Goal: Information Seeking & Learning: Learn about a topic

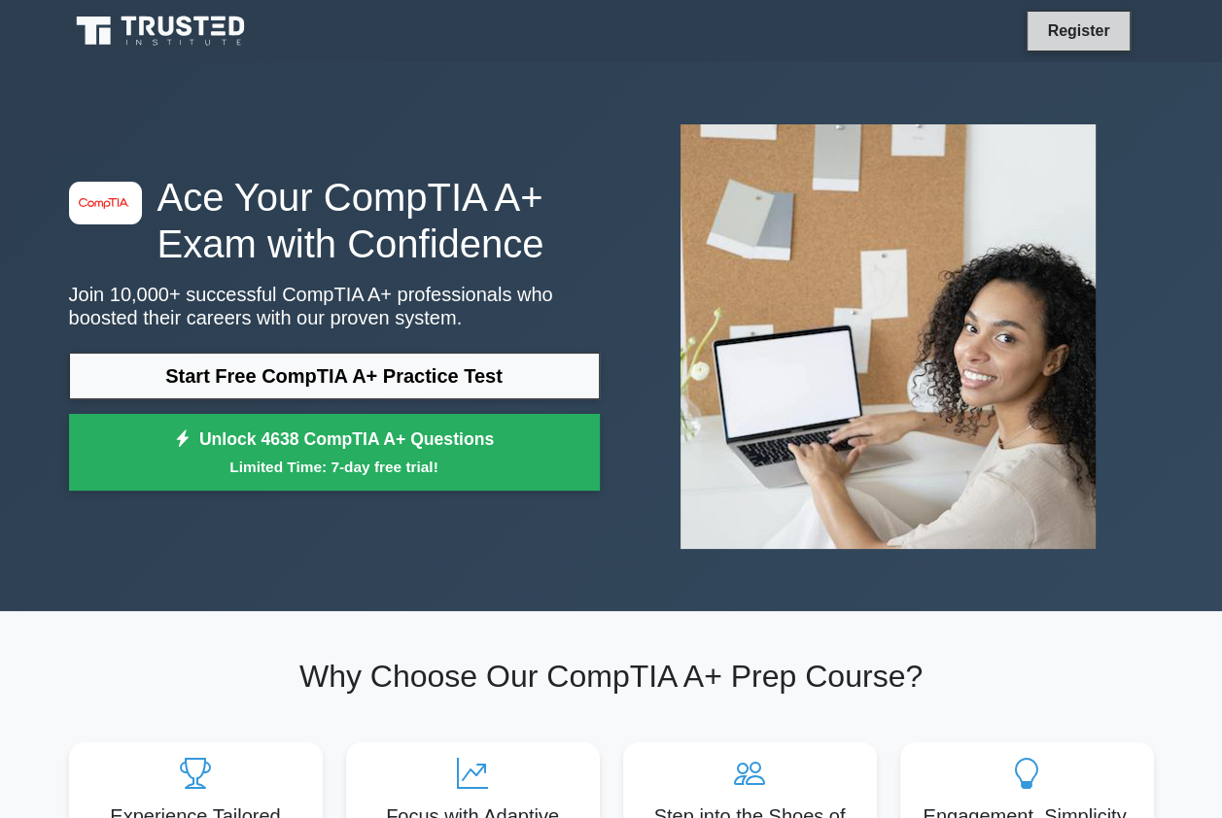
click at [1066, 31] on link "Register" at bounding box center [1078, 30] width 86 height 24
click at [1046, 67] on div "image/svg+xml Ace Your CompTIA A+ Exam with Confidence Join 10,000+ successful …" at bounding box center [611, 336] width 1108 height 549
click at [1065, 14] on li "Register" at bounding box center [1077, 31] width 103 height 41
click at [1056, 30] on link "Register" at bounding box center [1078, 30] width 86 height 24
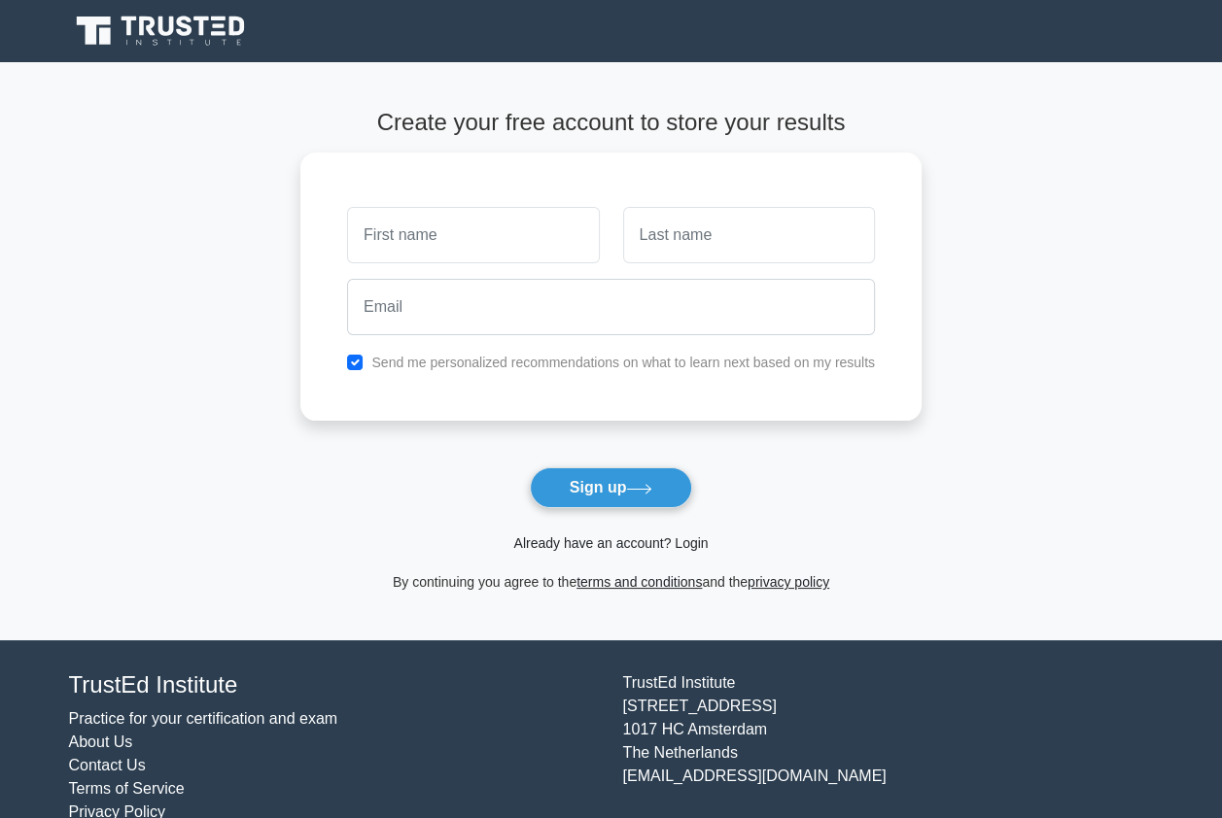
click at [612, 547] on link "Already have an account? Login" at bounding box center [610, 543] width 194 height 16
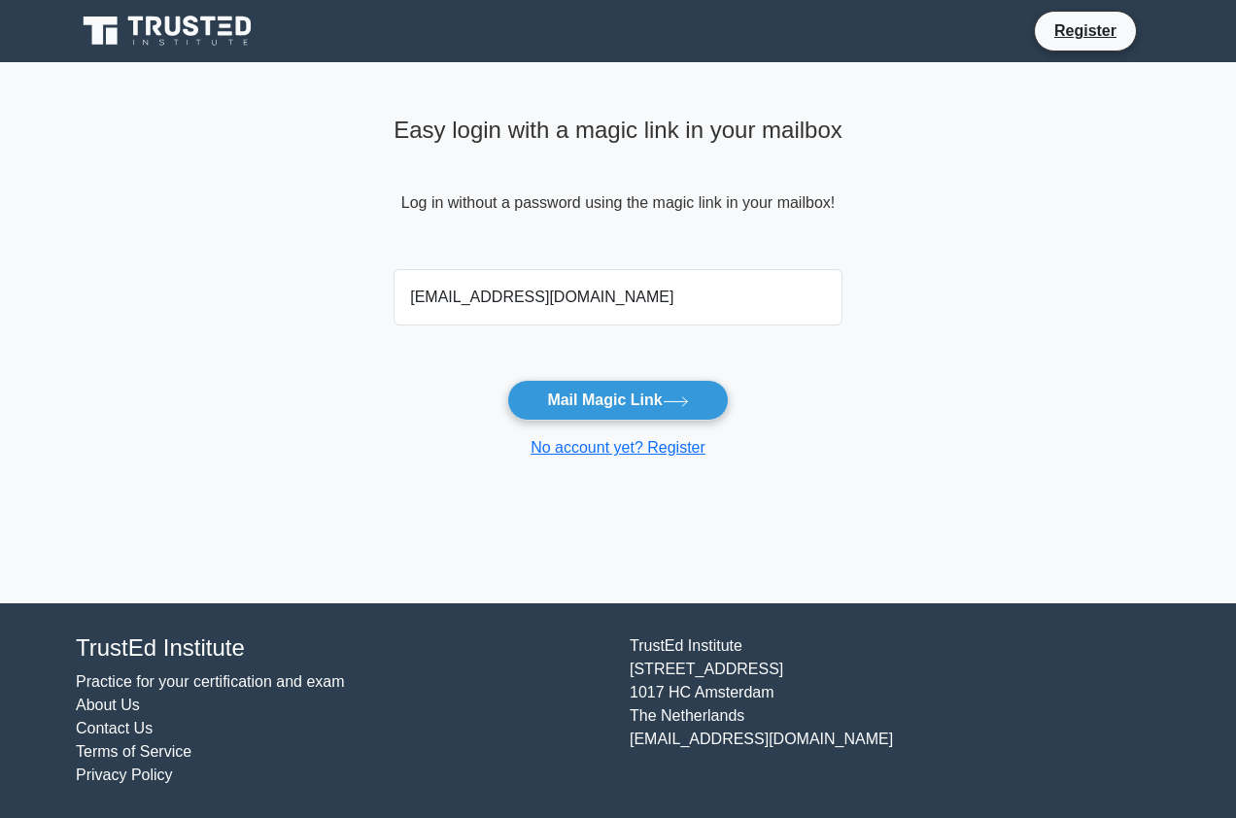
type input "angelicadiza123@gmail.com"
click at [507, 380] on button "Mail Magic Link" at bounding box center [617, 400] width 221 height 41
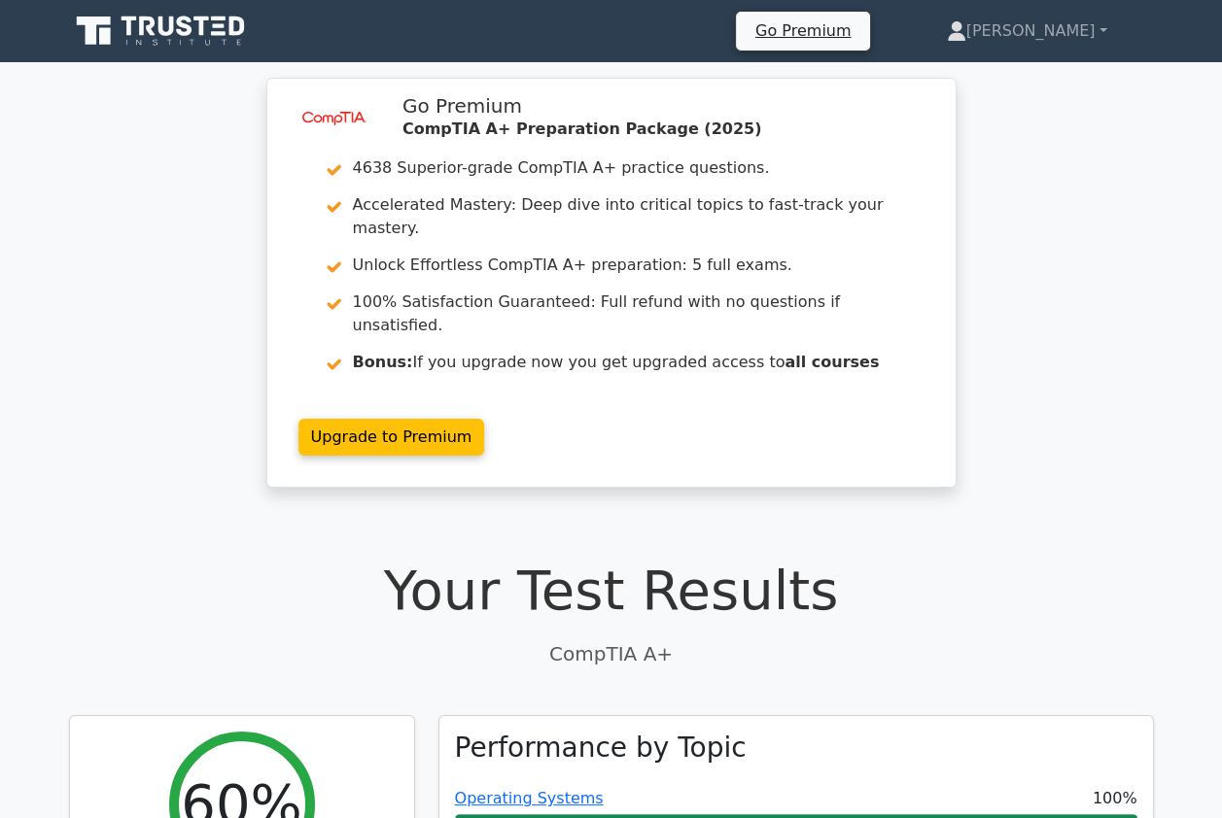
click at [915, 558] on h1 "Your Test Results" at bounding box center [611, 590] width 1085 height 65
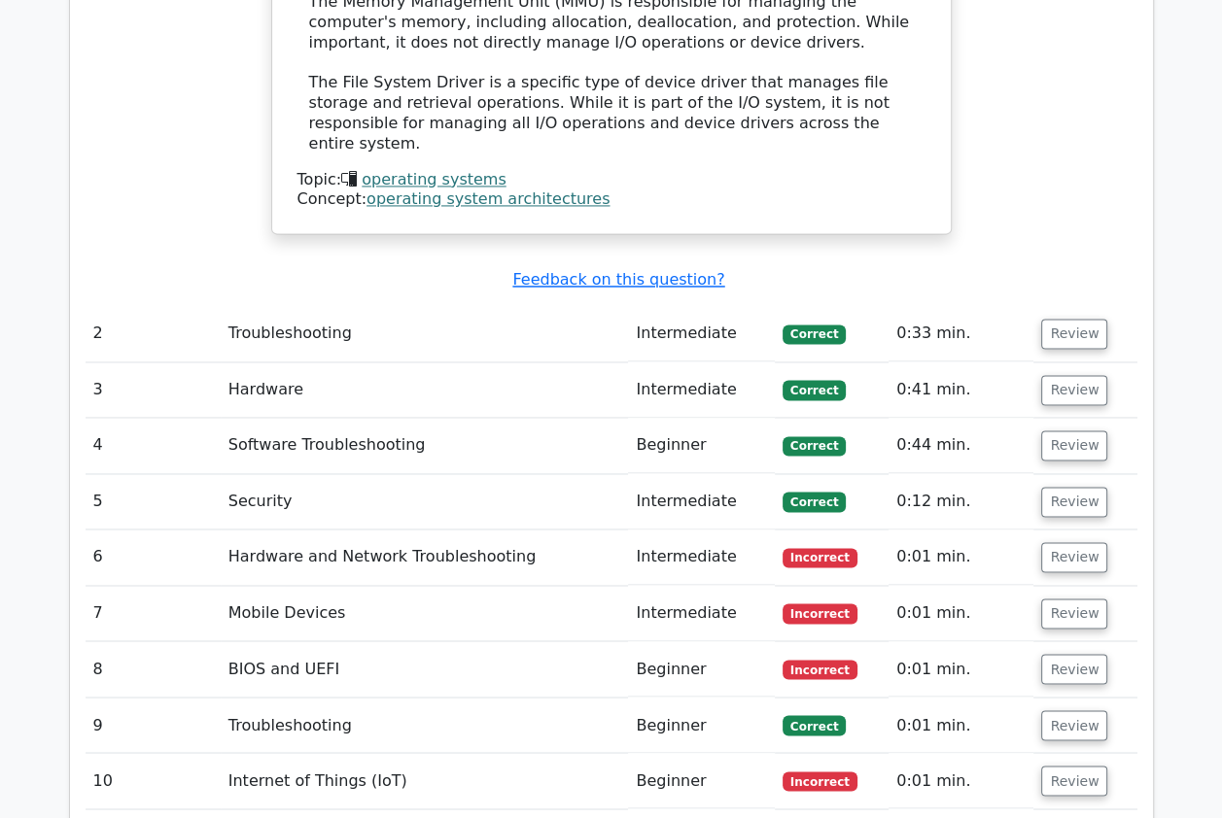
scroll to position [2390, 0]
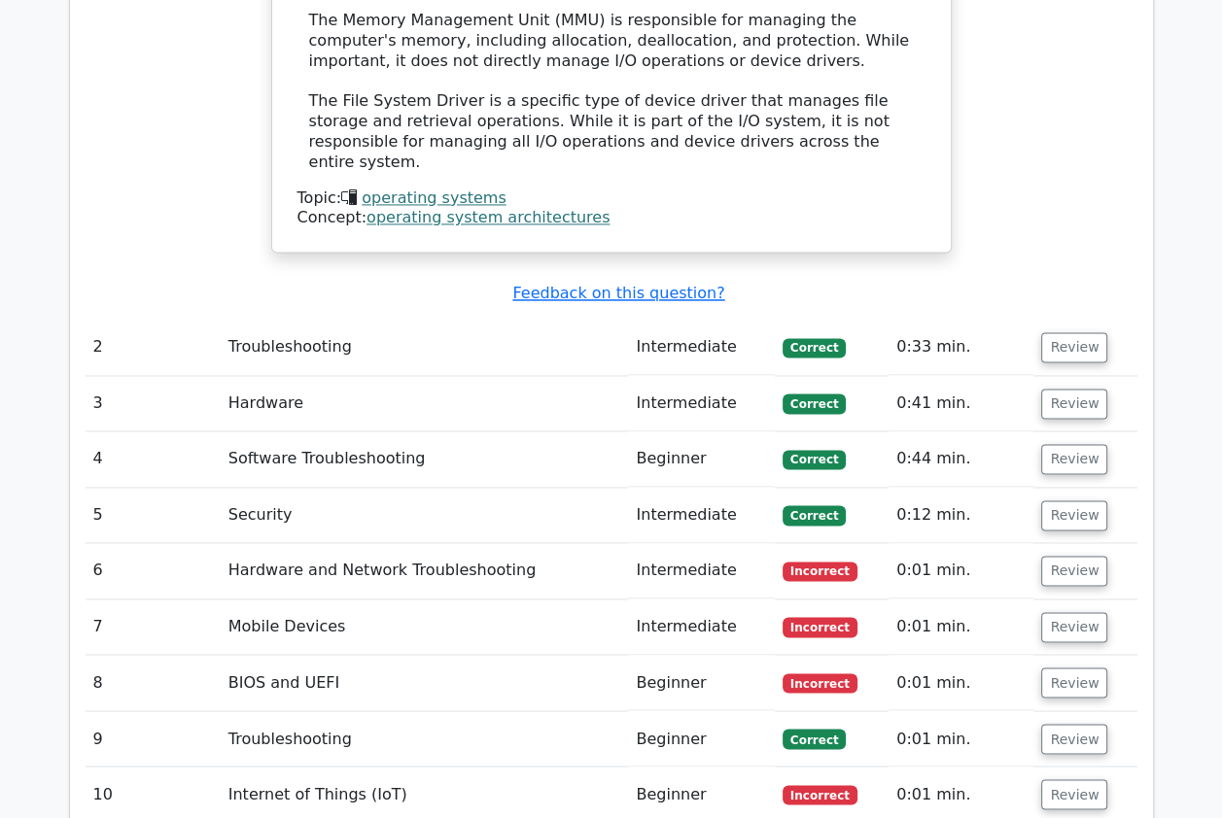
click at [528, 543] on td "Hardware and Network Troubleshooting" at bounding box center [425, 570] width 408 height 55
drag, startPoint x: 1057, startPoint y: 475, endPoint x: 1033, endPoint y: 475, distance: 24.3
click at [1056, 556] on button "Review" at bounding box center [1074, 571] width 66 height 30
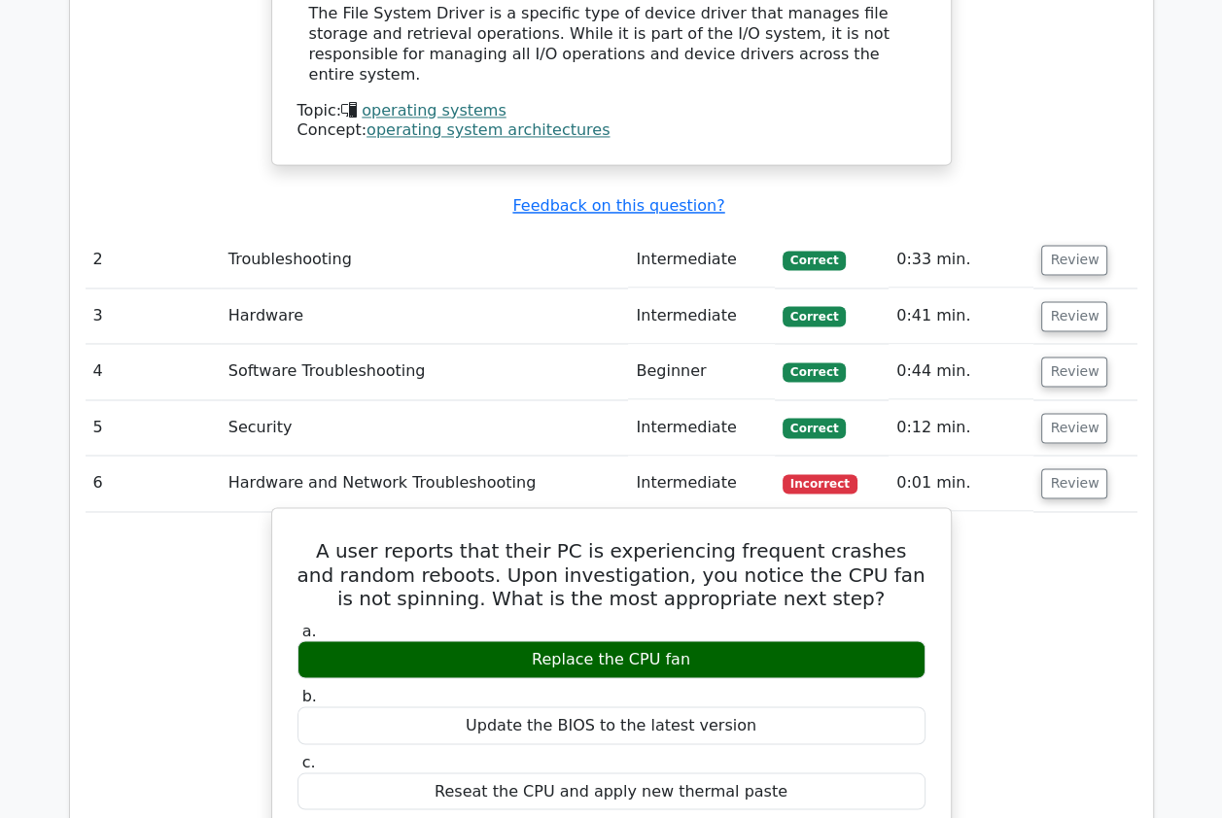
scroll to position [2681, 0]
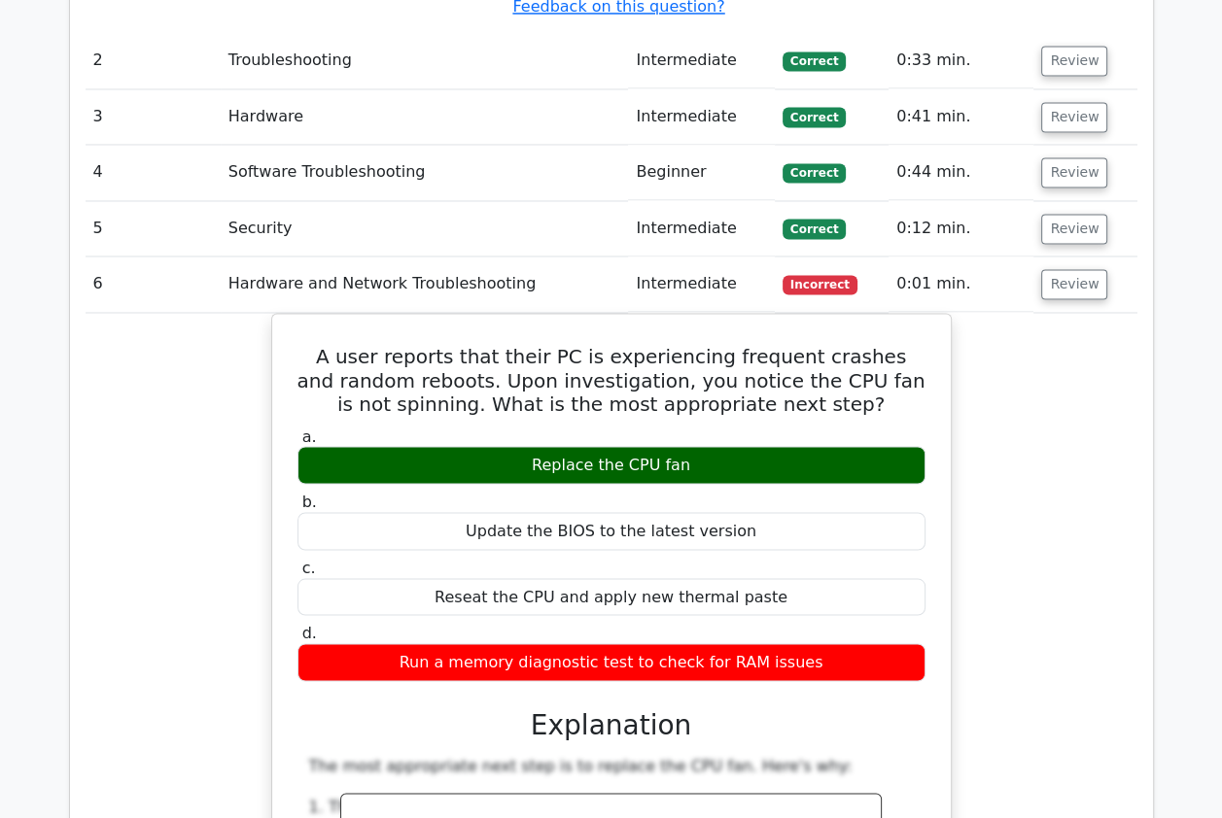
drag, startPoint x: 1163, startPoint y: 432, endPoint x: 1153, endPoint y: 433, distance: 10.7
click at [1162, 432] on div "Question Analysis Question # Topic Difficulty Result Time Spent Action 1 Operat…" at bounding box center [611, 293] width 1108 height 2831
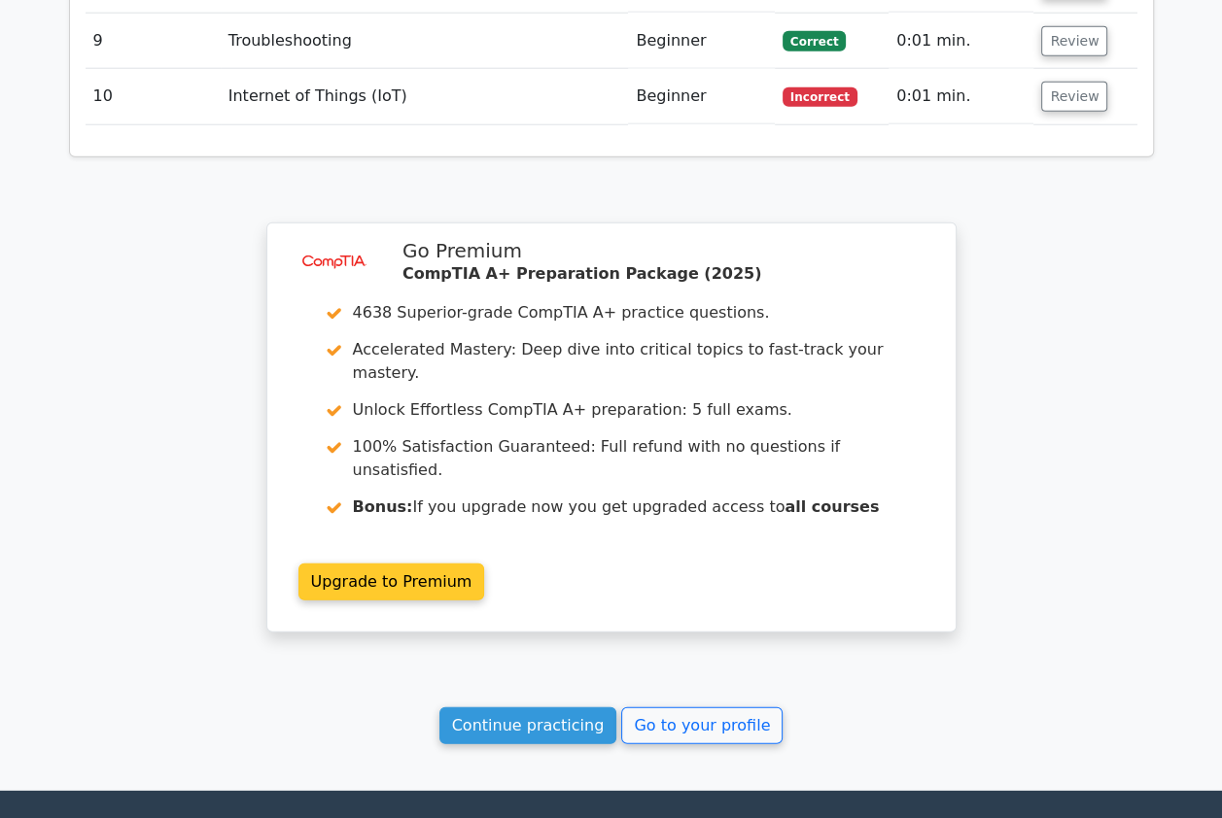
scroll to position [4221, 0]
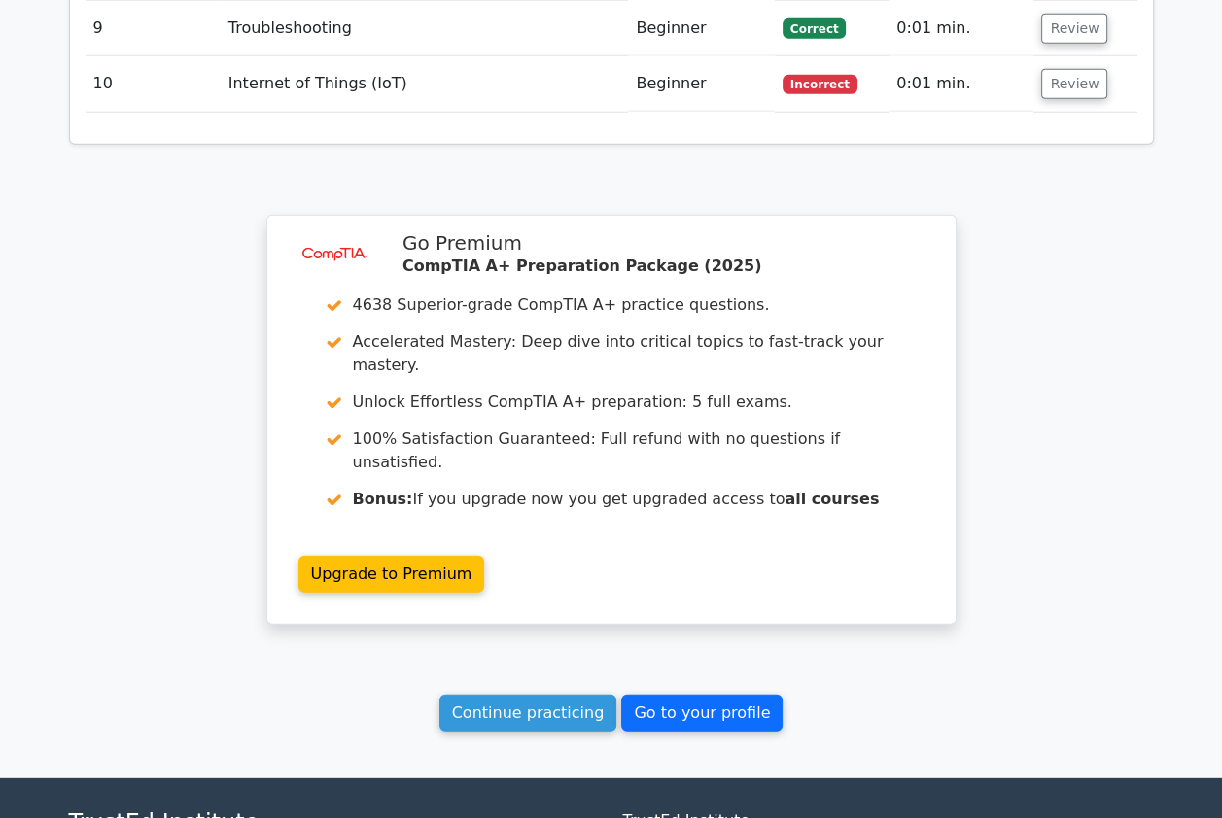
click at [658, 695] on link "Go to your profile" at bounding box center [701, 713] width 161 height 37
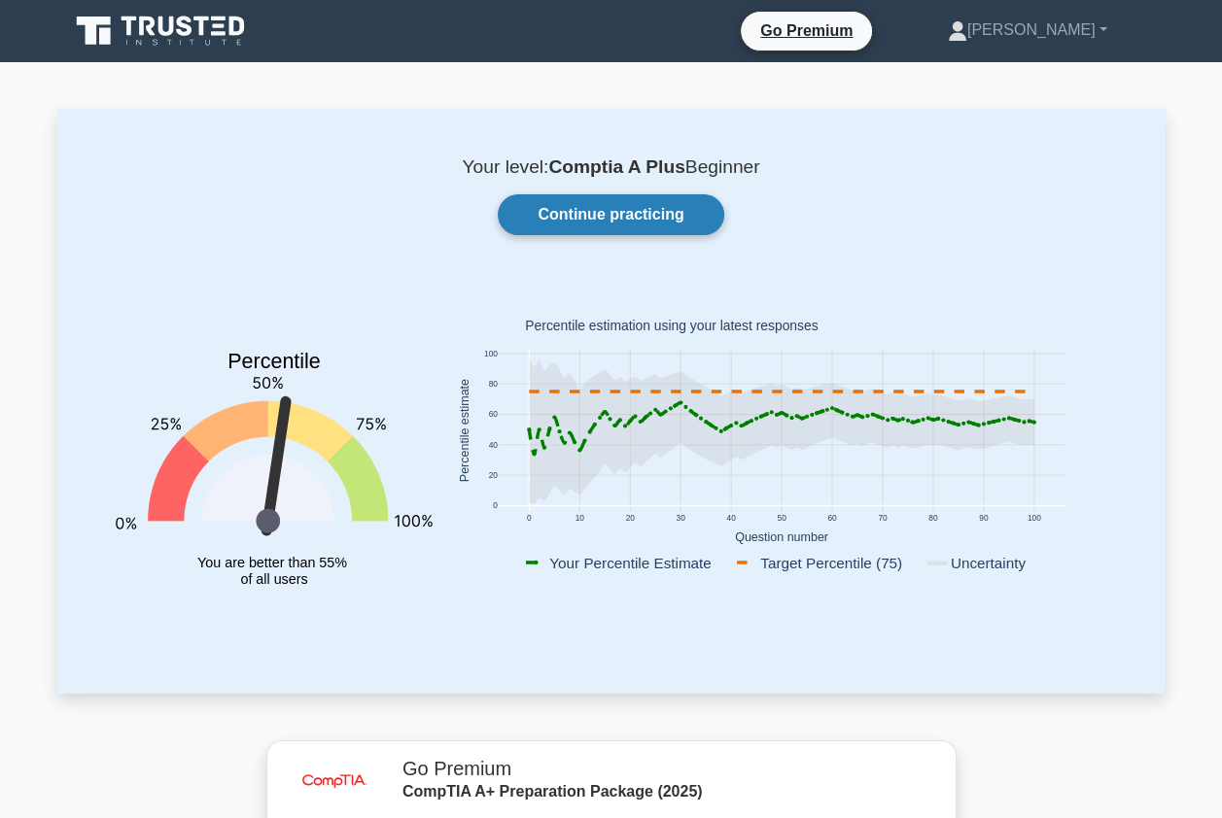
click at [682, 224] on link "Continue practicing" at bounding box center [610, 214] width 225 height 41
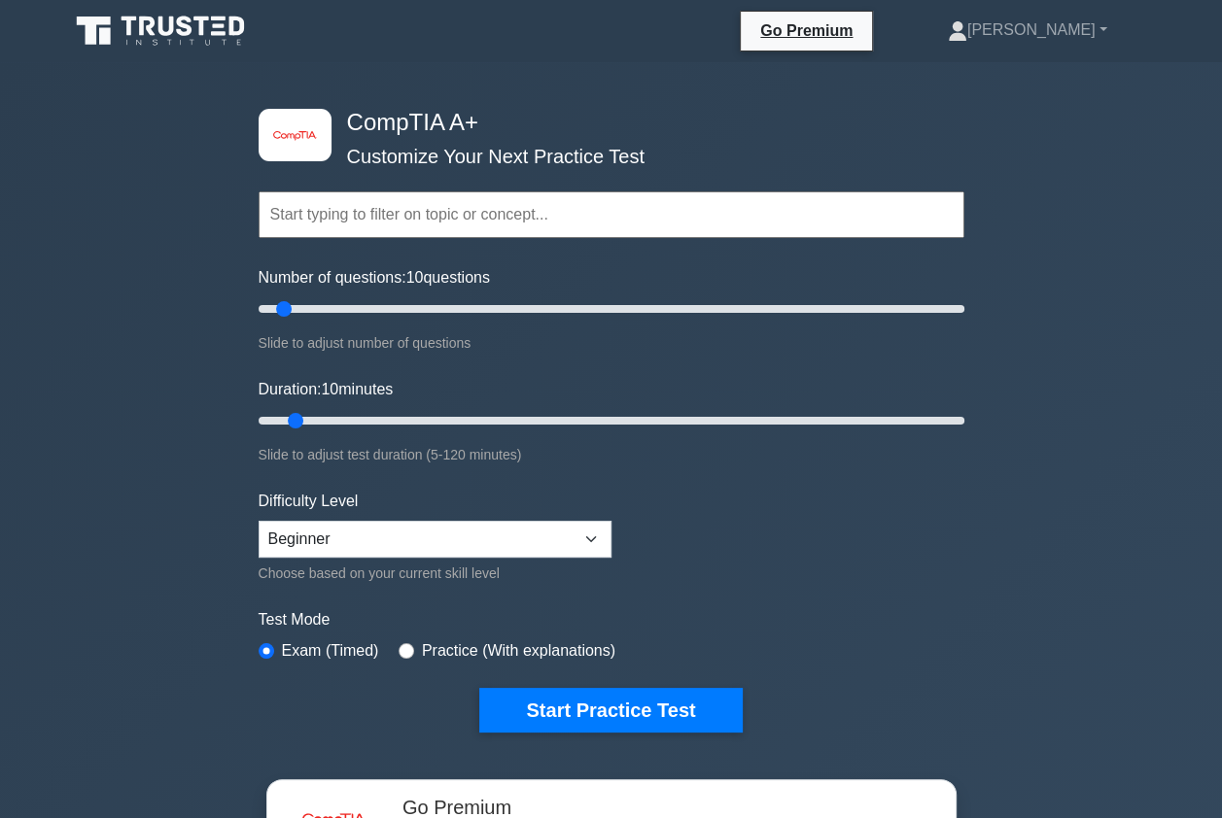
click at [441, 213] on input "text" at bounding box center [611, 214] width 706 height 47
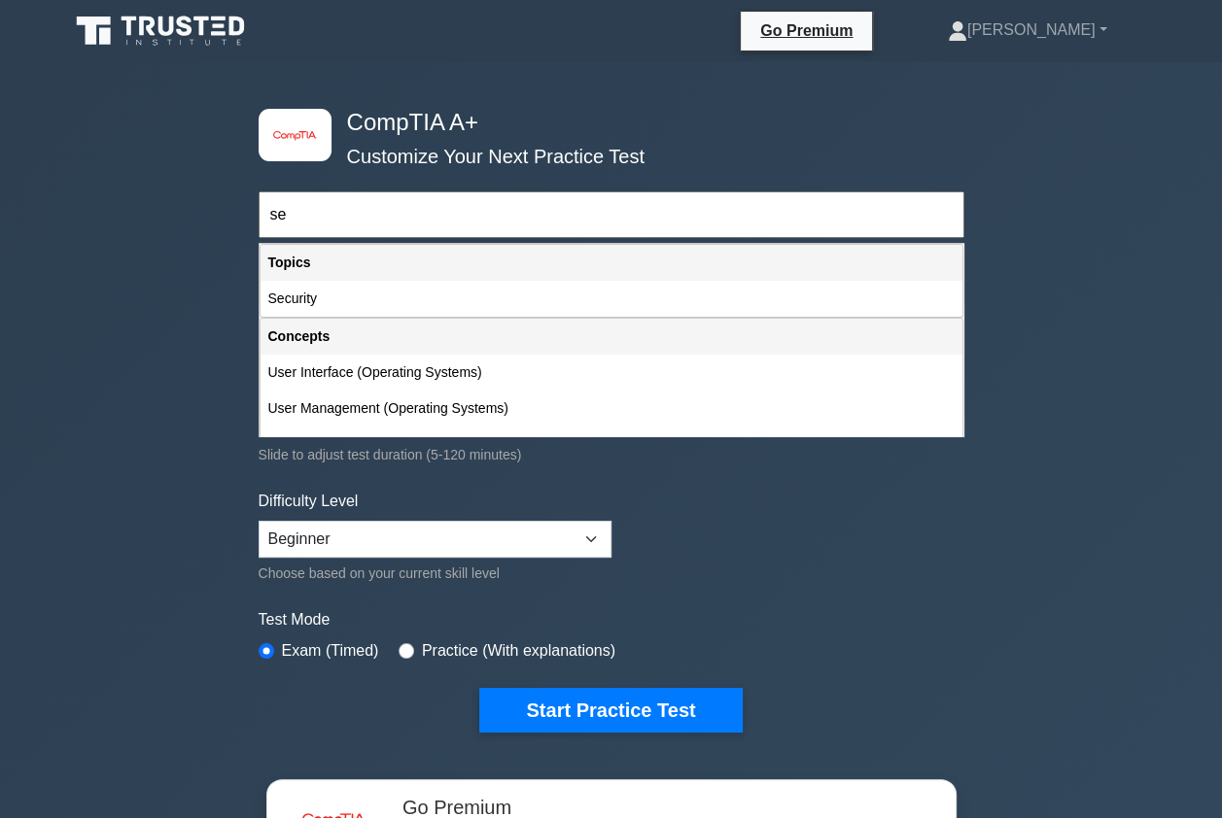
type input "s"
click at [329, 300] on div "Security" at bounding box center [611, 299] width 702 height 36
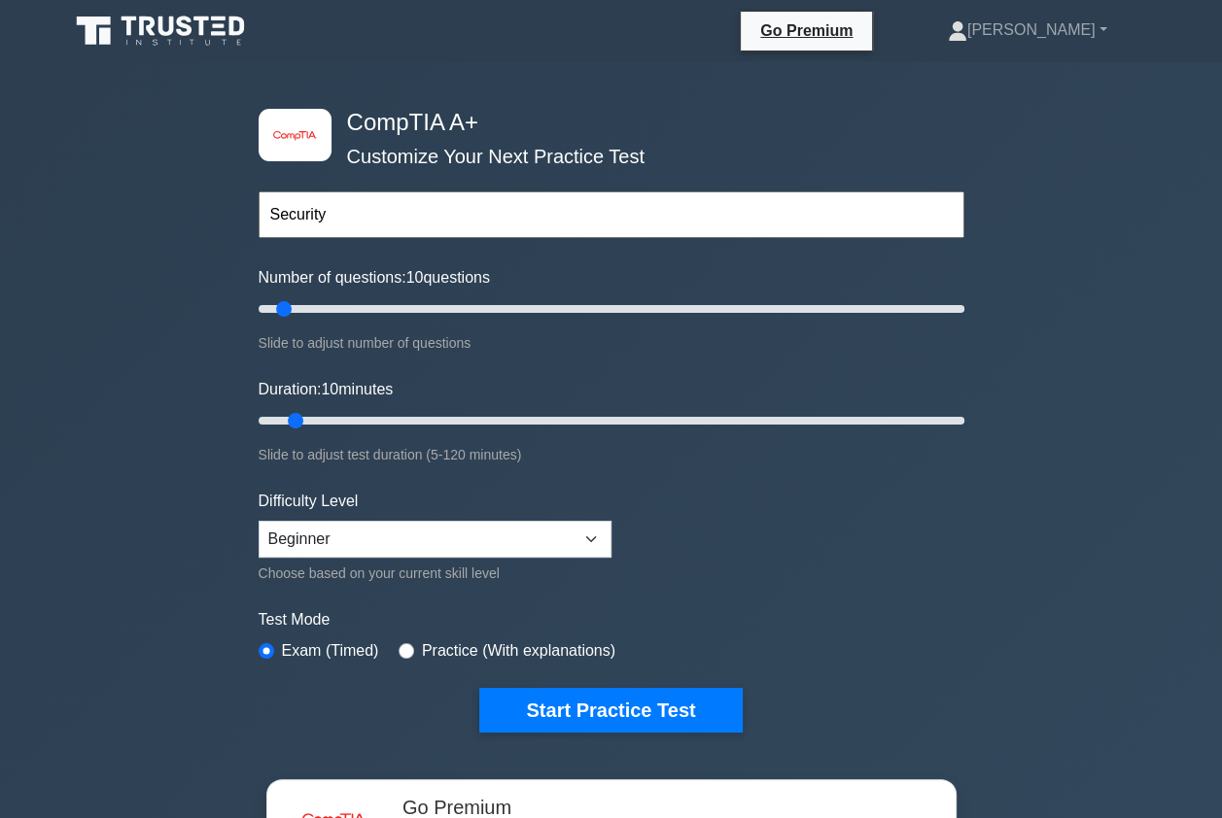
click at [340, 207] on input "Security" at bounding box center [611, 214] width 706 height 47
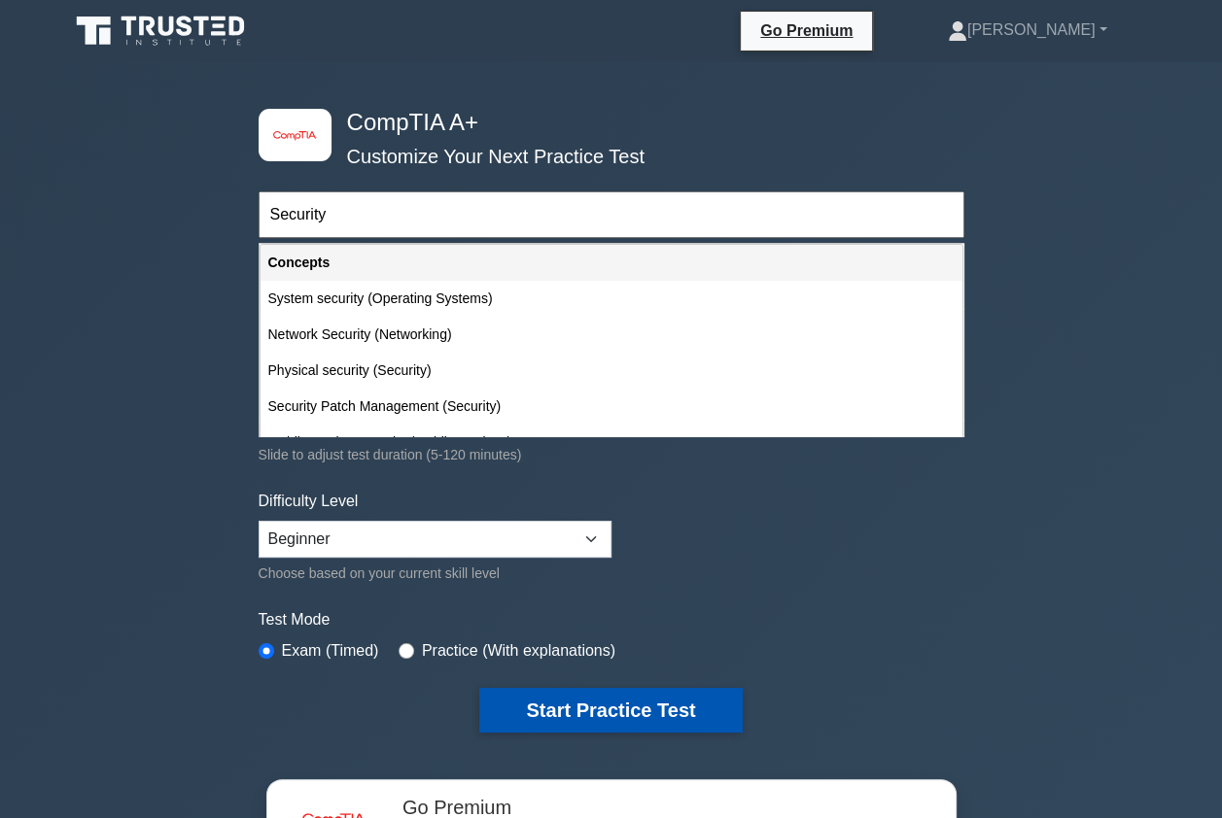
type input "Security"
click at [536, 712] on button "Start Practice Test" at bounding box center [610, 710] width 262 height 45
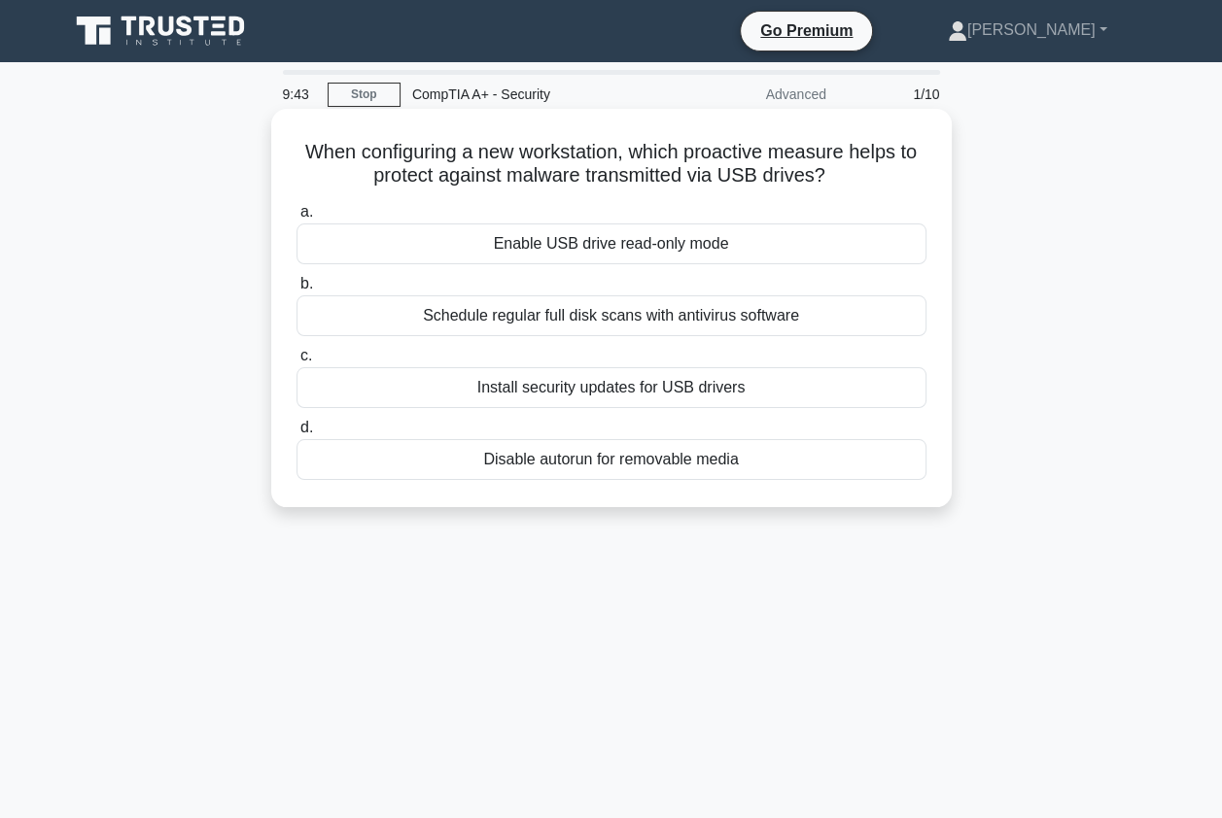
drag, startPoint x: 297, startPoint y: 150, endPoint x: 738, endPoint y: 442, distance: 528.5
click at [738, 442] on div "When configuring a new workstation, which proactive measure helps to protect ag…" at bounding box center [611, 308] width 665 height 383
copy div "When configuring a new workstation, which proactive measure helps to protect ag…"
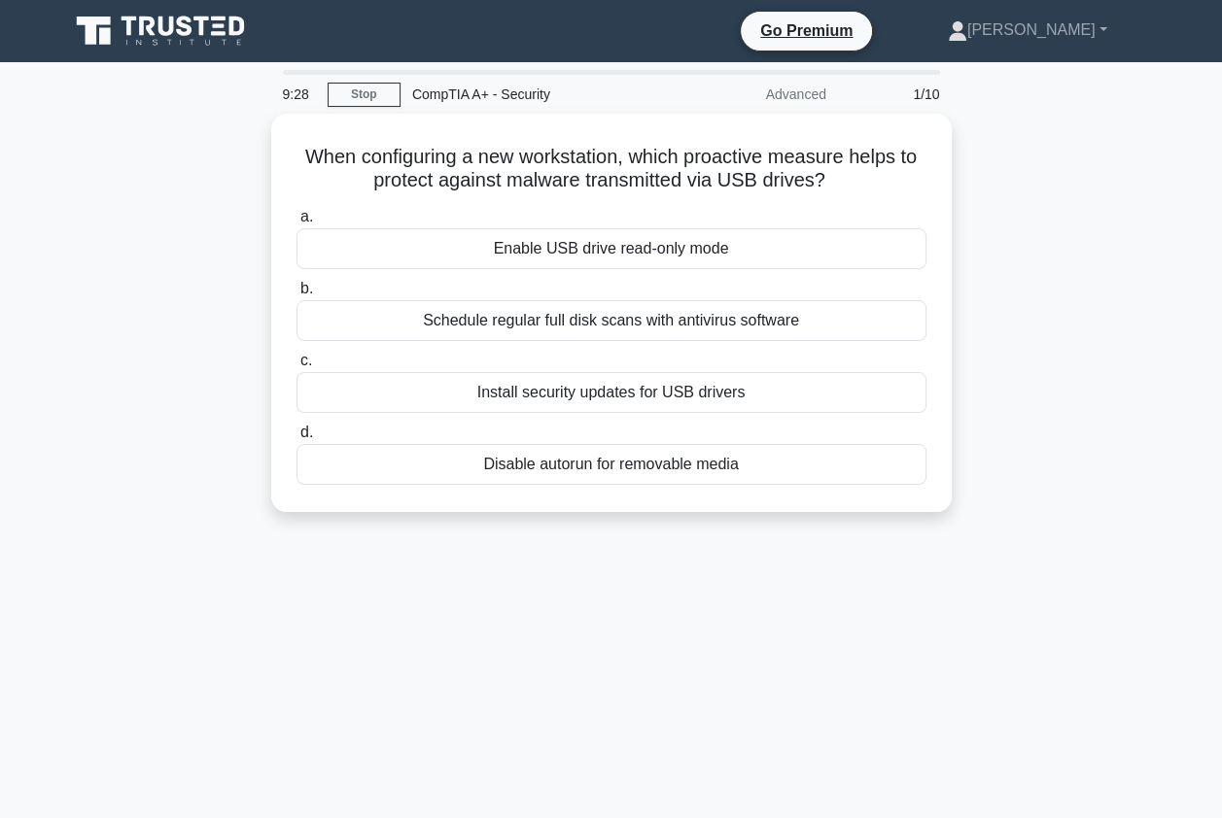
click at [296, 601] on div "9:28 Stop CompTIA A+ - Security Advanced 1/10 When configuring a new workstatio…" at bounding box center [611, 556] width 1108 height 972
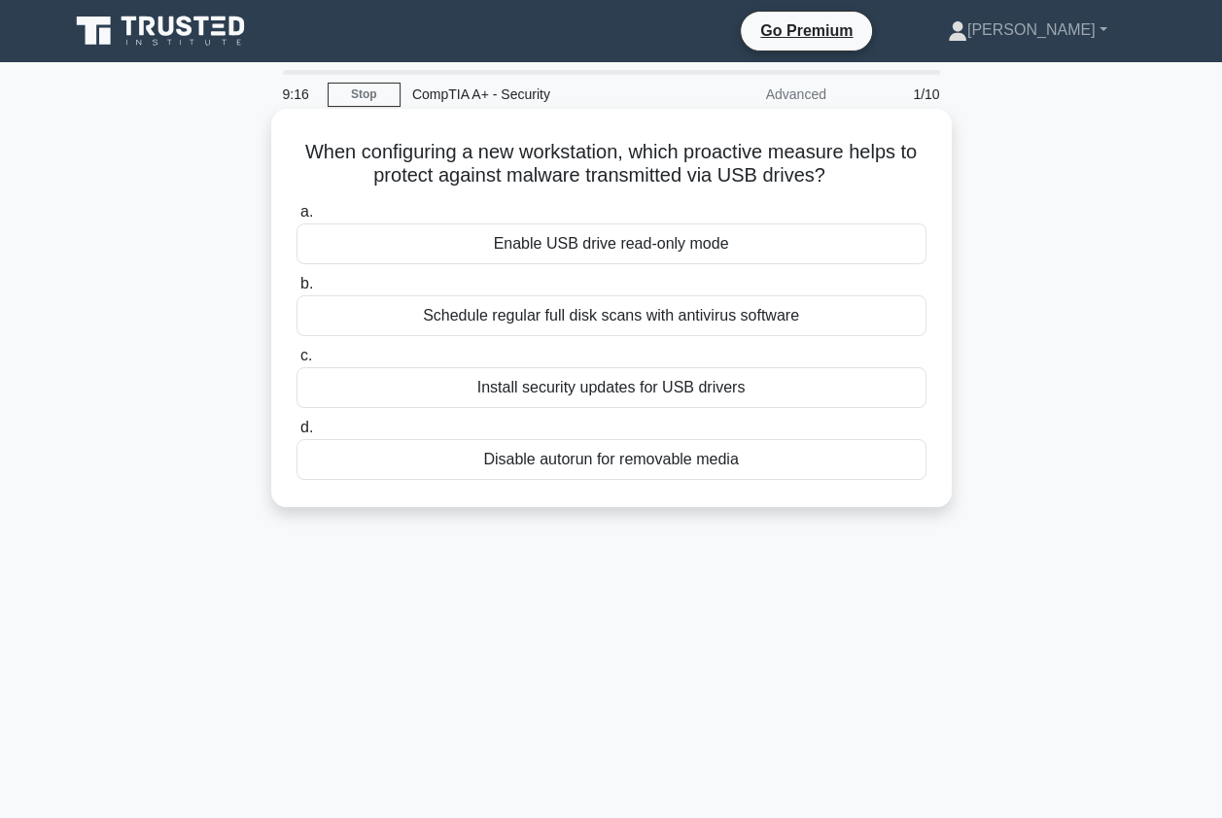
click at [750, 317] on div "Schedule regular full disk scans with antivirus software" at bounding box center [611, 315] width 630 height 41
click at [391, 320] on div "Schedule regular full disk scans with antivirus software" at bounding box center [611, 315] width 630 height 41
click at [296, 291] on input "b. Schedule regular full disk scans with antivirus software" at bounding box center [296, 284] width 0 height 13
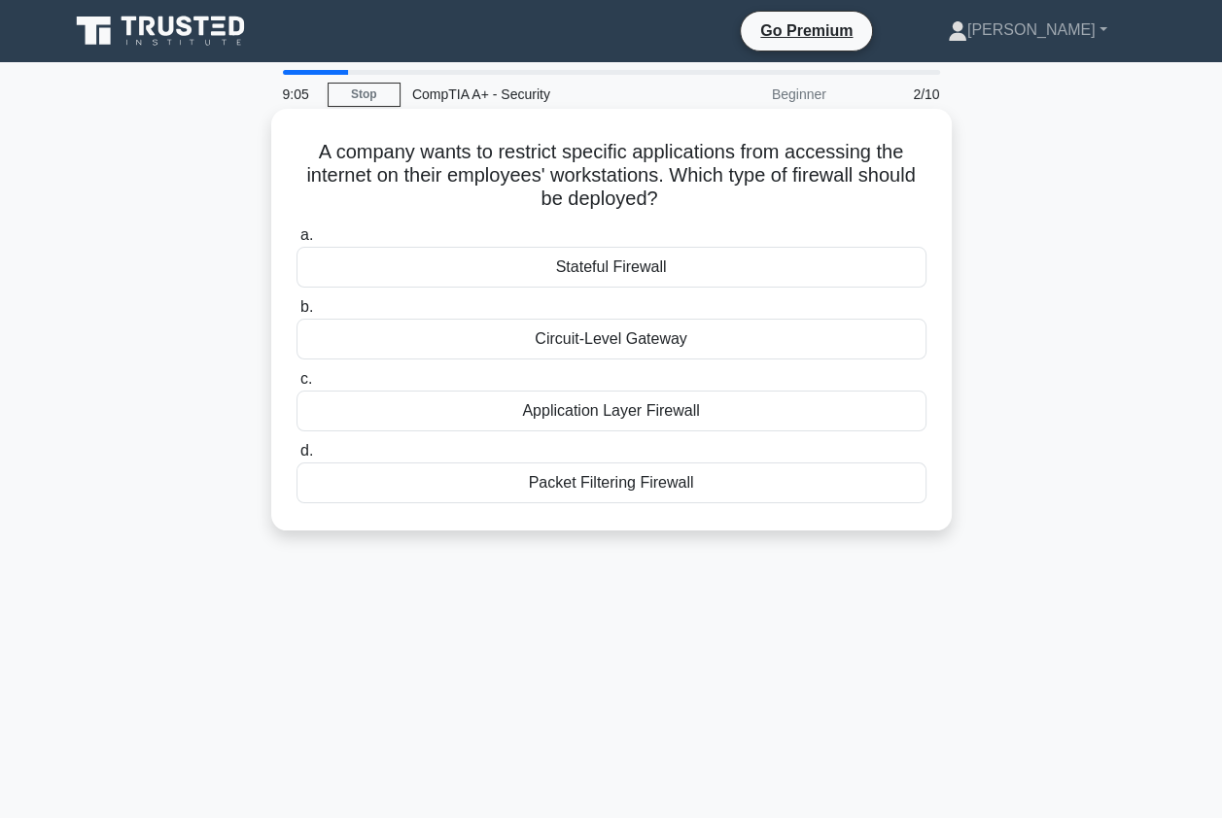
click at [556, 417] on div "Application Layer Firewall" at bounding box center [611, 411] width 630 height 41
click at [296, 386] on input "c. Application Layer Firewall" at bounding box center [296, 379] width 0 height 13
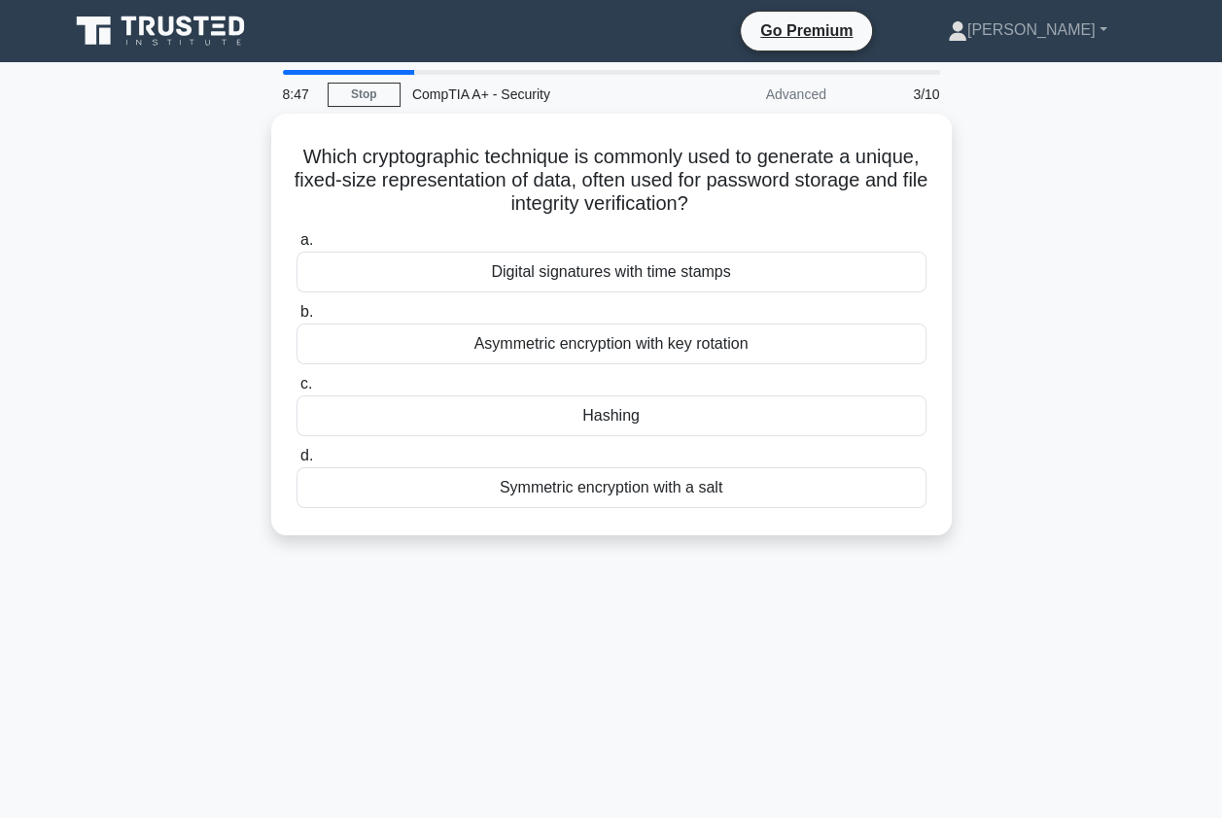
copy body "Angelica Profile Settings 8:52 Stop CompTIA A+ - Security Advanced 3/10 Which c…"
drag, startPoint x: 480, startPoint y: 587, endPoint x: 466, endPoint y: 588, distance: 13.6
click at [478, 587] on div "8:25 Stop CompTIA A+ - Security Advanced 3/10 Which cryptographic technique is …" at bounding box center [611, 556] width 1108 height 972
click at [200, 211] on div "Which cryptographic technique is commonly used to generate a unique, fixed-size…" at bounding box center [611, 336] width 1108 height 445
click at [748, 564] on div "8:21 Stop CompTIA A+ - Security Advanced 3/10 Which cryptographic technique is …" at bounding box center [611, 556] width 1108 height 972
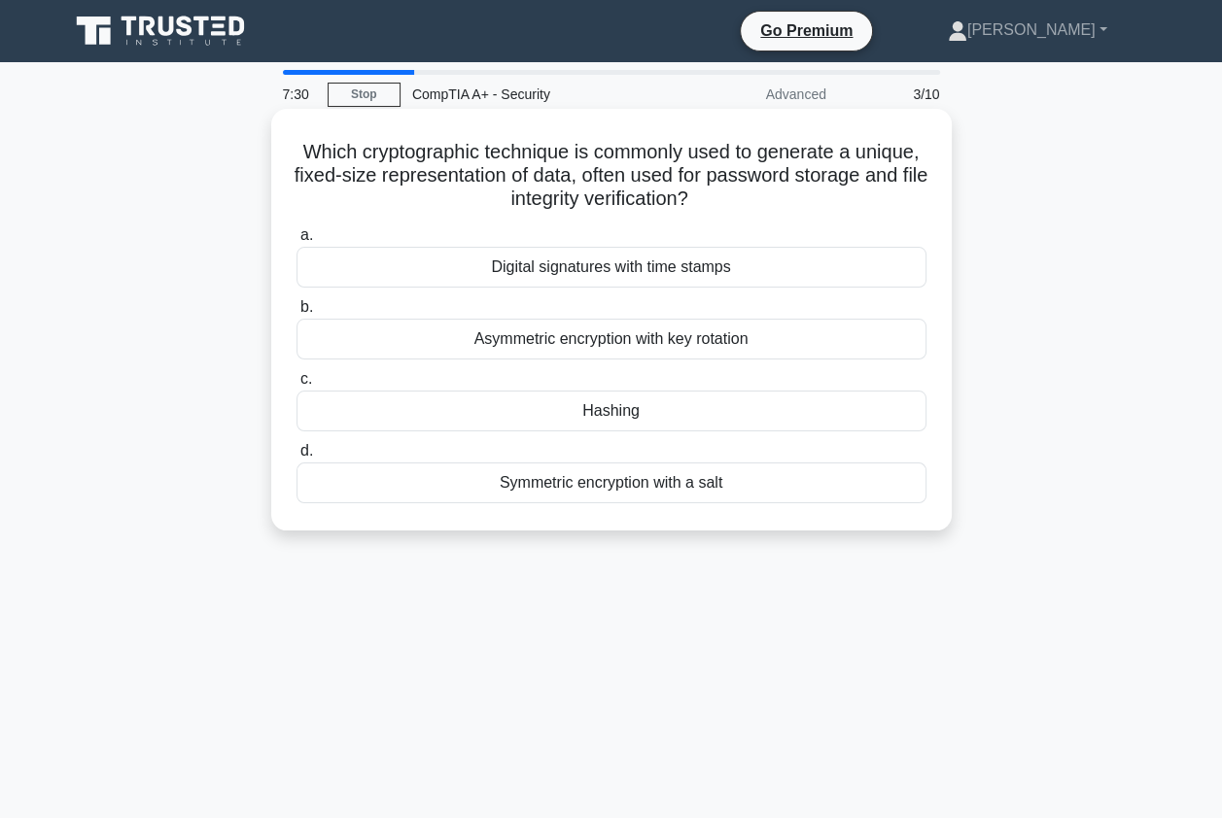
click at [630, 418] on div "Hashing" at bounding box center [611, 411] width 630 height 41
click at [296, 386] on input "c. Hashing" at bounding box center [296, 379] width 0 height 13
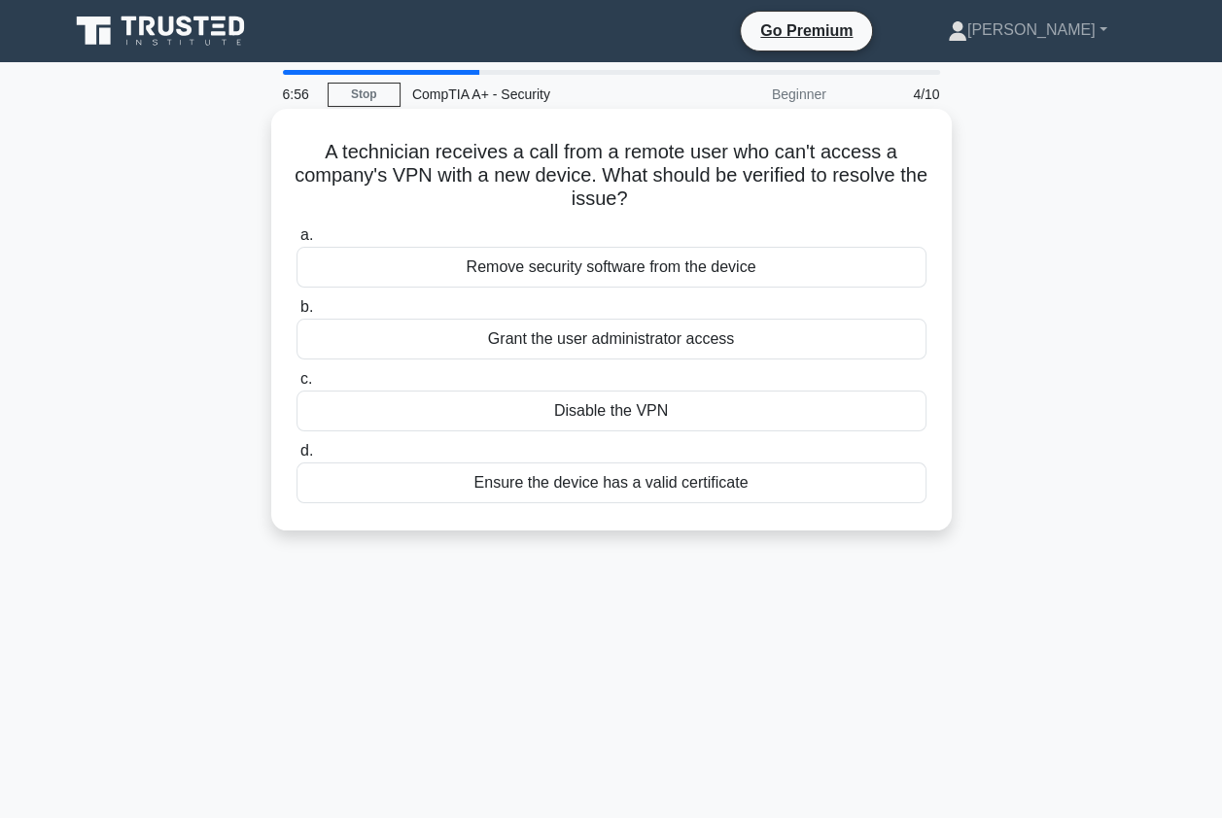
click at [500, 486] on div "Ensure the device has a valid certificate" at bounding box center [611, 483] width 630 height 41
click at [296, 458] on input "d. Ensure the device has a valid certificate" at bounding box center [296, 451] width 0 height 13
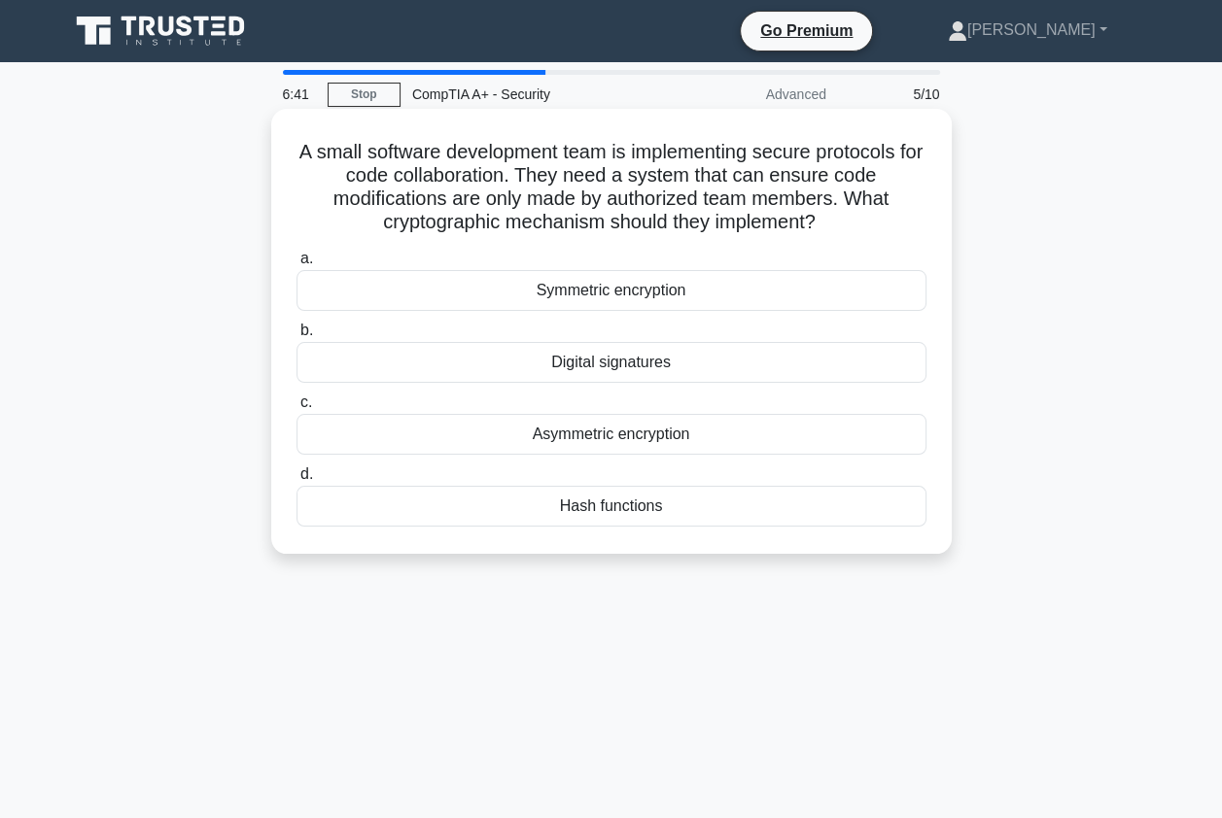
click at [583, 365] on div "Digital signatures" at bounding box center [611, 362] width 630 height 41
click at [296, 337] on input "b. Digital signatures" at bounding box center [296, 331] width 0 height 13
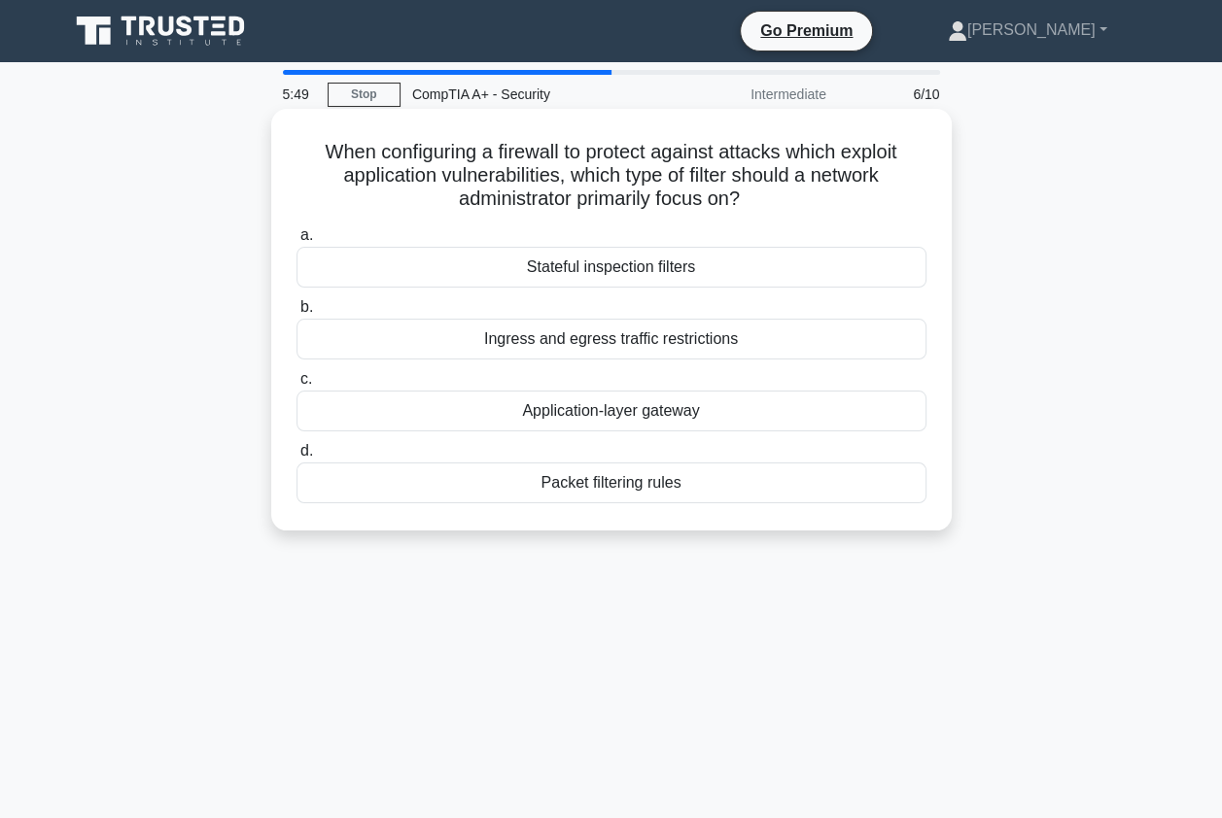
click at [672, 403] on div "Application-layer gateway" at bounding box center [611, 411] width 630 height 41
click at [296, 386] on input "c. Application-layer gateway" at bounding box center [296, 379] width 0 height 13
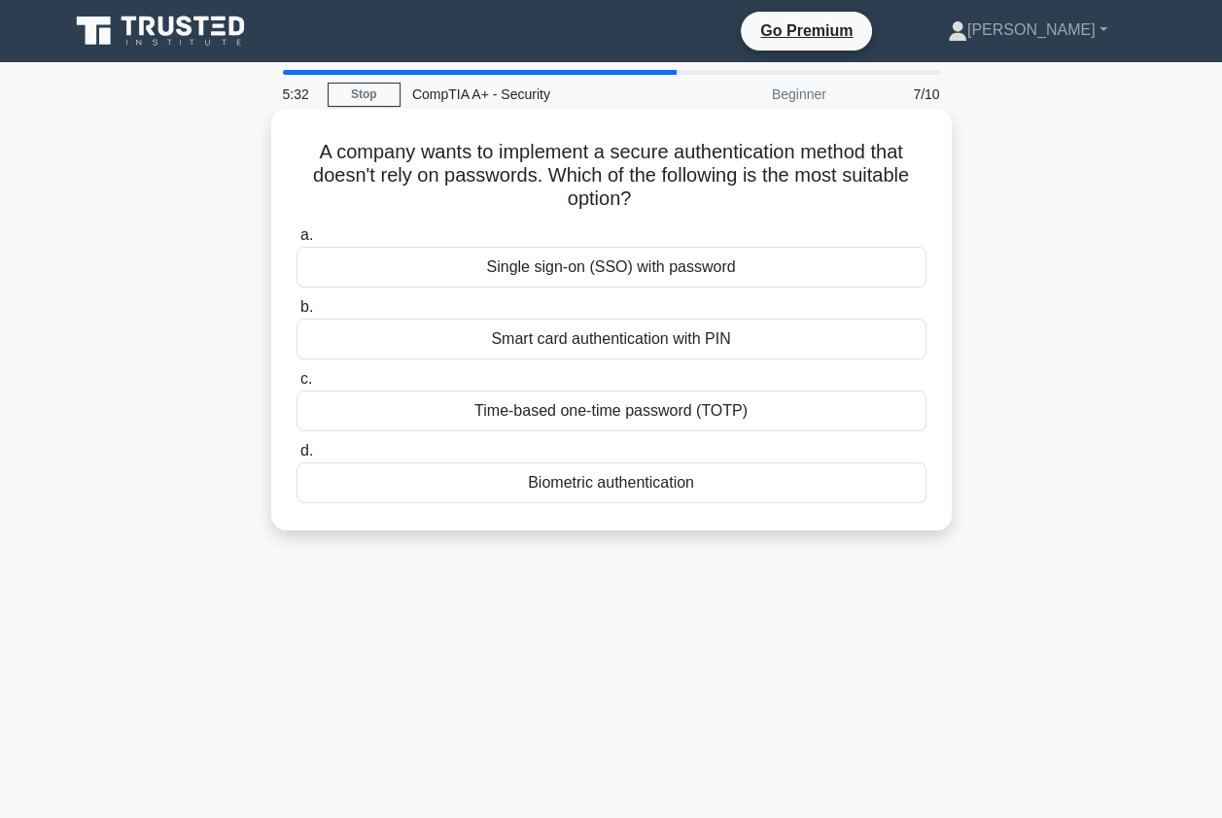
click at [653, 486] on div "Biometric authentication" at bounding box center [611, 483] width 630 height 41
click at [296, 458] on input "d. Biometric authentication" at bounding box center [296, 451] width 0 height 13
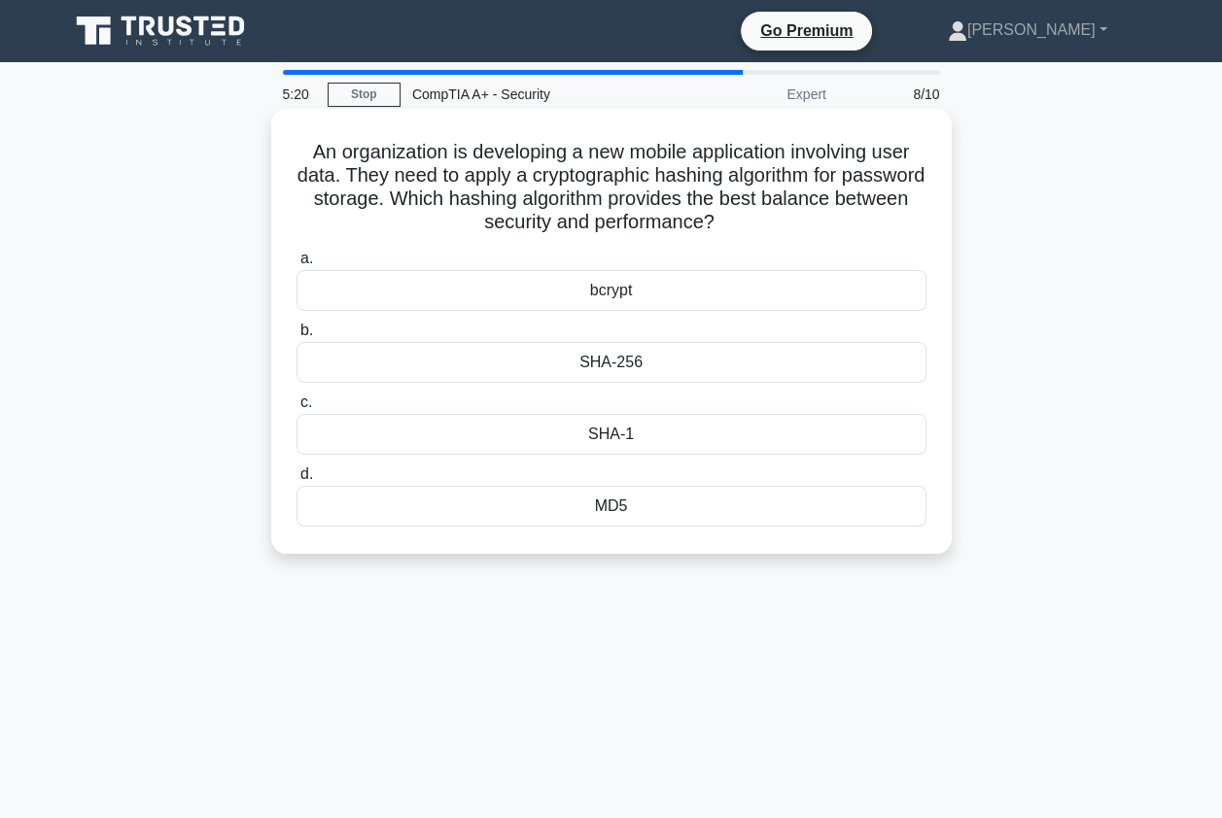
click at [675, 298] on div "bcrypt" at bounding box center [611, 290] width 630 height 41
click at [296, 265] on input "a. bcrypt" at bounding box center [296, 259] width 0 height 13
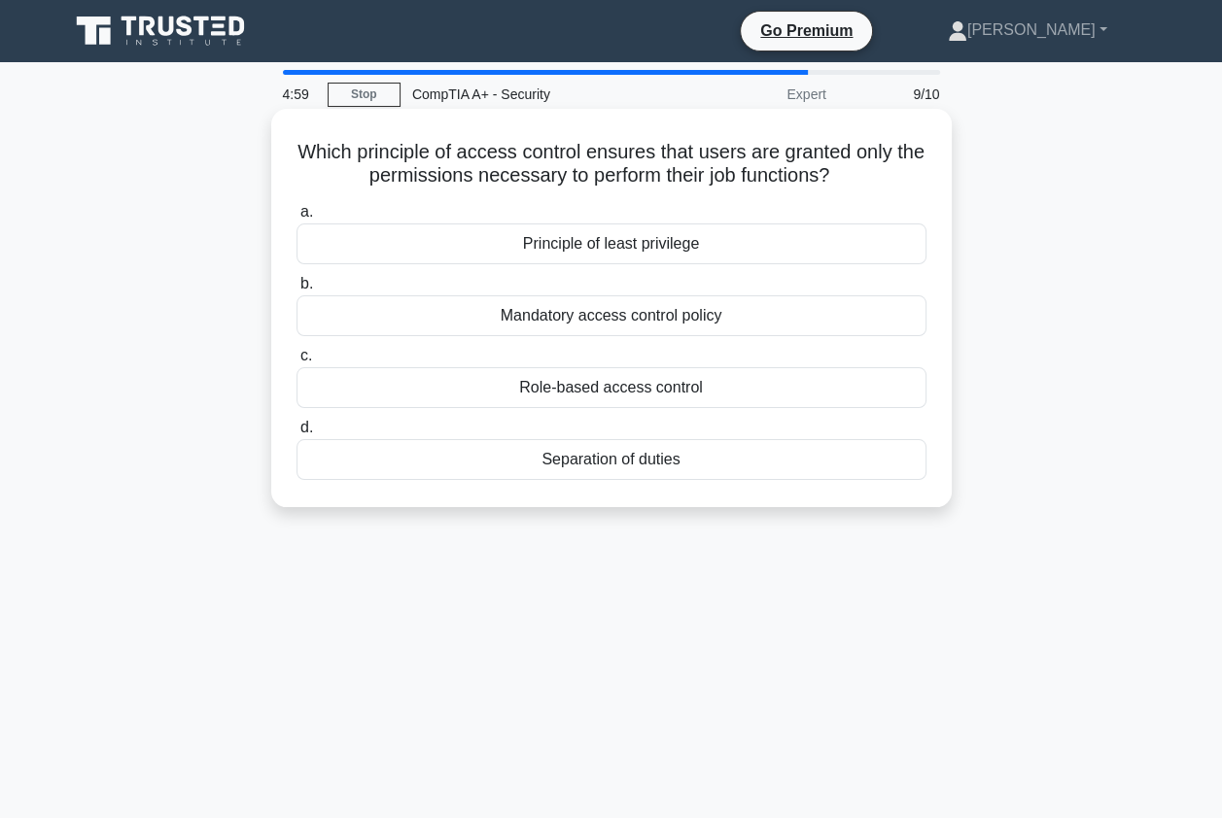
click at [608, 251] on div "Principle of least privilege" at bounding box center [611, 244] width 630 height 41
click at [296, 219] on input "a. Principle of least privilege" at bounding box center [296, 212] width 0 height 13
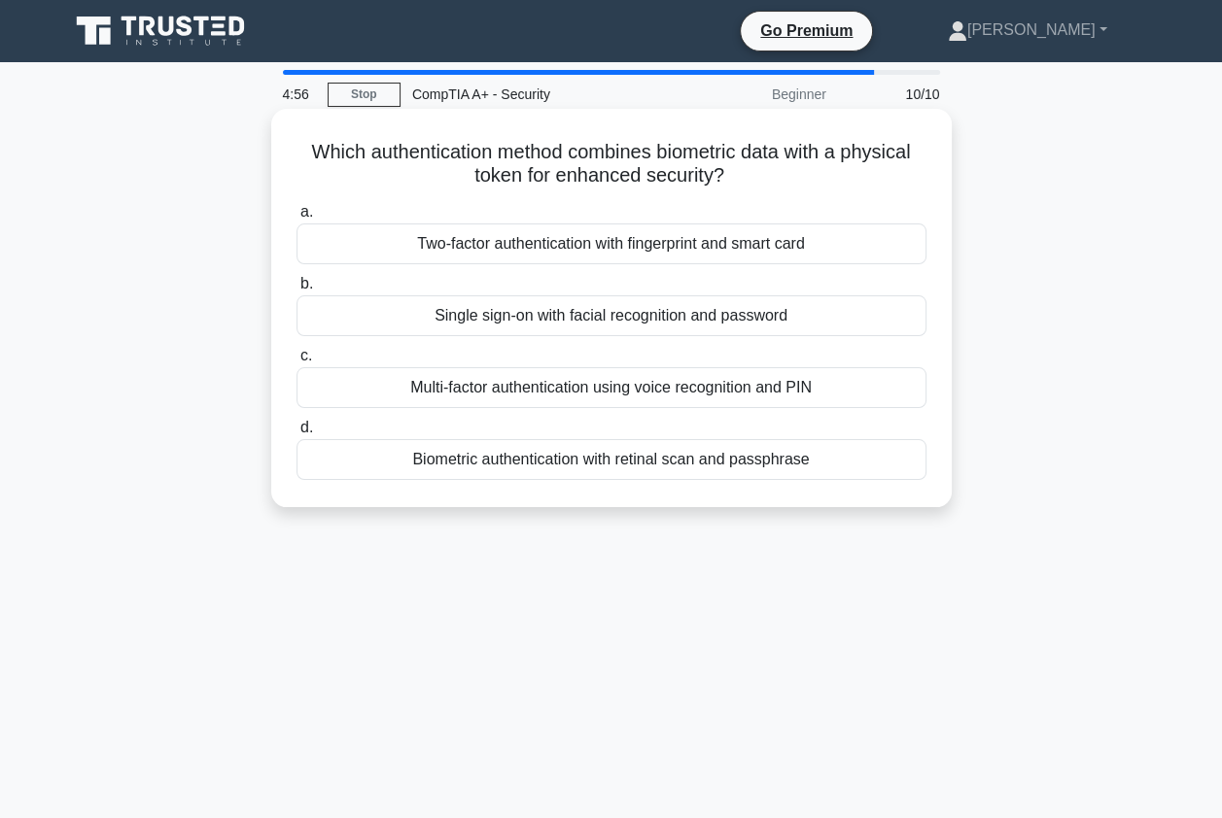
click at [645, 252] on div "Two-factor authentication with fingerprint and smart card" at bounding box center [611, 244] width 630 height 41
click at [296, 219] on input "a. Two-factor authentication with fingerprint and smart card" at bounding box center [296, 212] width 0 height 13
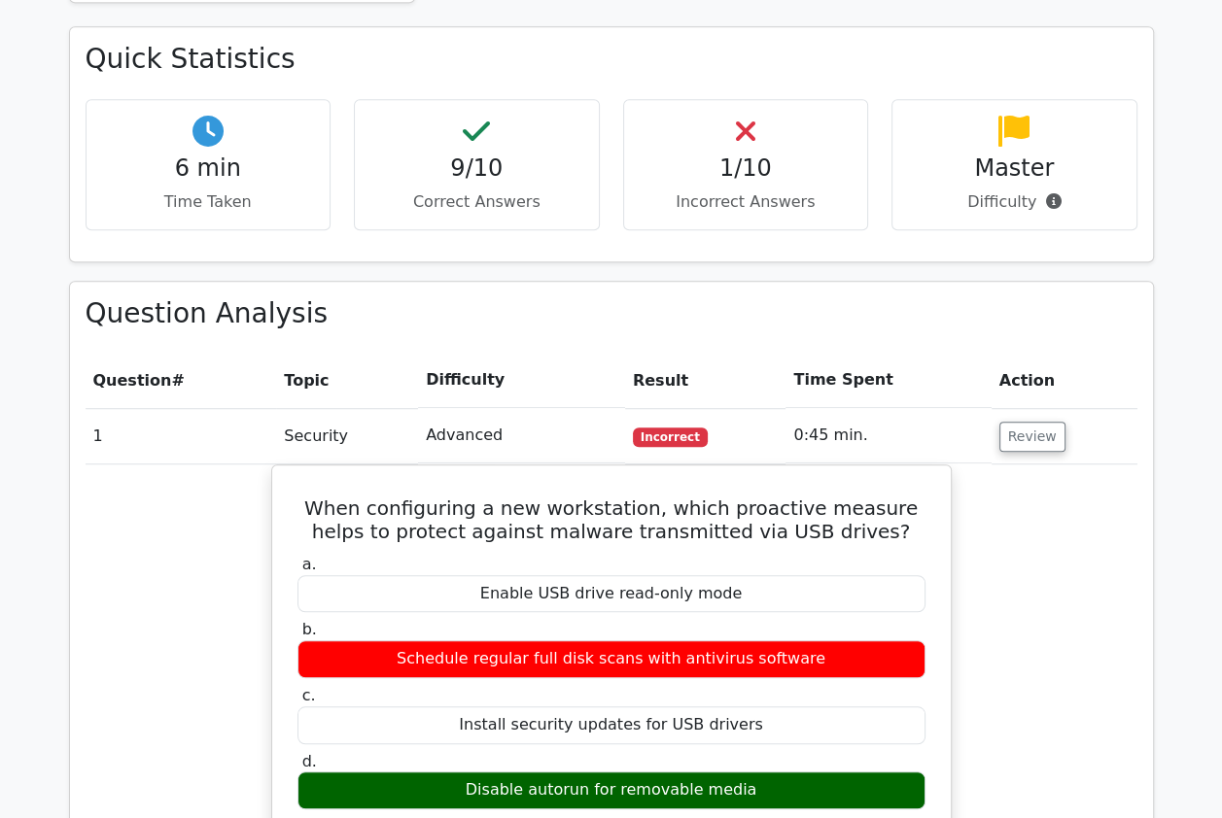
scroll to position [1166, 0]
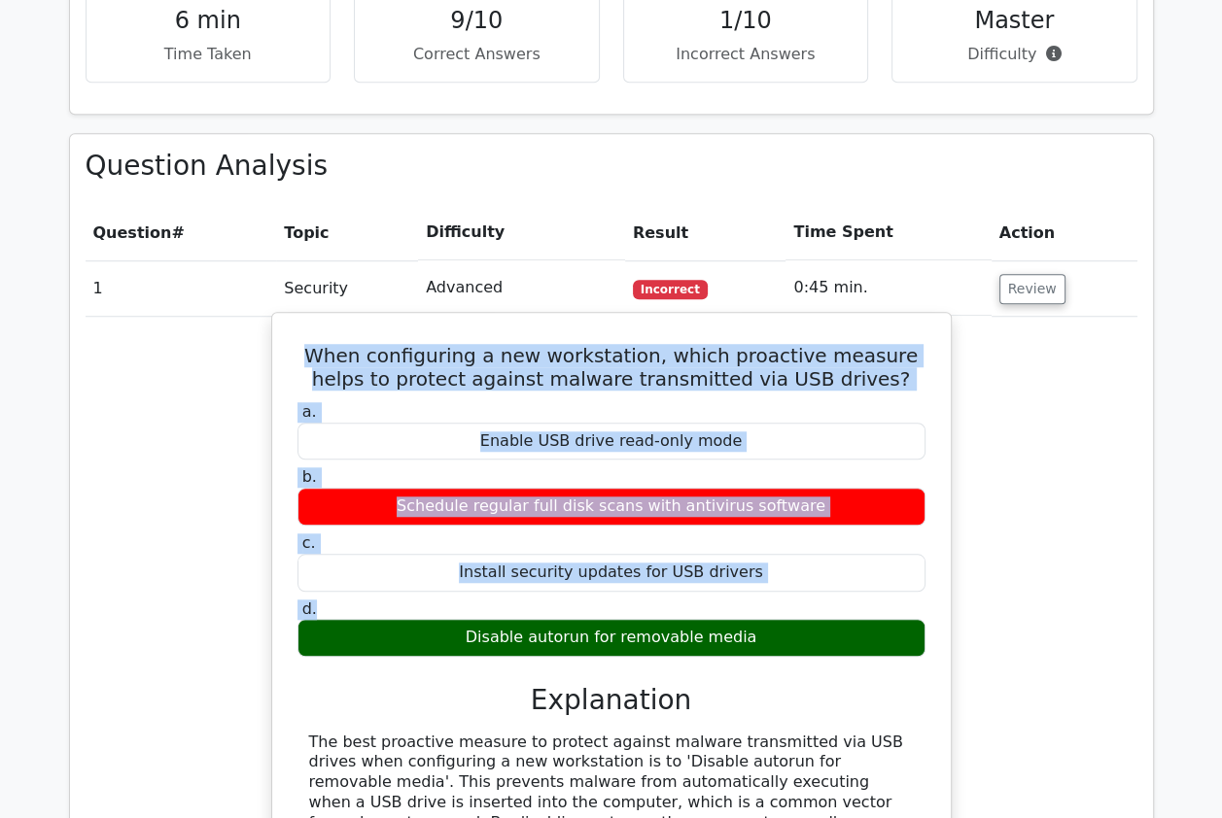
drag, startPoint x: 298, startPoint y: 307, endPoint x: 847, endPoint y: 546, distance: 598.9
click at [847, 546] on div "When configuring a new workstation, which proactive measure helps to protect ag…" at bounding box center [611, 795] width 663 height 948
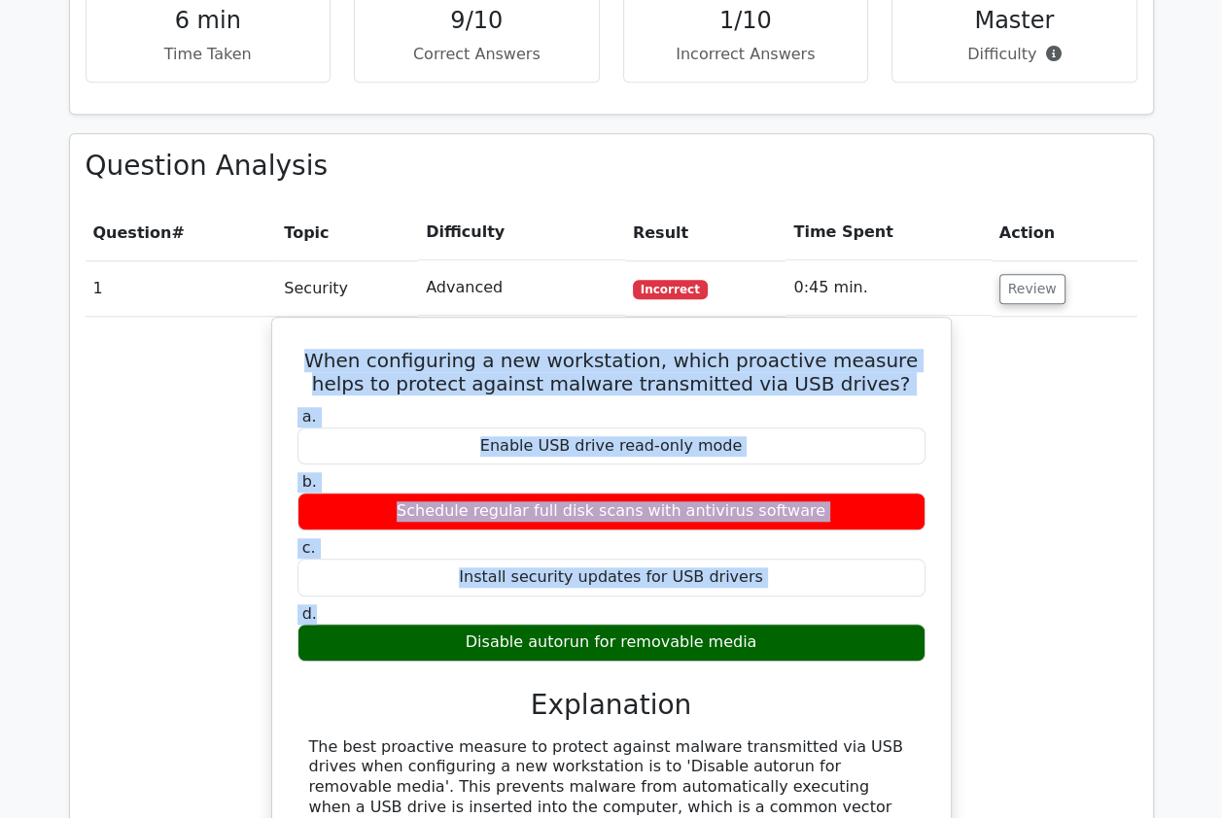
drag, startPoint x: 847, startPoint y: 546, endPoint x: 1002, endPoint y: 541, distance: 154.6
click at [1002, 541] on div "When configuring a new workstation, which proactive measure helps to protect ag…" at bounding box center [611, 811] width 1051 height 989
click at [1073, 541] on div "When configuring a new workstation, which proactive measure helps to protect ag…" at bounding box center [611, 811] width 1051 height 989
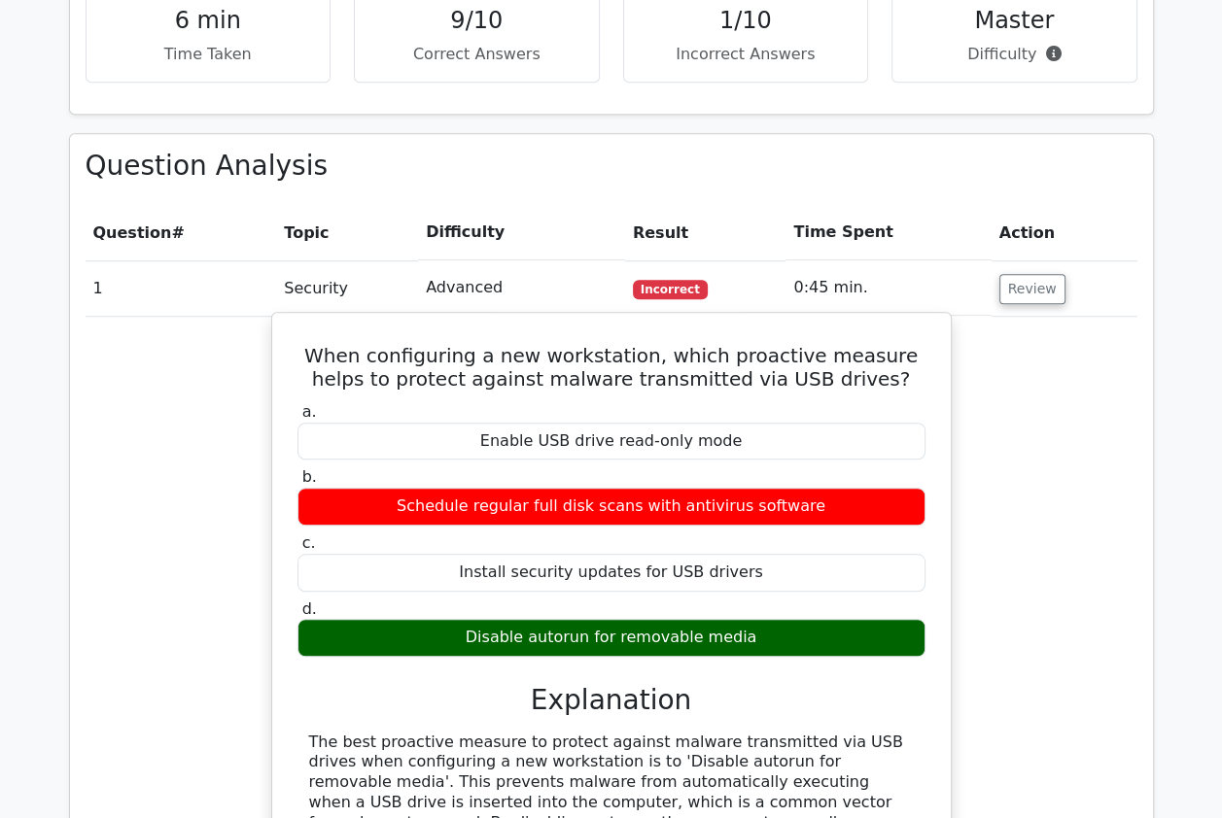
drag, startPoint x: 305, startPoint y: 298, endPoint x: 661, endPoint y: 457, distance: 389.4
click at [661, 457] on div "When configuring a new workstation, which proactive measure helps to protect ag…" at bounding box center [611, 795] width 663 height 948
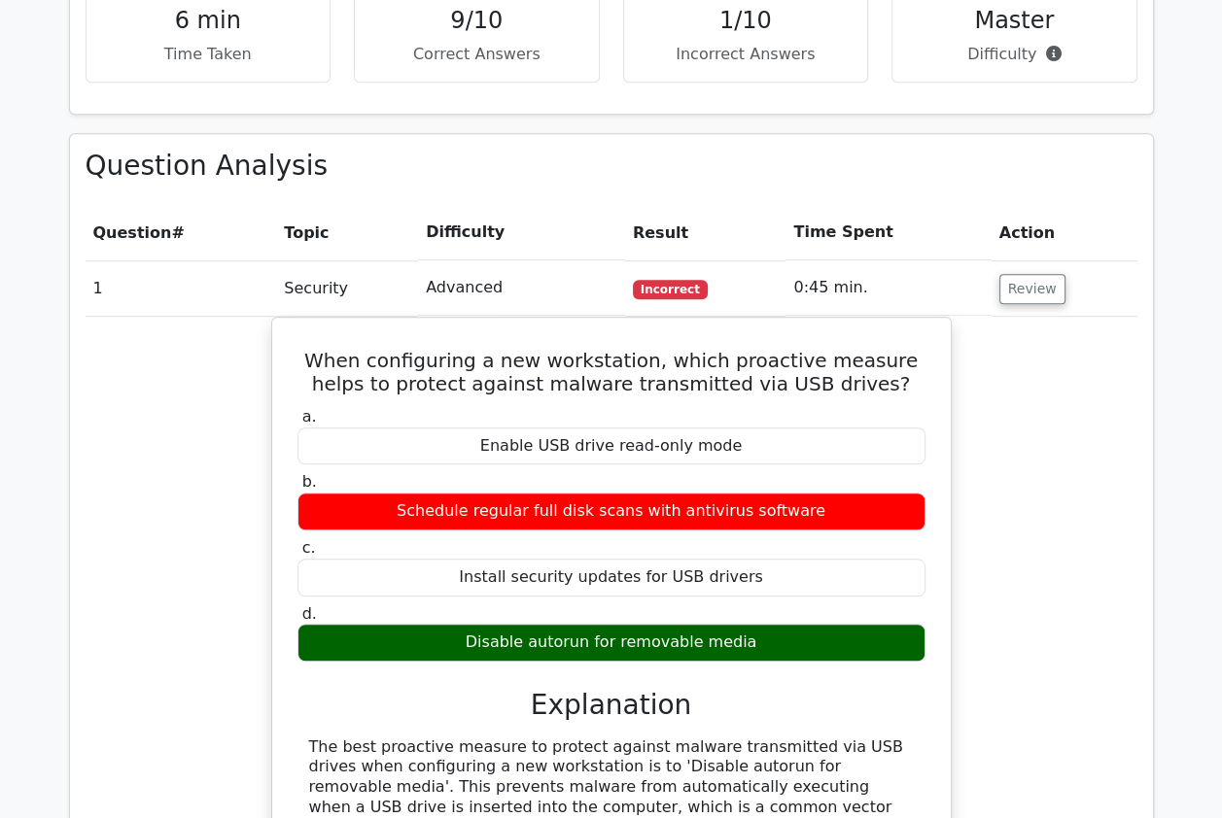
drag, startPoint x: 1052, startPoint y: 429, endPoint x: 1042, endPoint y: 431, distance: 10.9
click at [1051, 430] on div "When configuring a new workstation, which proactive measure helps to protect ag…" at bounding box center [611, 811] width 1051 height 989
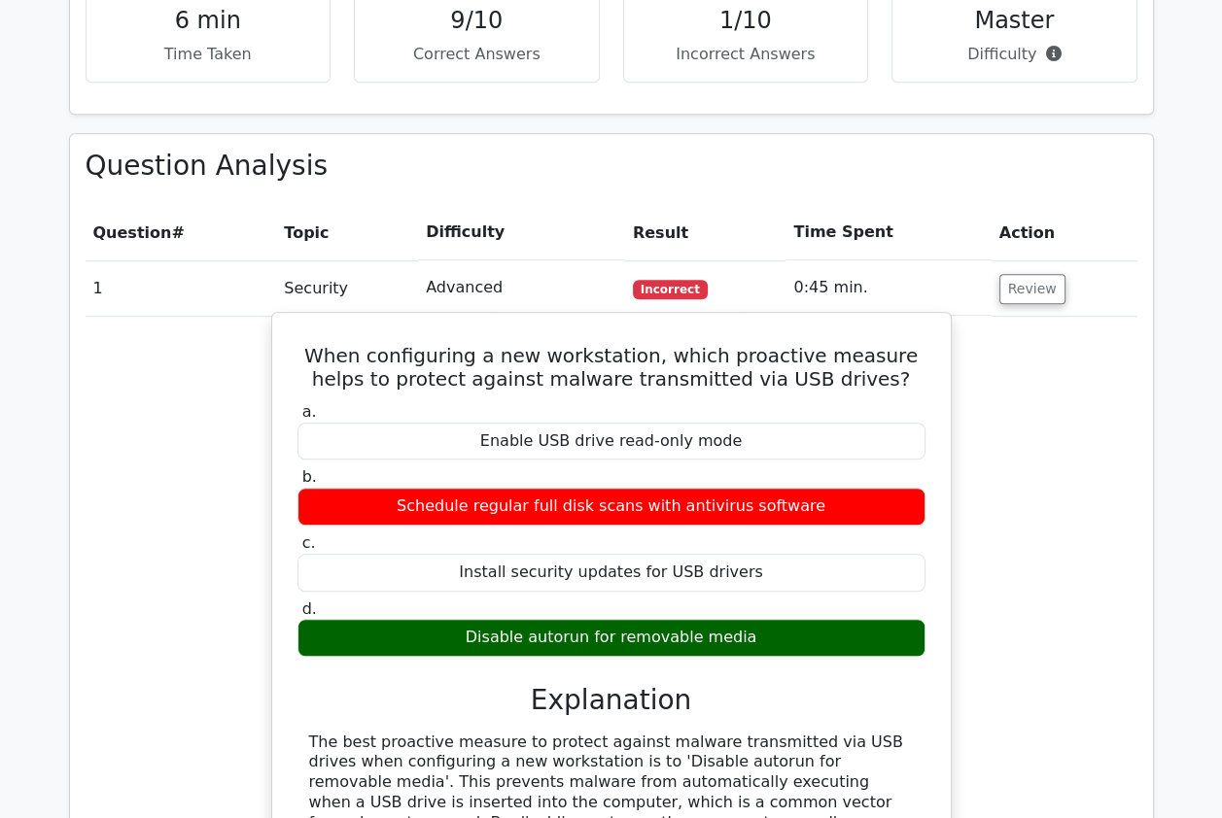
drag, startPoint x: 307, startPoint y: 303, endPoint x: 778, endPoint y: 583, distance: 548.2
click at [778, 583] on div "When configuring a new workstation, which proactive measure helps to protect ag…" at bounding box center [611, 795] width 663 height 948
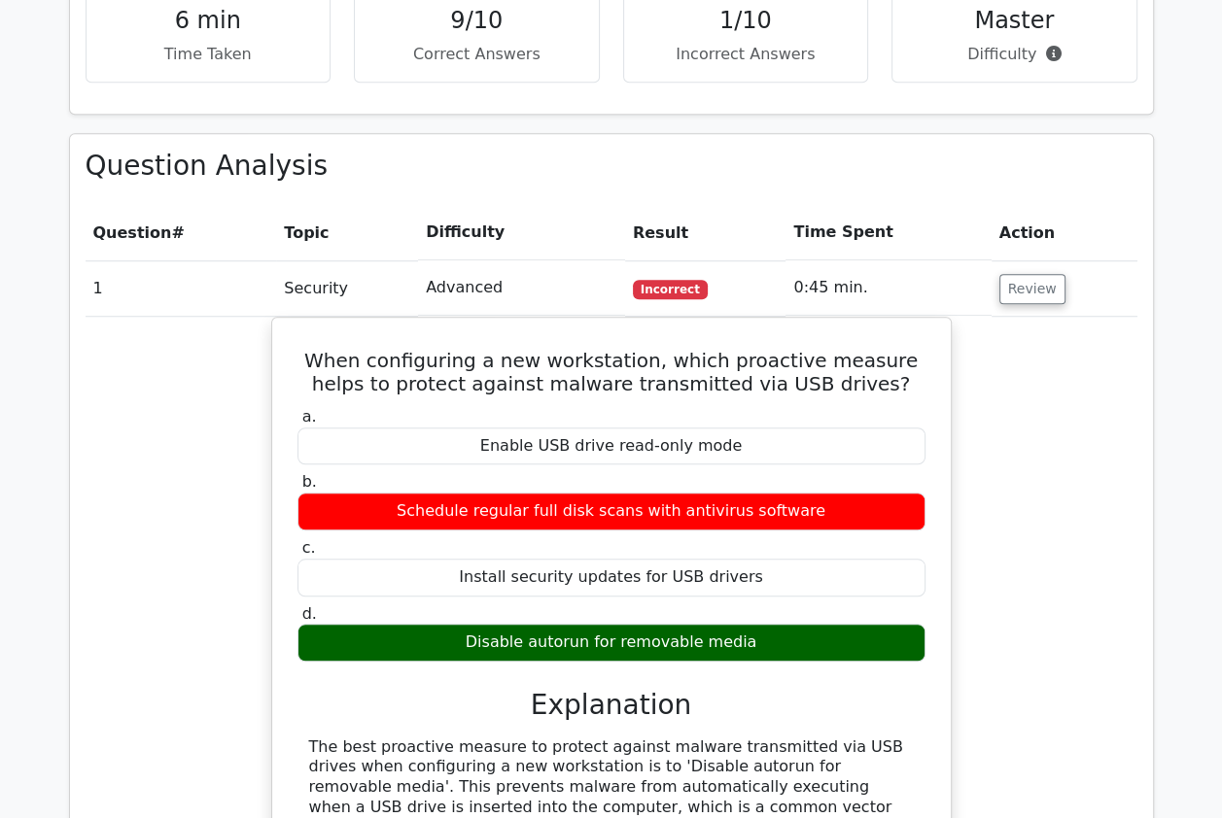
click at [1099, 542] on div "When configuring a new workstation, which proactive measure helps to protect ag…" at bounding box center [611, 811] width 1051 height 989
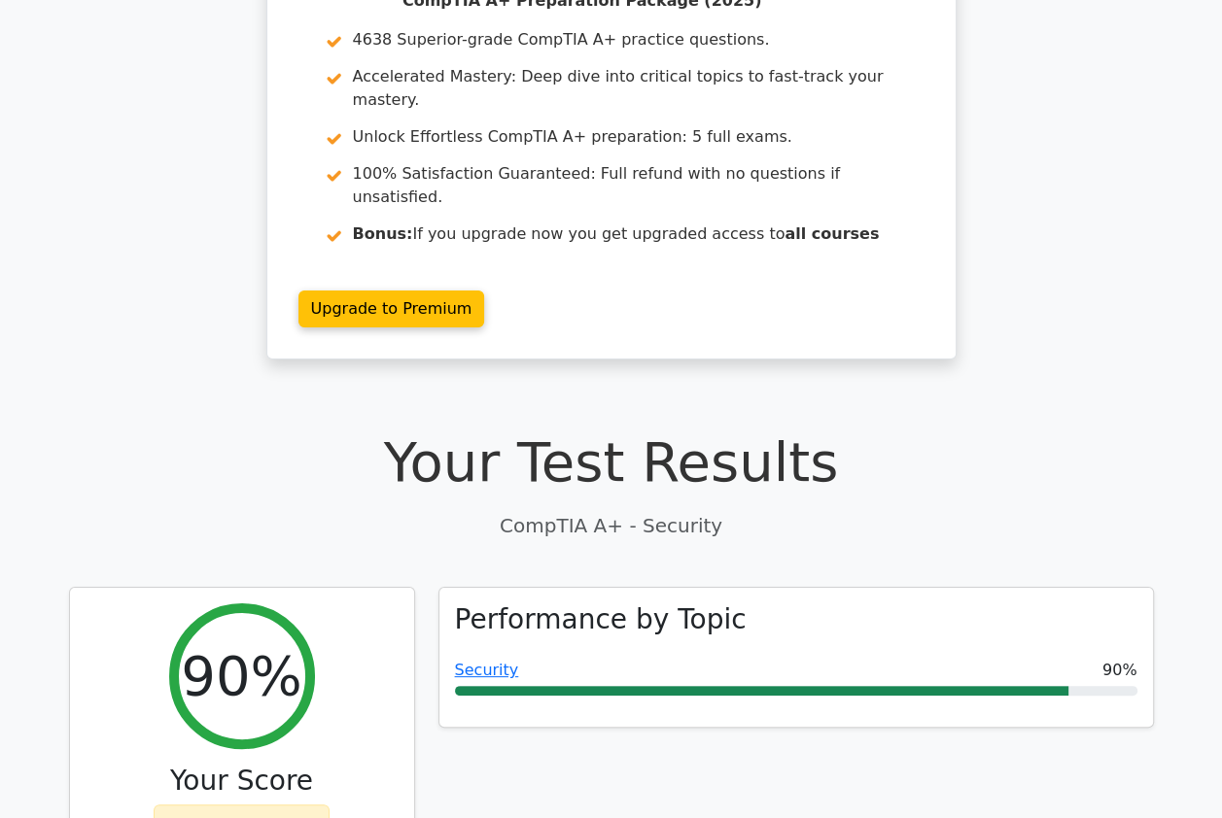
scroll to position [389, 0]
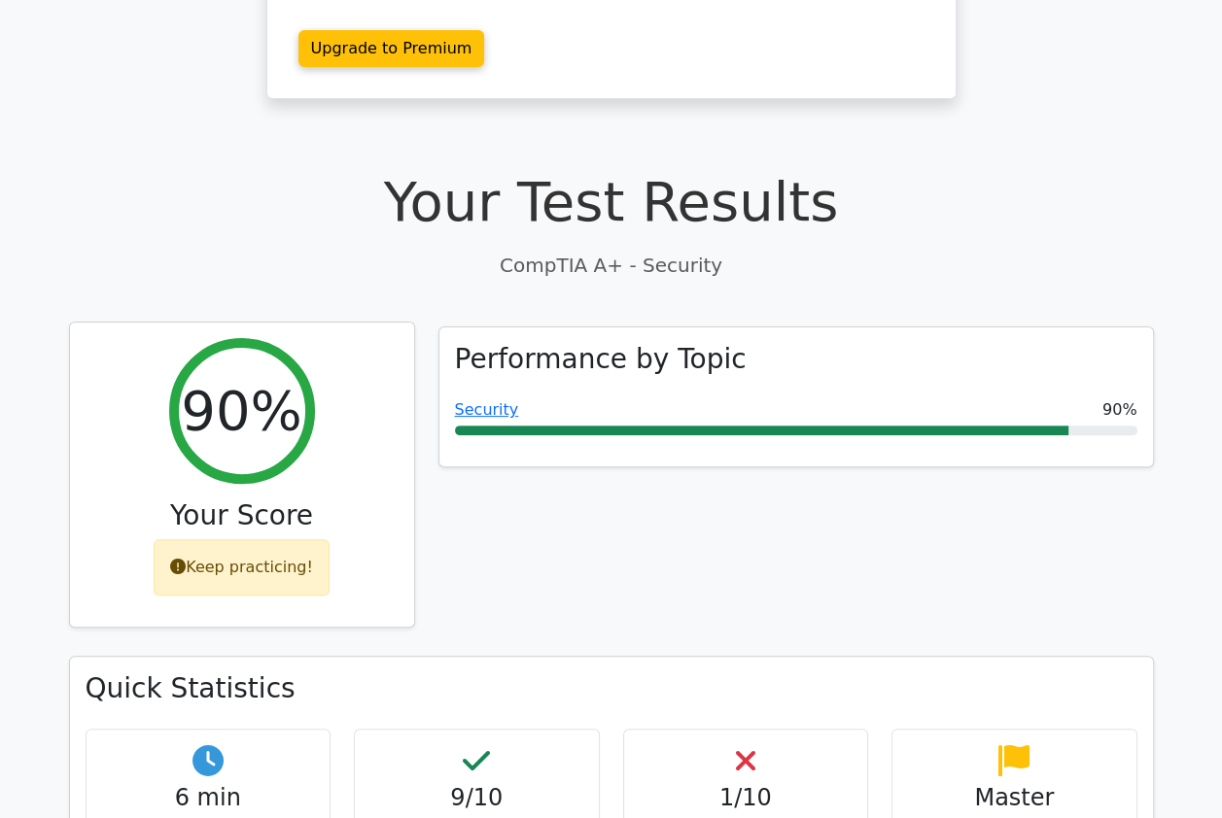
click at [270, 539] on div "Keep practicing!" at bounding box center [242, 567] width 176 height 56
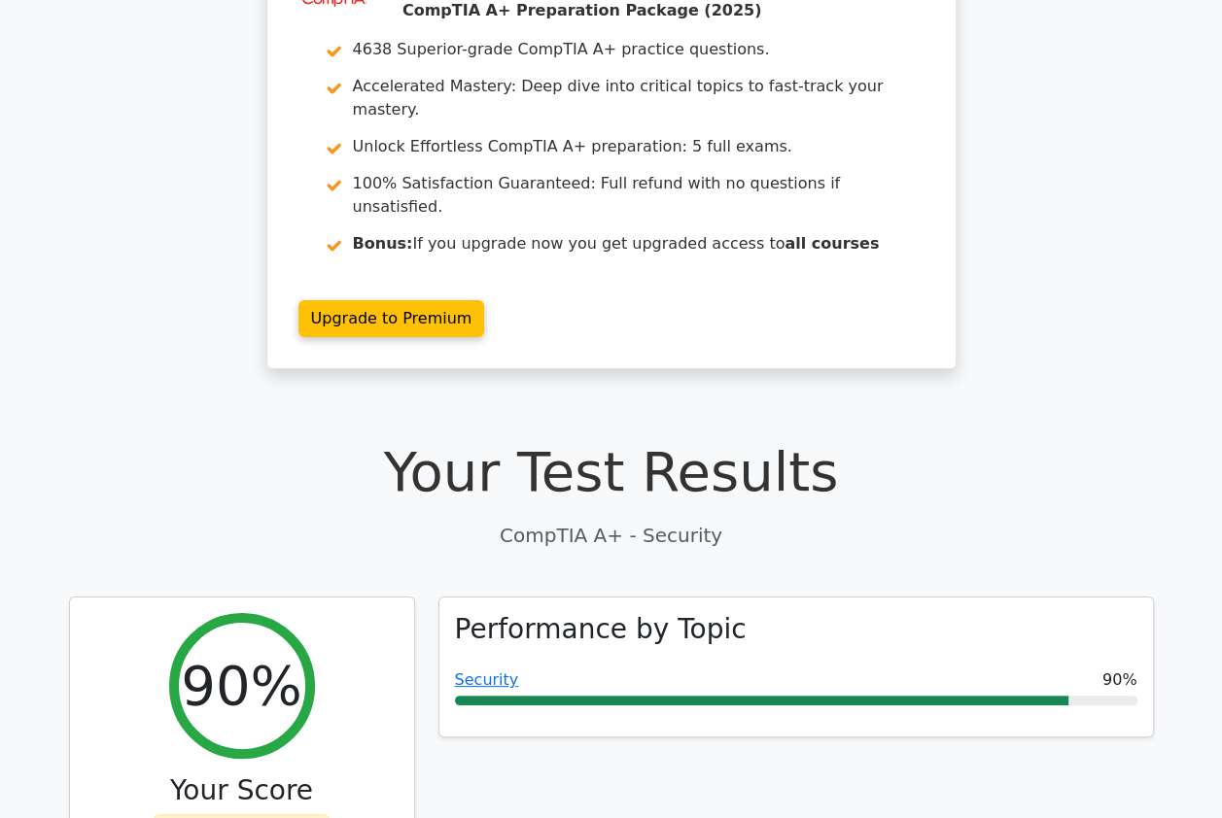
scroll to position [292, 0]
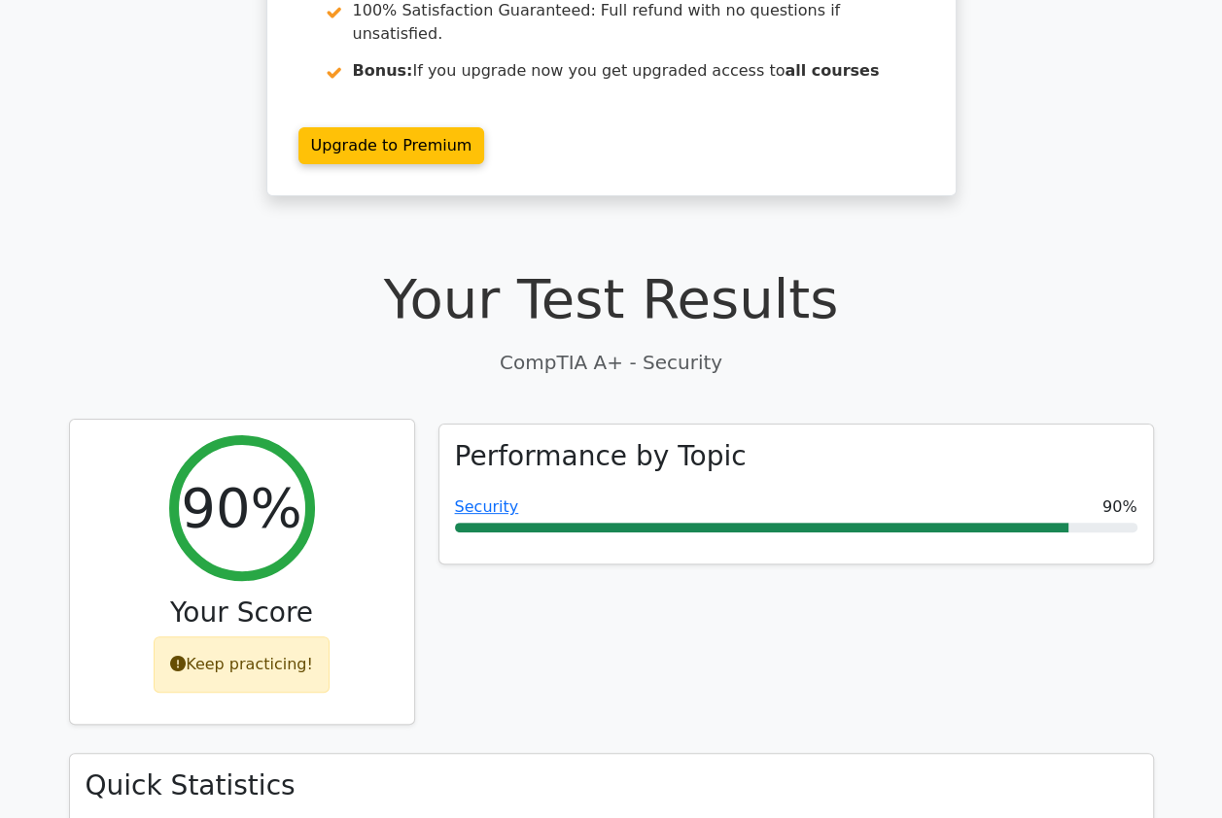
click at [277, 637] on div "Keep practicing!" at bounding box center [242, 665] width 176 height 56
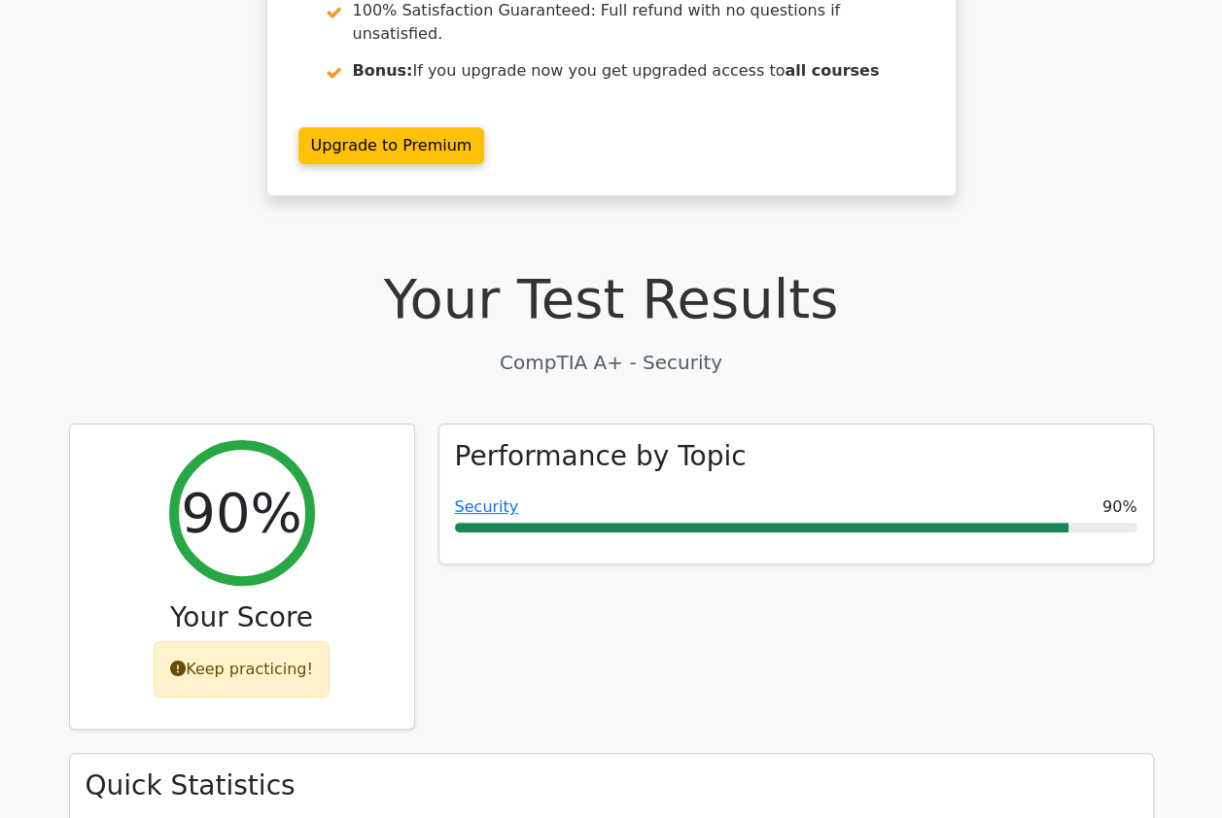
drag, startPoint x: 655, startPoint y: 656, endPoint x: 665, endPoint y: 651, distance: 10.9
click at [657, 654] on div "Performance by Topic Security 90%" at bounding box center [796, 589] width 739 height 330
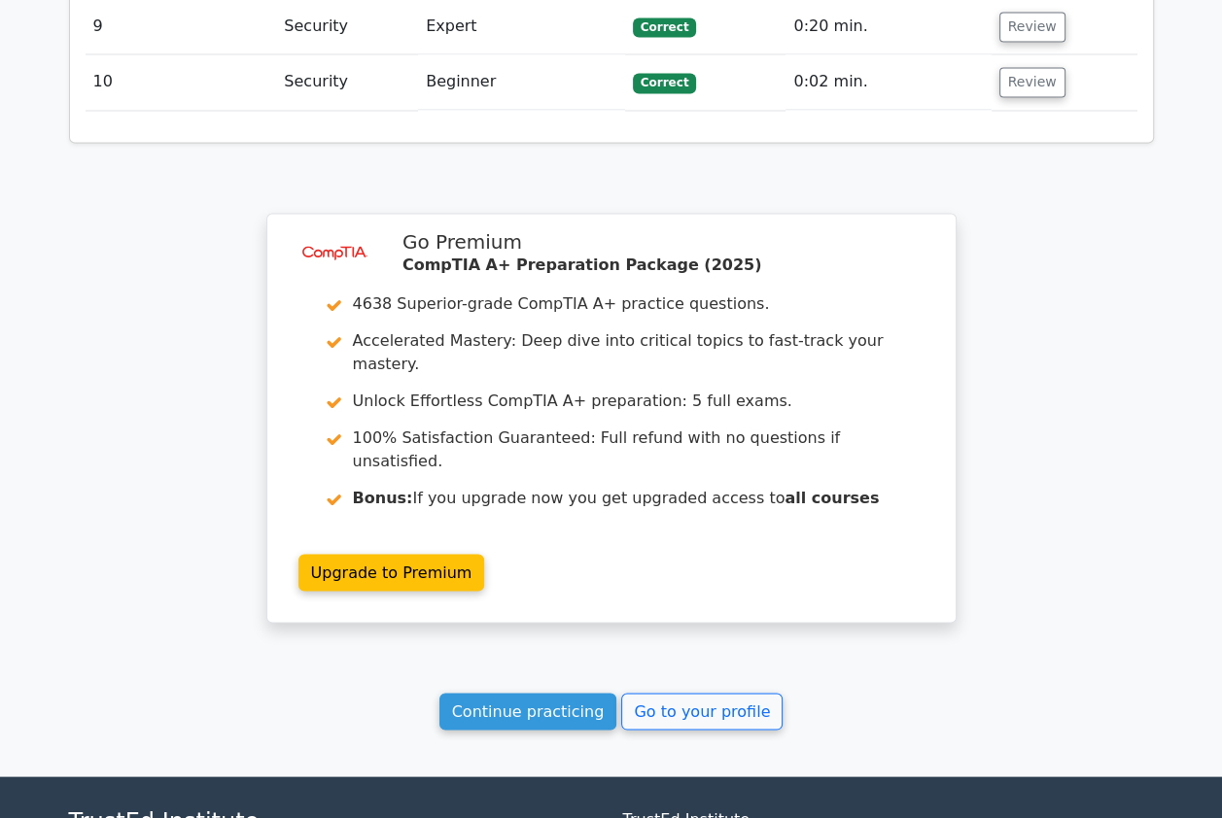
scroll to position [2973, 0]
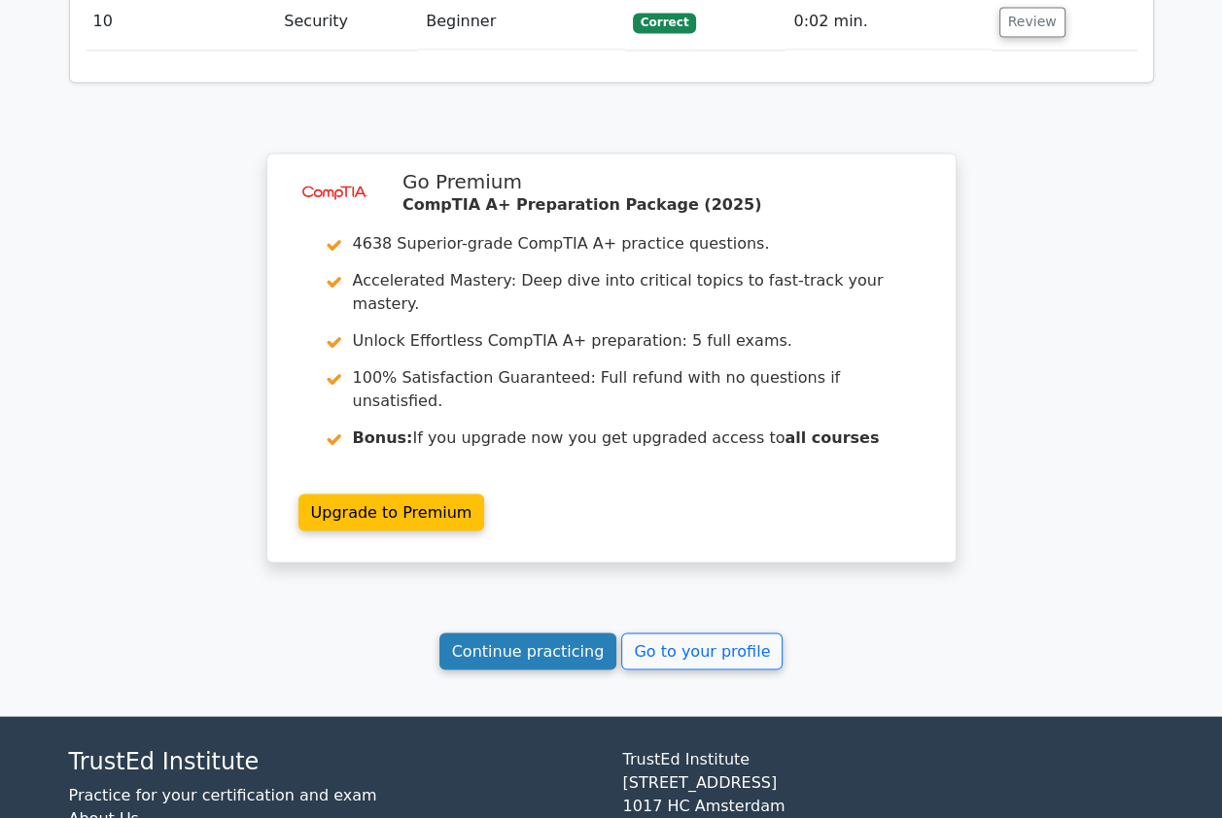
click at [530, 633] on link "Continue practicing" at bounding box center [528, 651] width 178 height 37
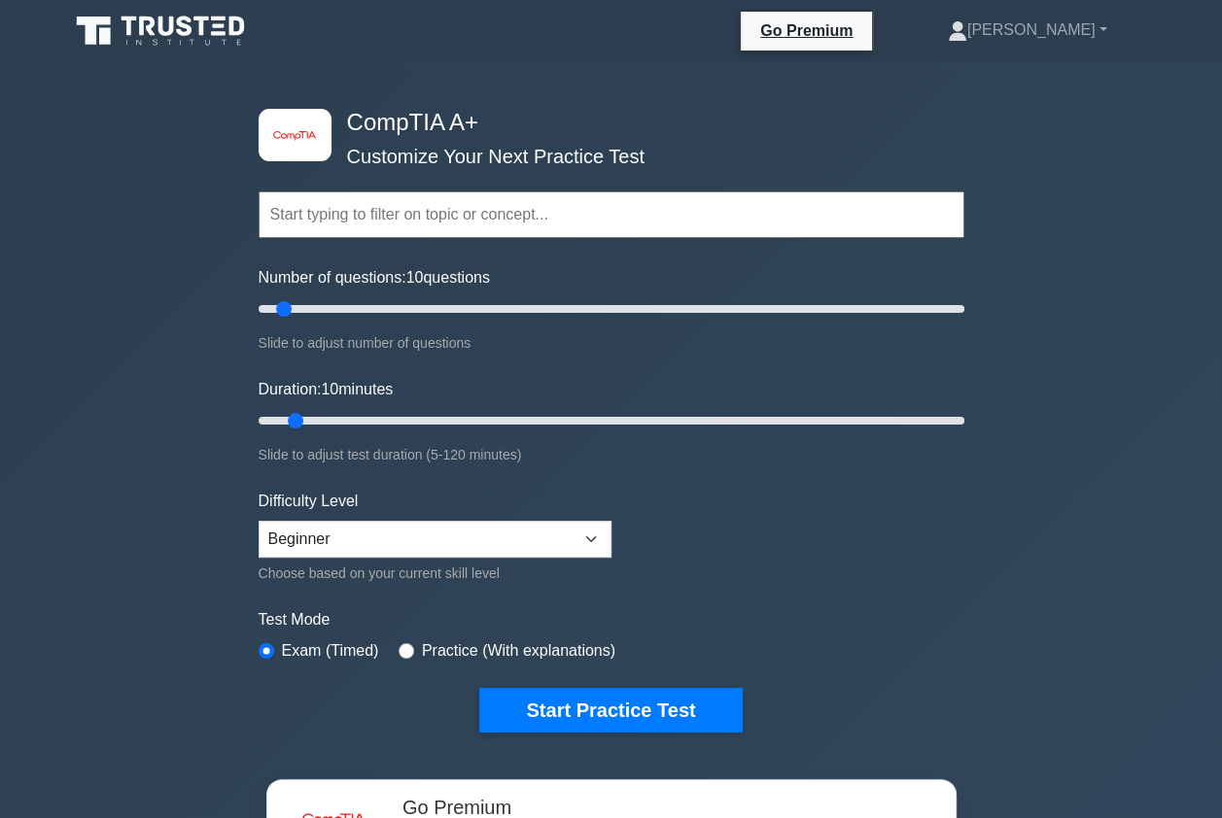
click at [467, 208] on input "text" at bounding box center [611, 214] width 706 height 47
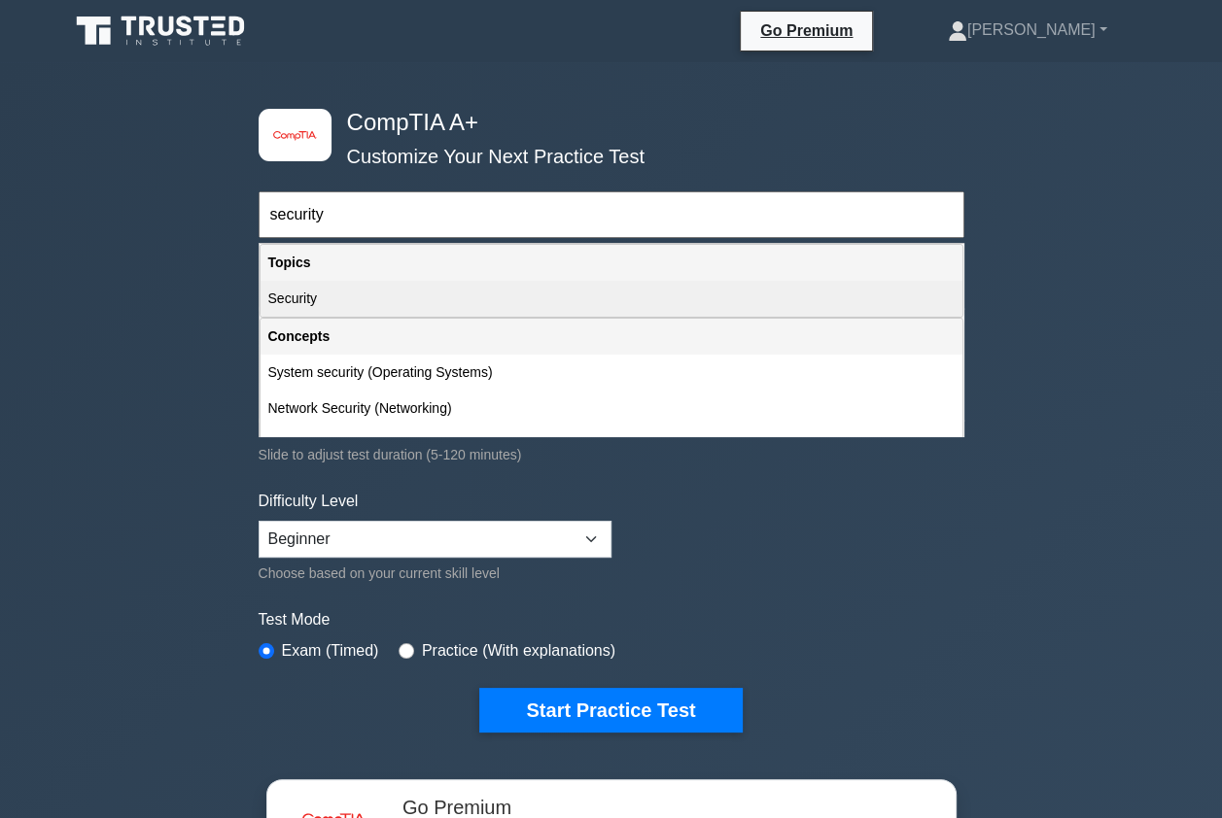
click at [405, 293] on div "Security" at bounding box center [611, 299] width 702 height 36
type input "Security"
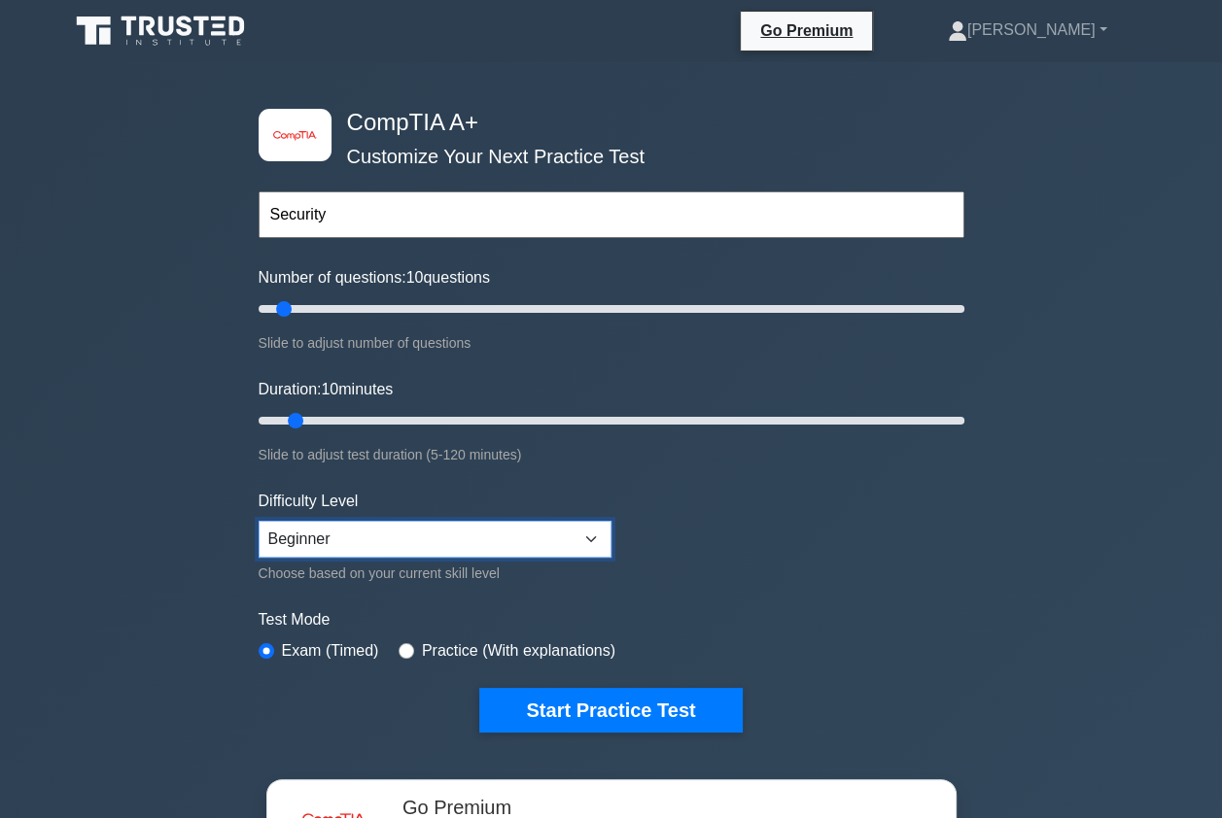
click at [591, 538] on select "Beginner Intermediate Expert" at bounding box center [434, 539] width 353 height 37
click at [258, 521] on select "Beginner Intermediate Expert" at bounding box center [434, 539] width 353 height 37
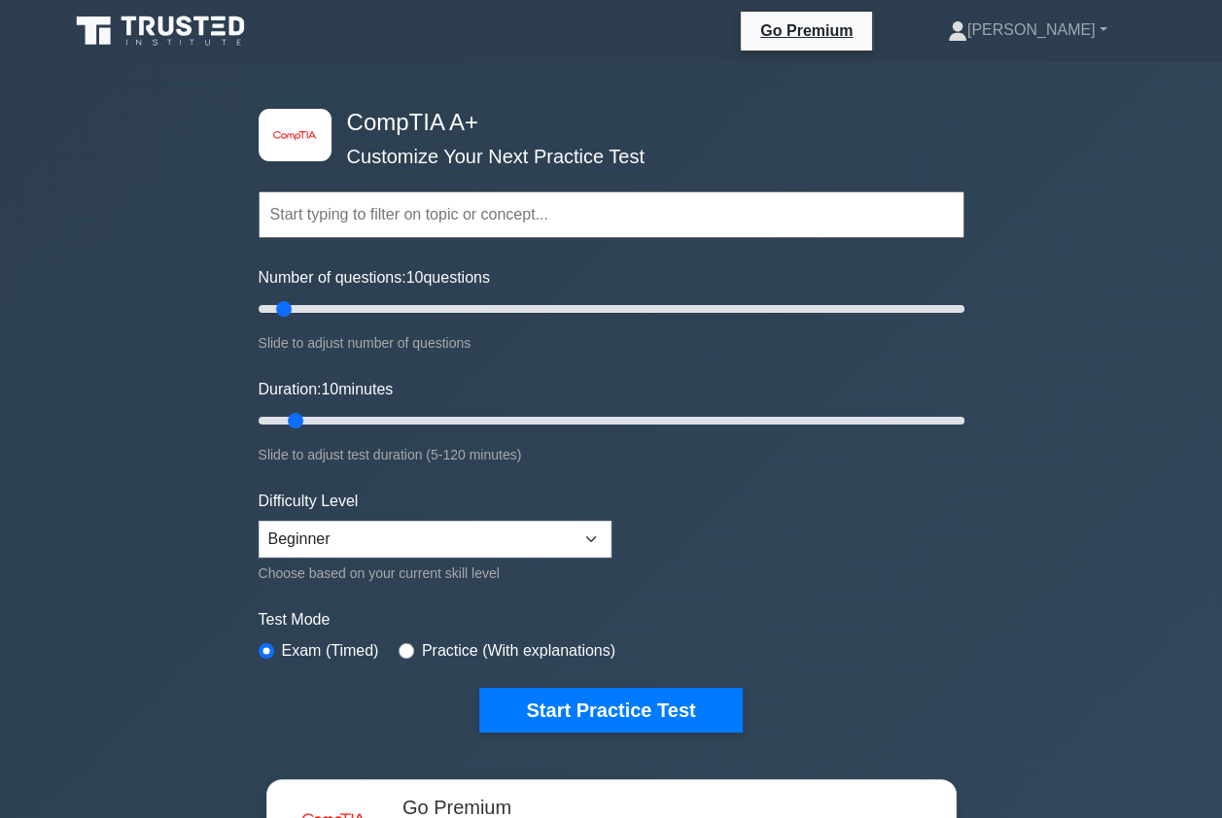
click at [428, 206] on input "text" at bounding box center [611, 214] width 706 height 47
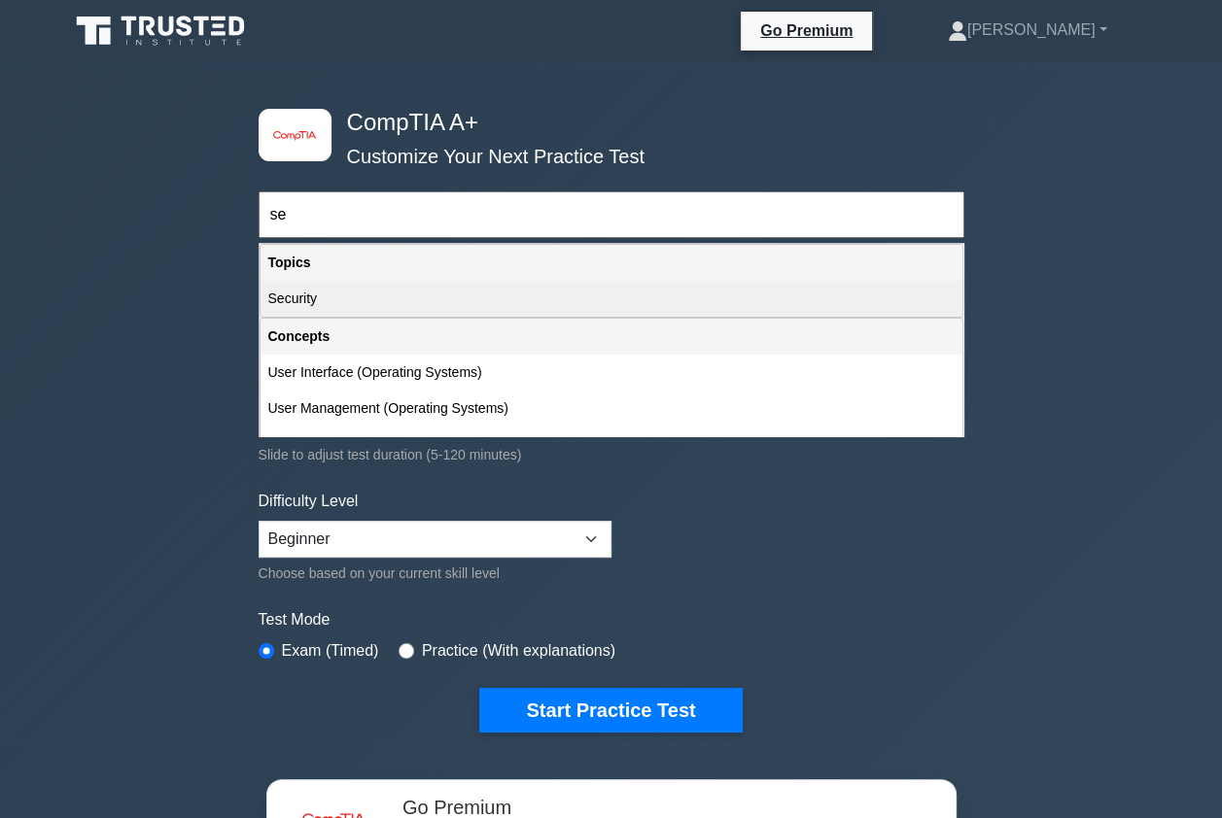
click at [431, 301] on div "Security" at bounding box center [611, 299] width 702 height 36
type input "Security"
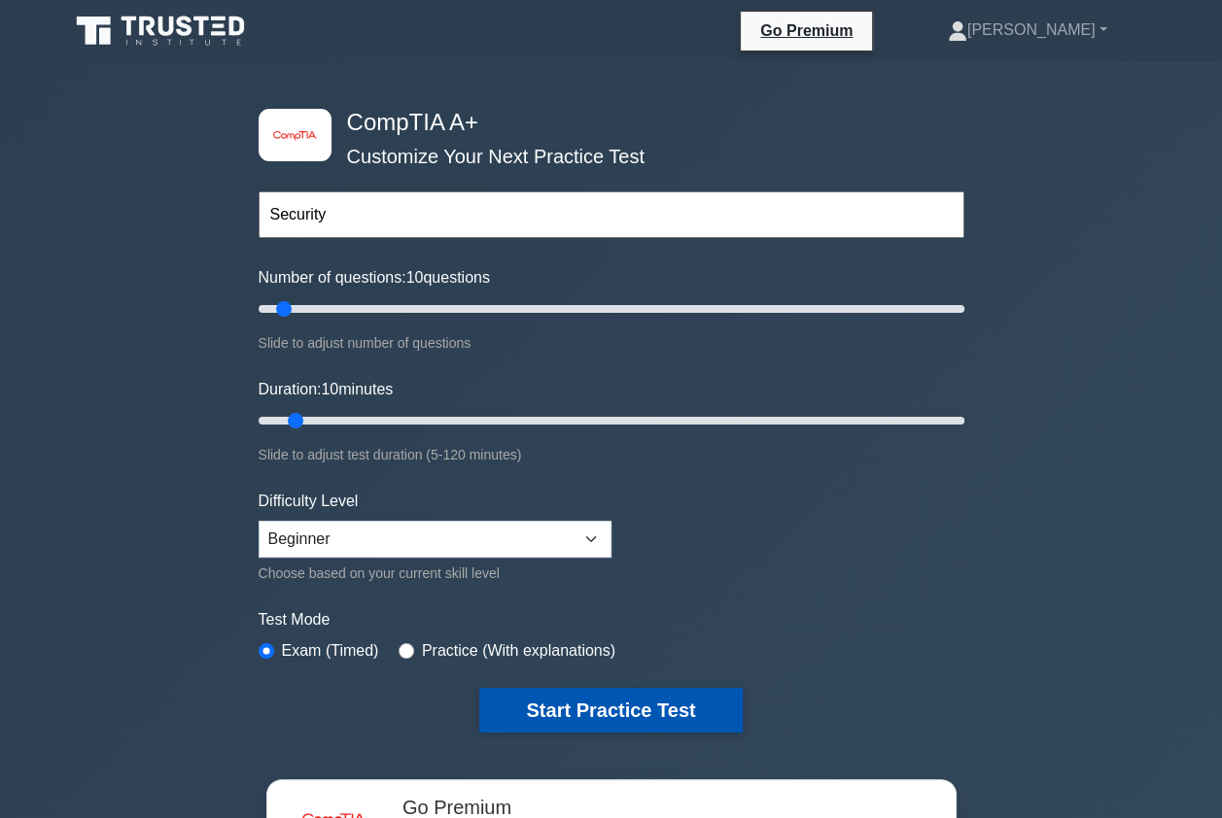
click at [556, 711] on button "Start Practice Test" at bounding box center [610, 710] width 262 height 45
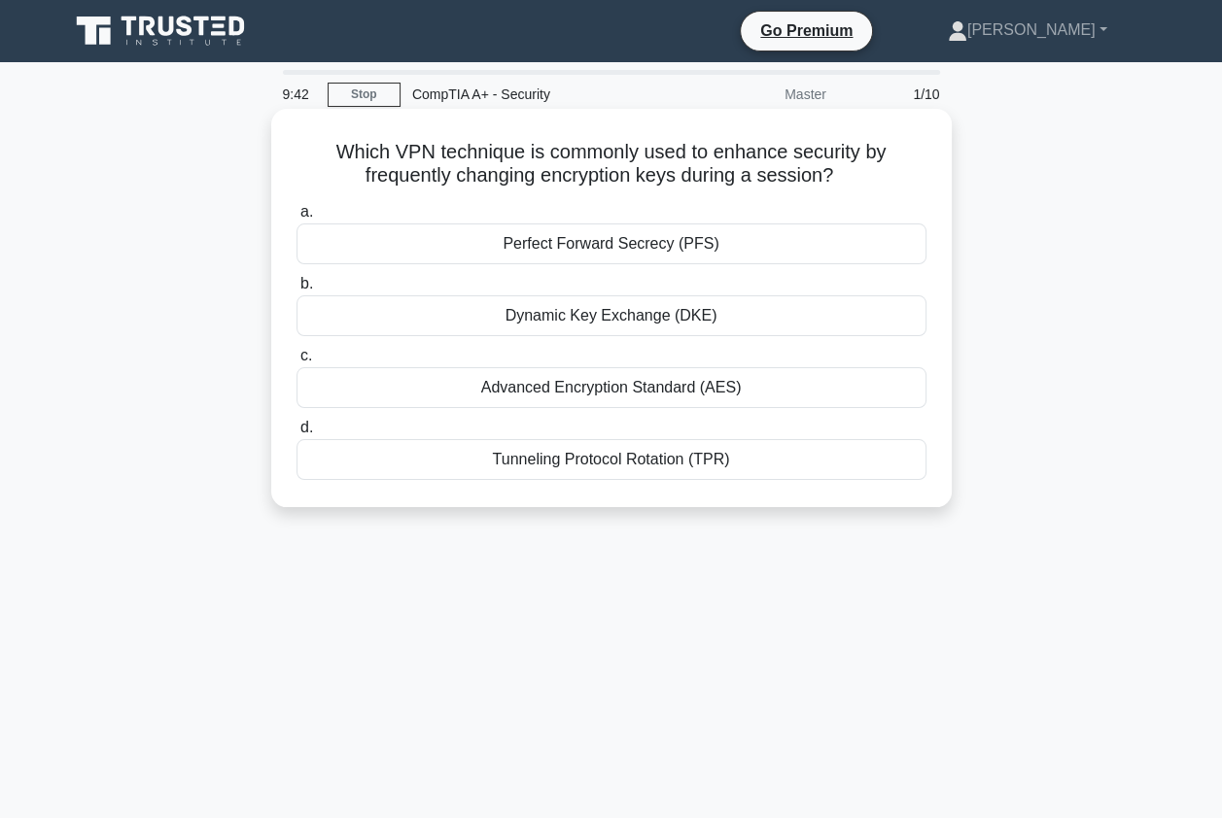
click at [625, 386] on div "Advanced Encryption Standard (AES)" at bounding box center [611, 387] width 630 height 41
click at [296, 362] on input "c. Advanced Encryption Standard (AES)" at bounding box center [296, 356] width 0 height 13
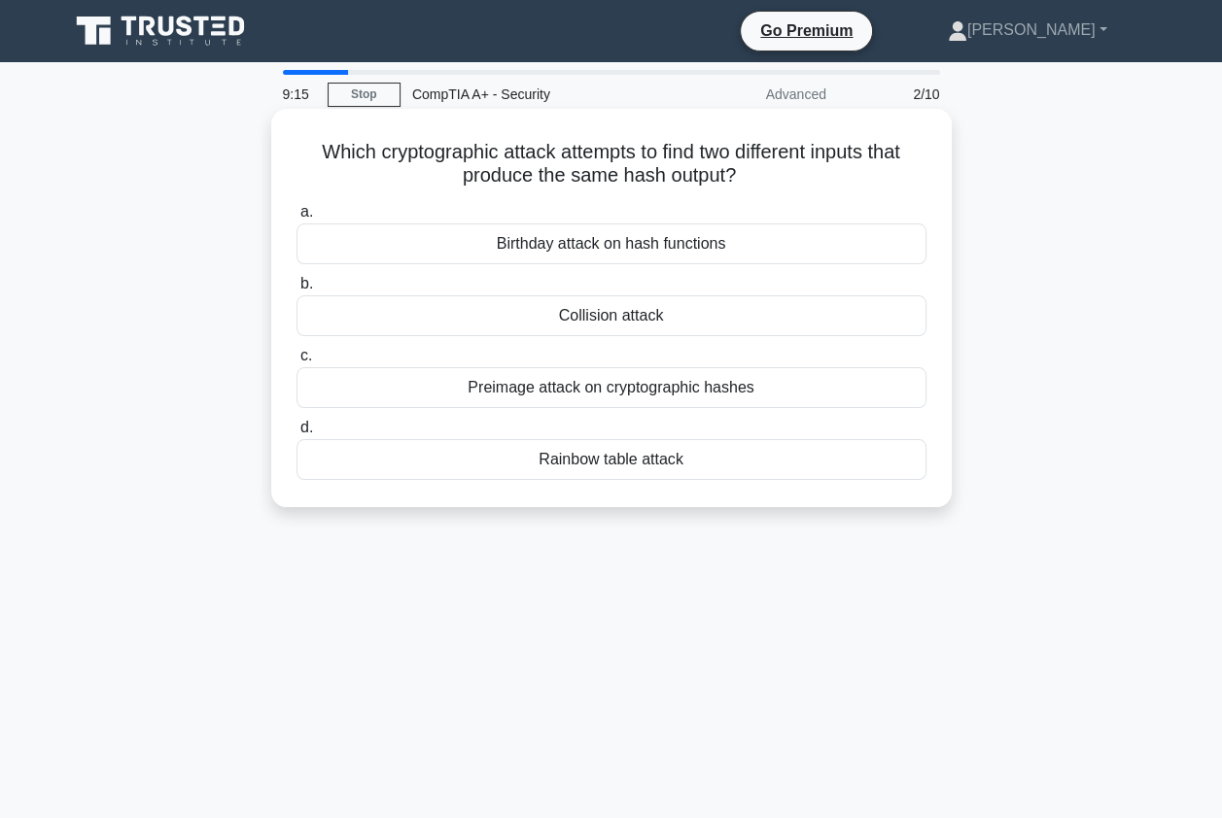
click at [591, 396] on div "Preimage attack on cryptographic hashes" at bounding box center [611, 387] width 630 height 41
click at [296, 362] on input "c. Preimage attack on cryptographic hashes" at bounding box center [296, 356] width 0 height 13
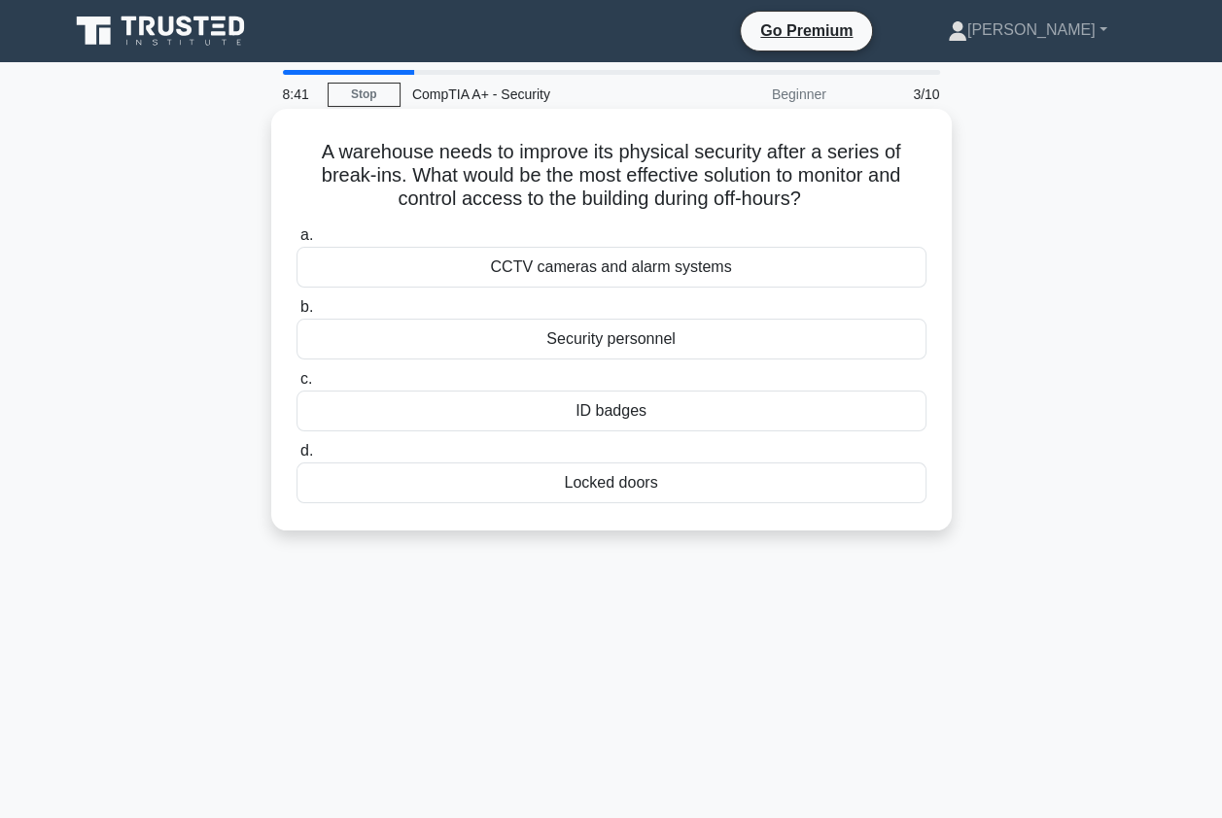
click at [551, 262] on div "CCTV cameras and alarm systems" at bounding box center [611, 267] width 630 height 41
click at [296, 242] on input "a. CCTV cameras and alarm systems" at bounding box center [296, 235] width 0 height 13
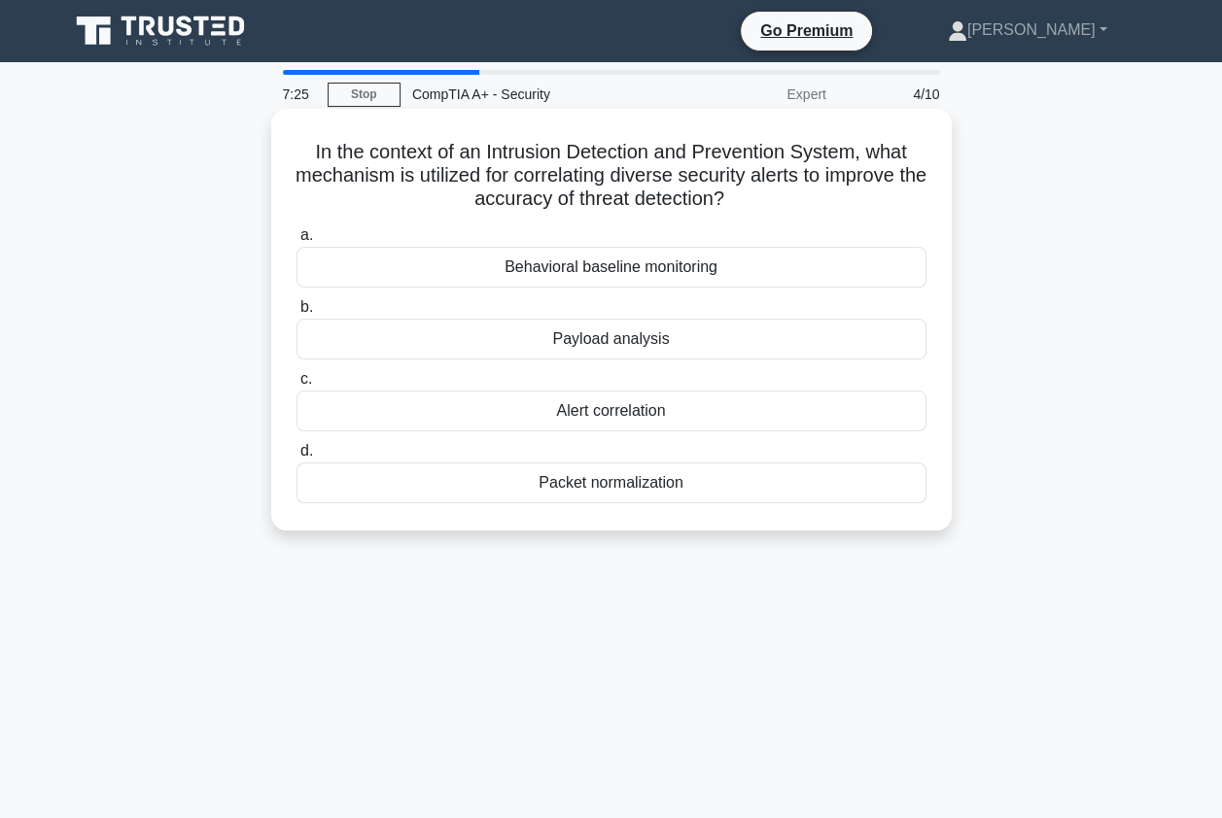
click at [571, 487] on div "Packet normalization" at bounding box center [611, 483] width 630 height 41
click at [672, 415] on div "Alert correlation" at bounding box center [611, 411] width 630 height 41
click at [296, 386] on input "c. Alert correlation" at bounding box center [296, 379] width 0 height 13
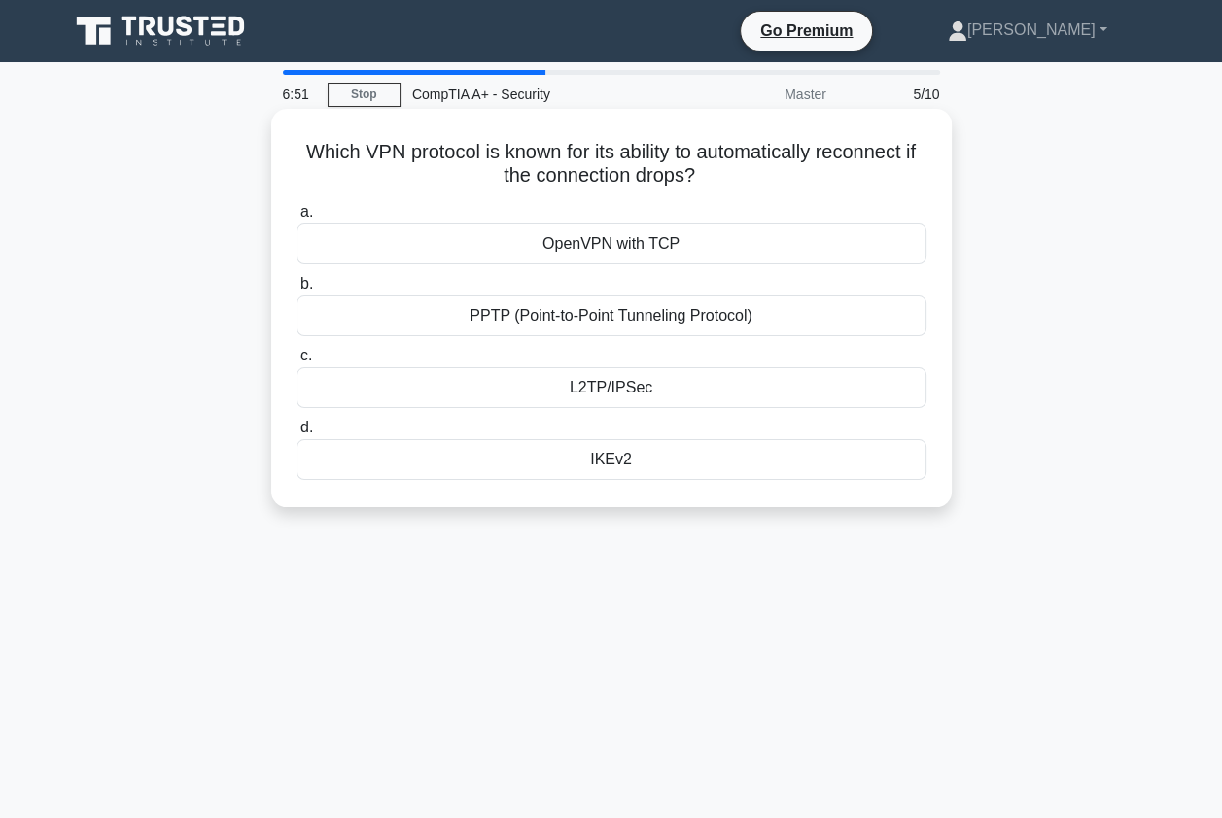
click at [633, 312] on div "PPTP (Point-to-Point Tunneling Protocol)" at bounding box center [611, 315] width 630 height 41
click at [296, 291] on input "b. PPTP (Point-to-Point Tunneling Protocol)" at bounding box center [296, 284] width 0 height 13
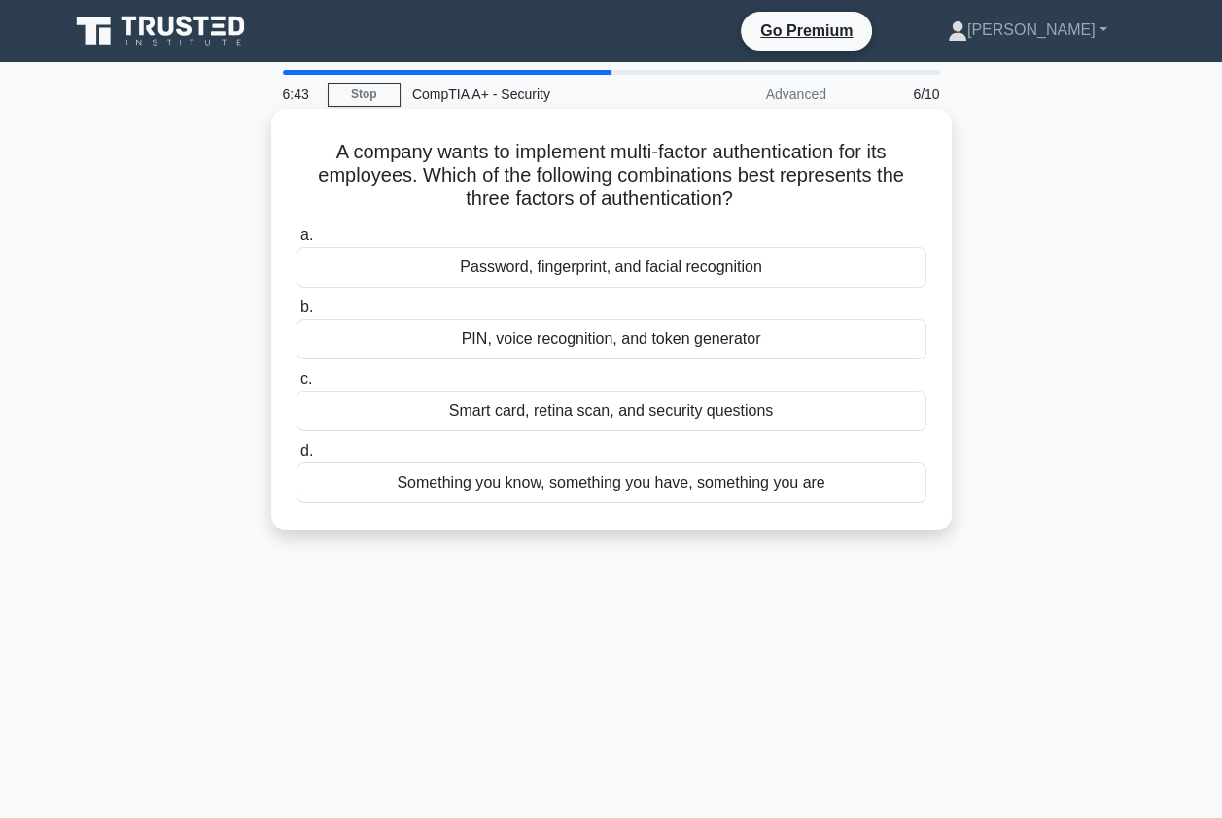
click at [754, 265] on div "Password, fingerprint, and facial recognition" at bounding box center [611, 267] width 630 height 41
click at [296, 242] on input "a. Password, fingerprint, and facial recognition" at bounding box center [296, 235] width 0 height 13
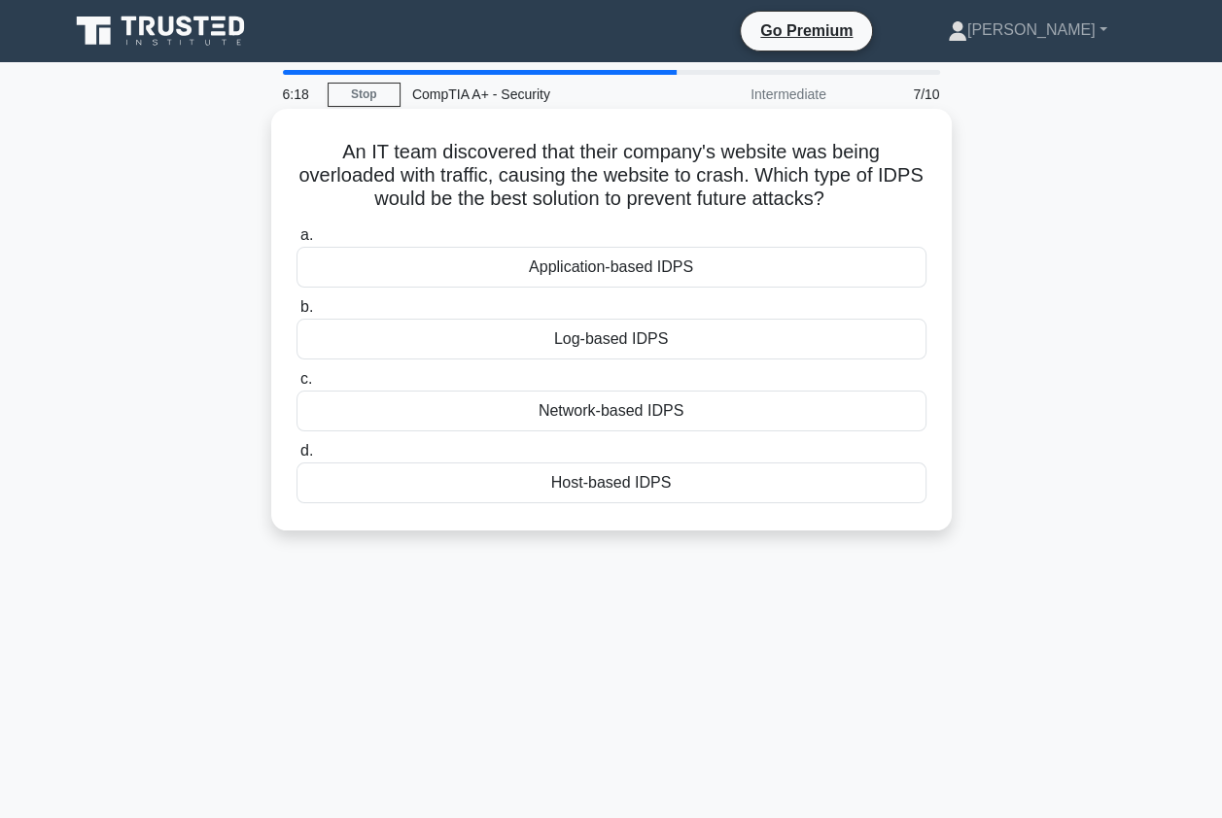
drag, startPoint x: 560, startPoint y: 409, endPoint x: 571, endPoint y: 409, distance: 11.7
click at [571, 409] on div "Network-based IDPS" at bounding box center [611, 411] width 630 height 41
drag, startPoint x: 571, startPoint y: 409, endPoint x: 521, endPoint y: 412, distance: 50.6
click at [521, 412] on div "Network-based IDPS" at bounding box center [611, 411] width 630 height 41
click at [296, 386] on input "c. Network-based IDPS" at bounding box center [296, 379] width 0 height 13
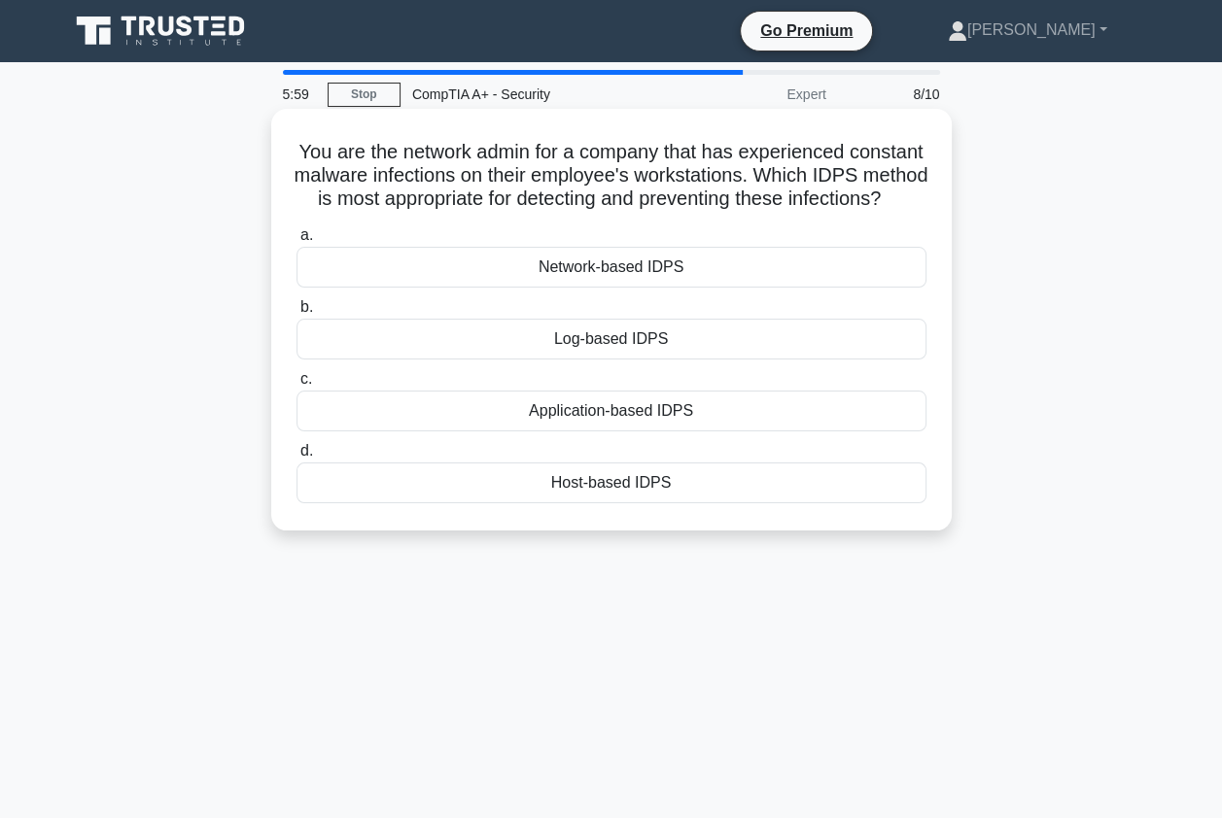
click at [616, 288] on div "Network-based IDPS" at bounding box center [611, 267] width 630 height 41
click at [296, 242] on input "a. Network-based IDPS" at bounding box center [296, 235] width 0 height 13
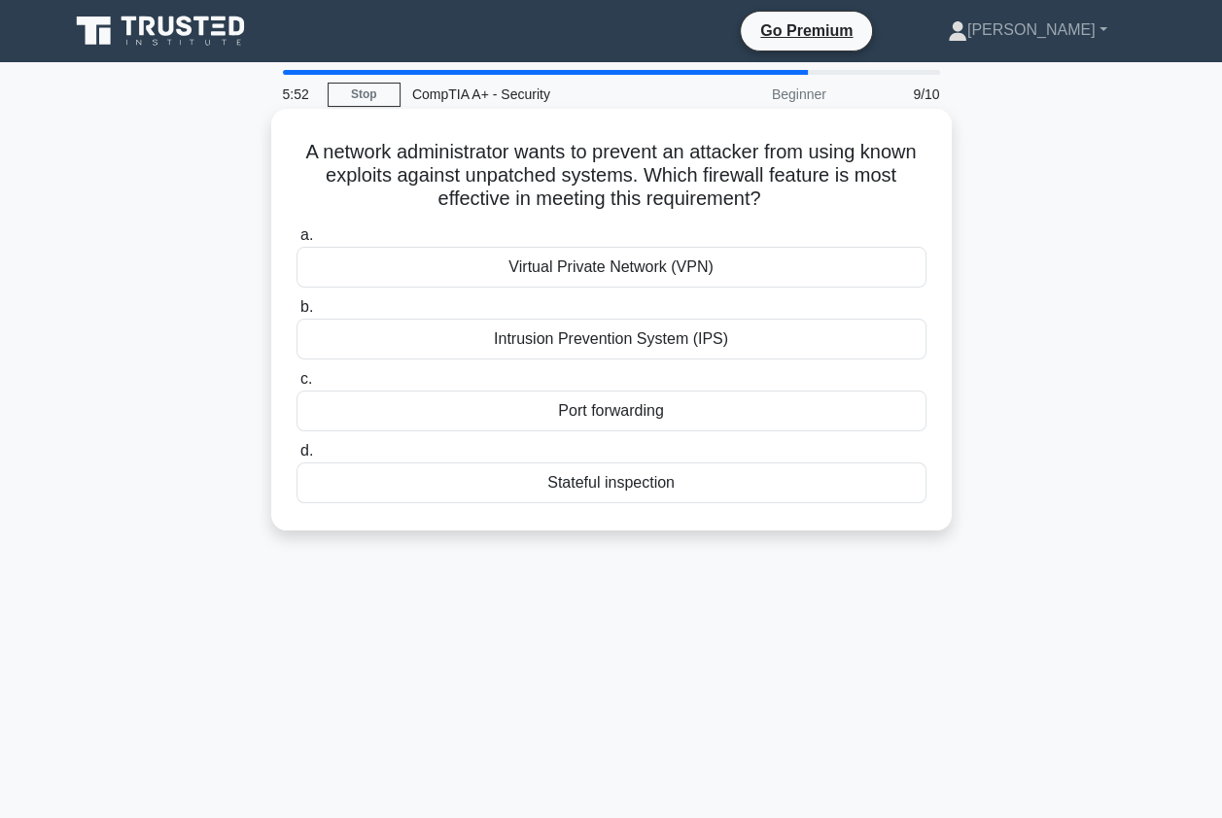
click at [620, 345] on div "Intrusion Prevention System (IPS)" at bounding box center [611, 339] width 630 height 41
click at [296, 314] on input "b. Intrusion Prevention System (IPS)" at bounding box center [296, 307] width 0 height 13
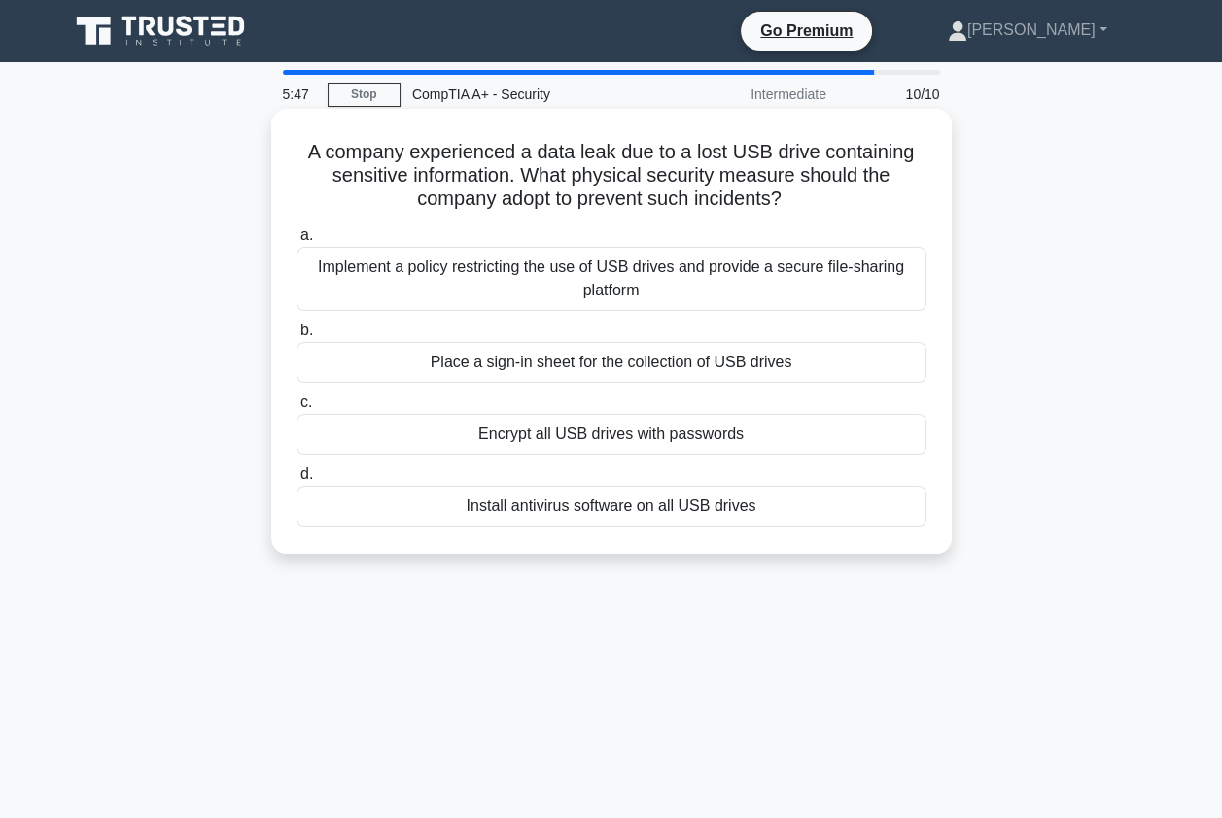
click at [512, 273] on div "Implement a policy restricting the use of USB drives and provide a secure file-…" at bounding box center [611, 279] width 630 height 64
click at [296, 242] on input "a. Implement a policy restricting the use of USB drives and provide a secure fi…" at bounding box center [296, 235] width 0 height 13
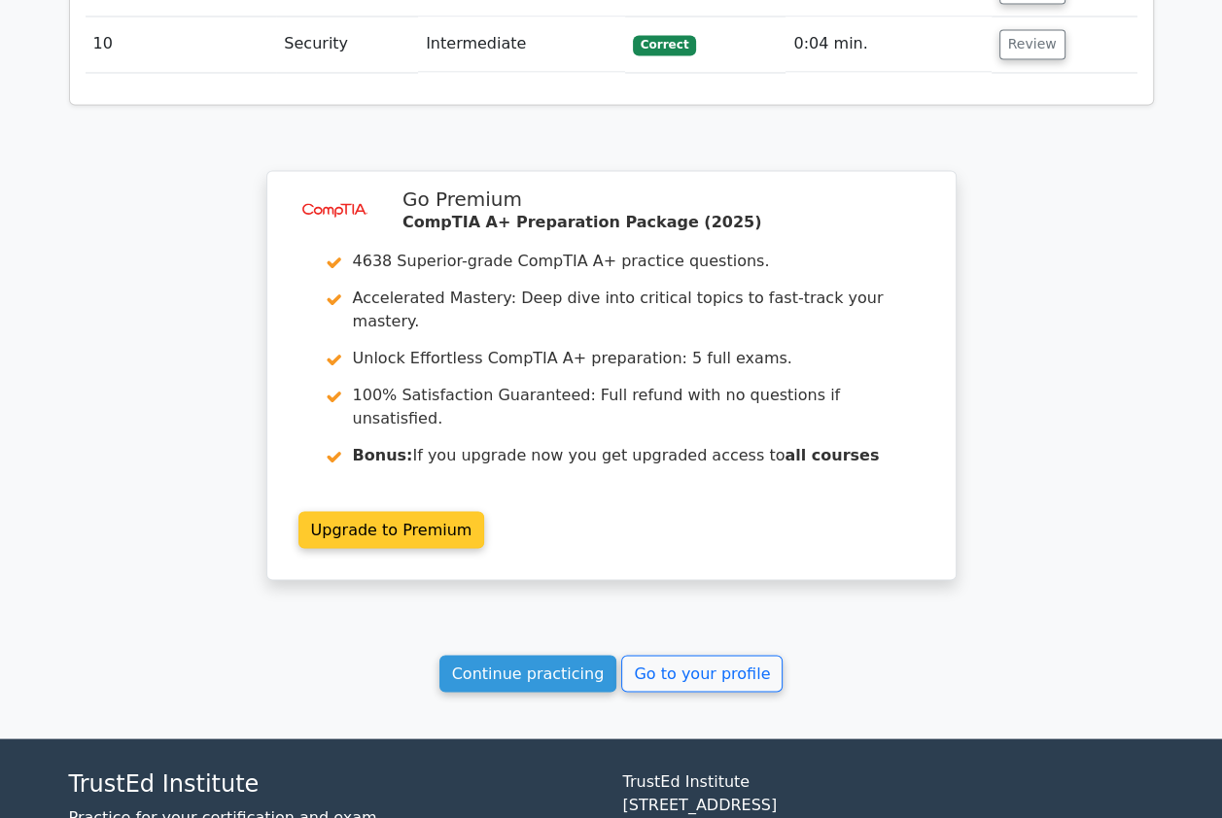
scroll to position [2912, 0]
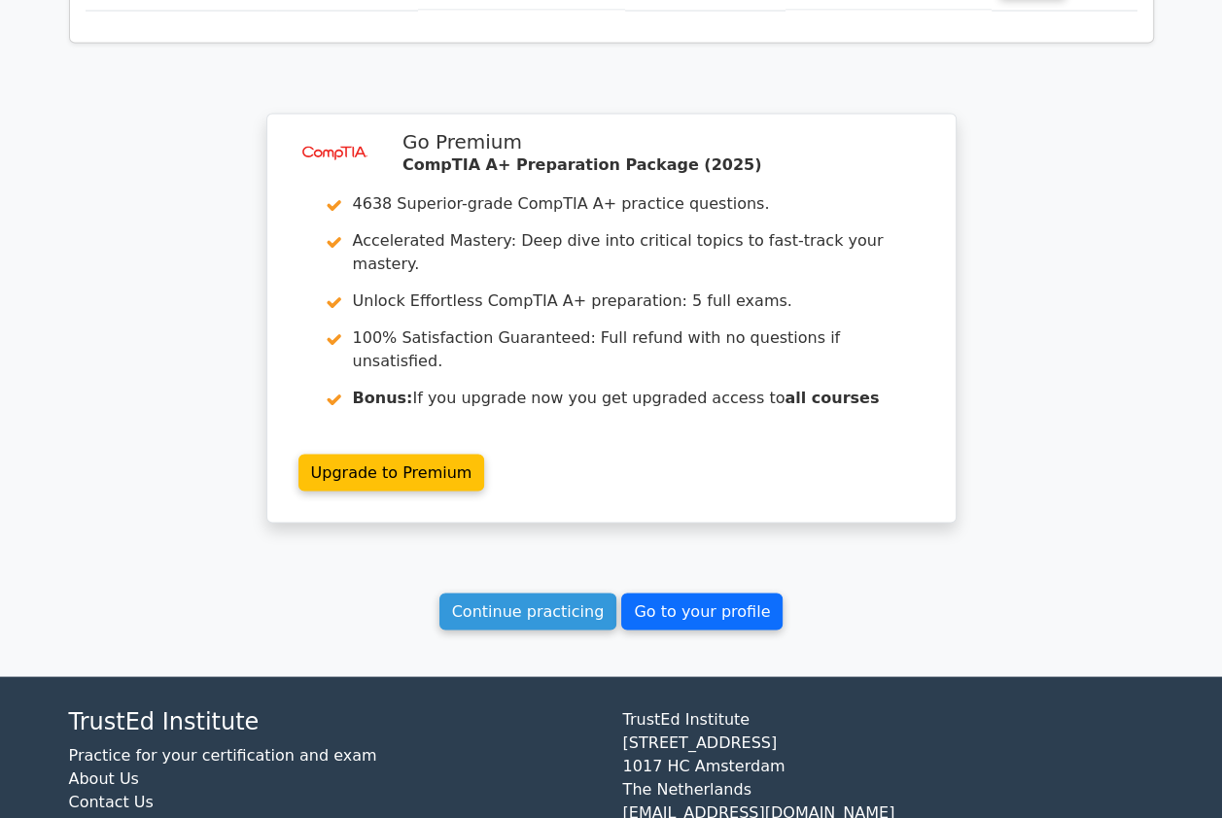
click at [710, 593] on link "Go to your profile" at bounding box center [701, 611] width 161 height 37
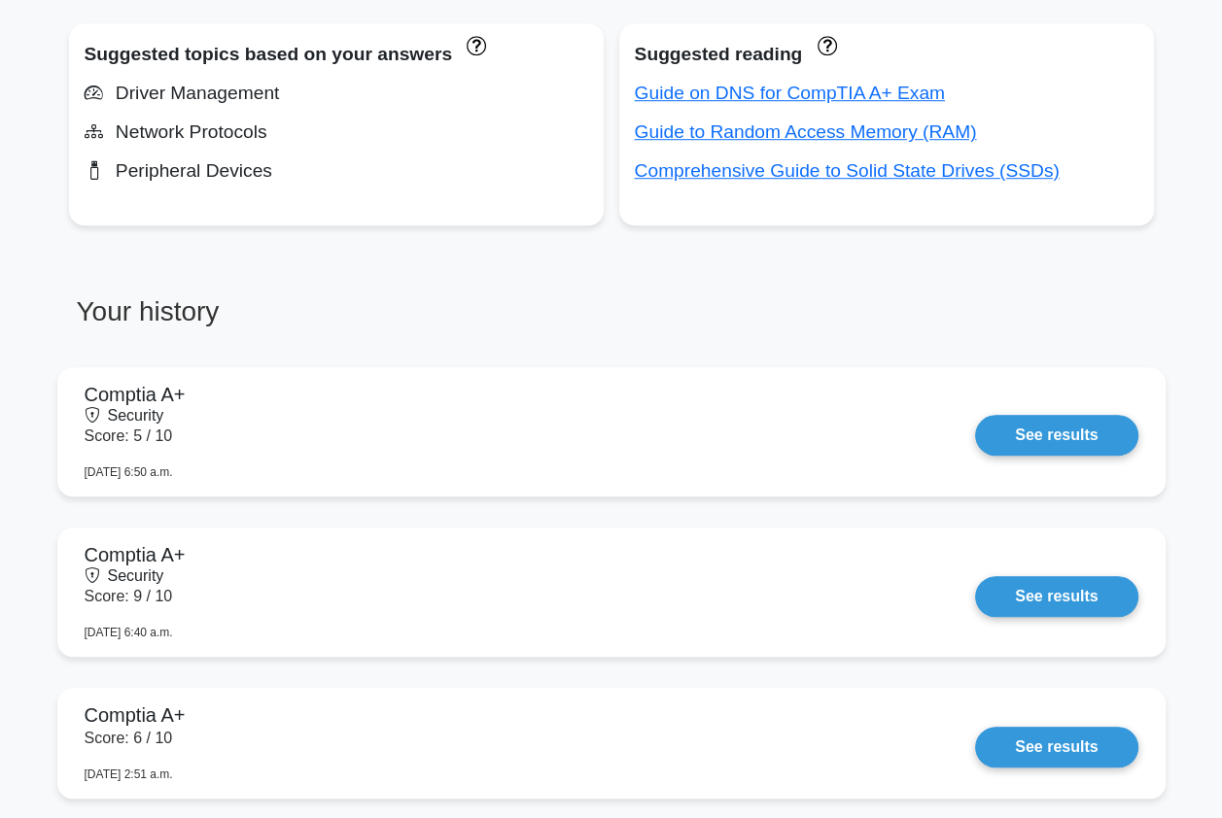
scroll to position [1166, 0]
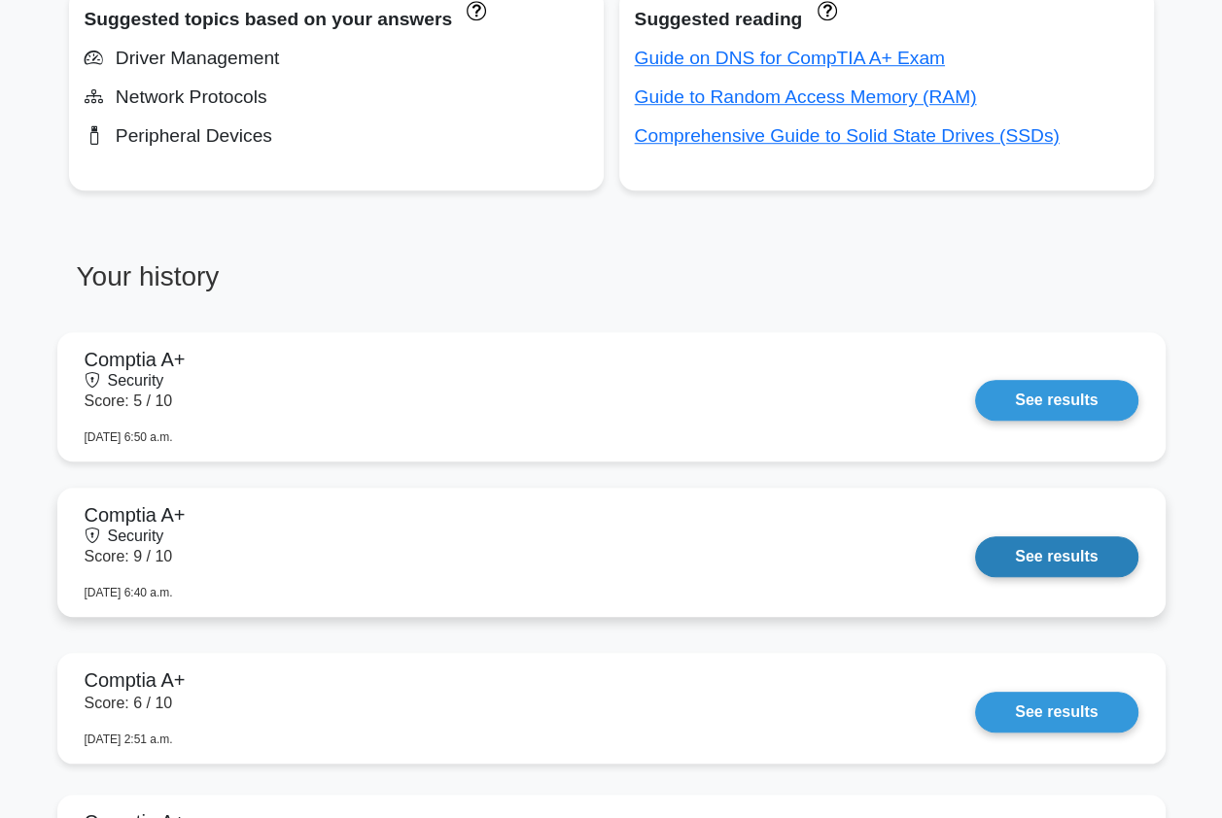
click at [991, 557] on link "See results" at bounding box center [1056, 556] width 162 height 41
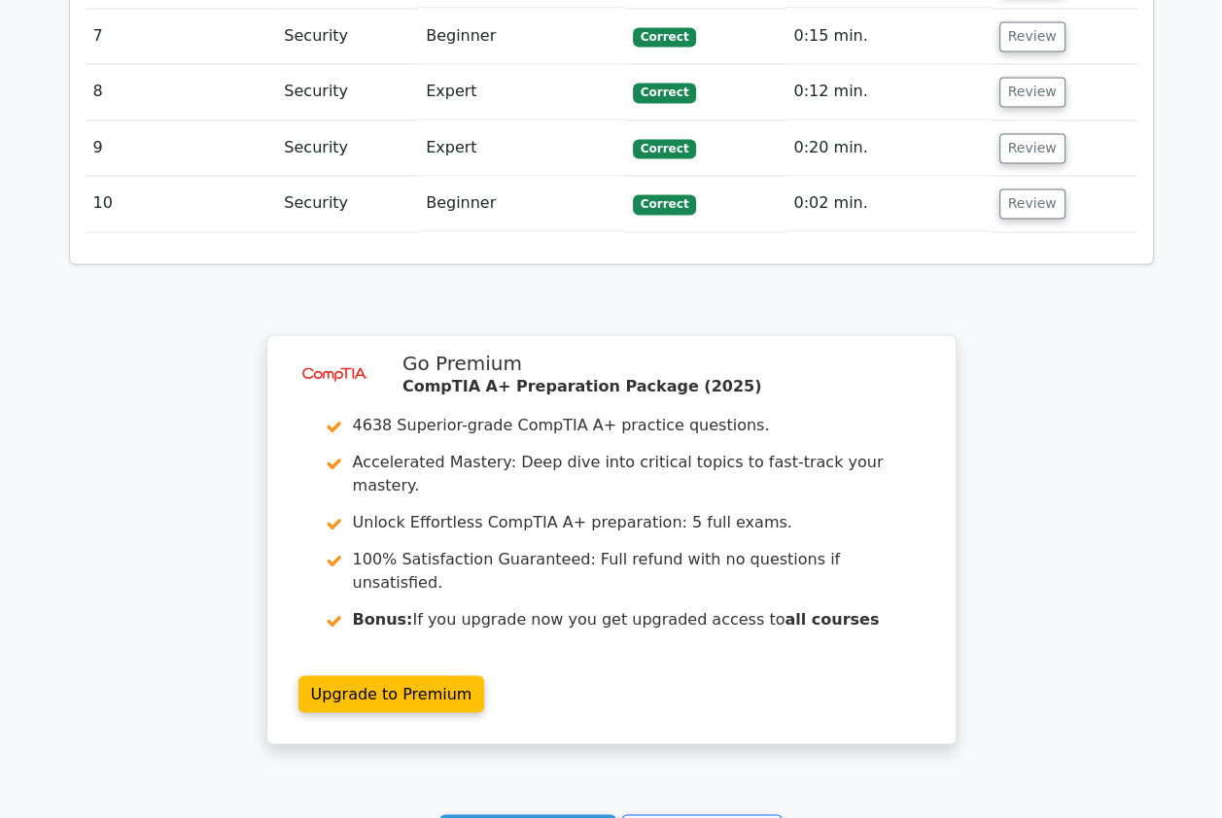
scroll to position [2973, 0]
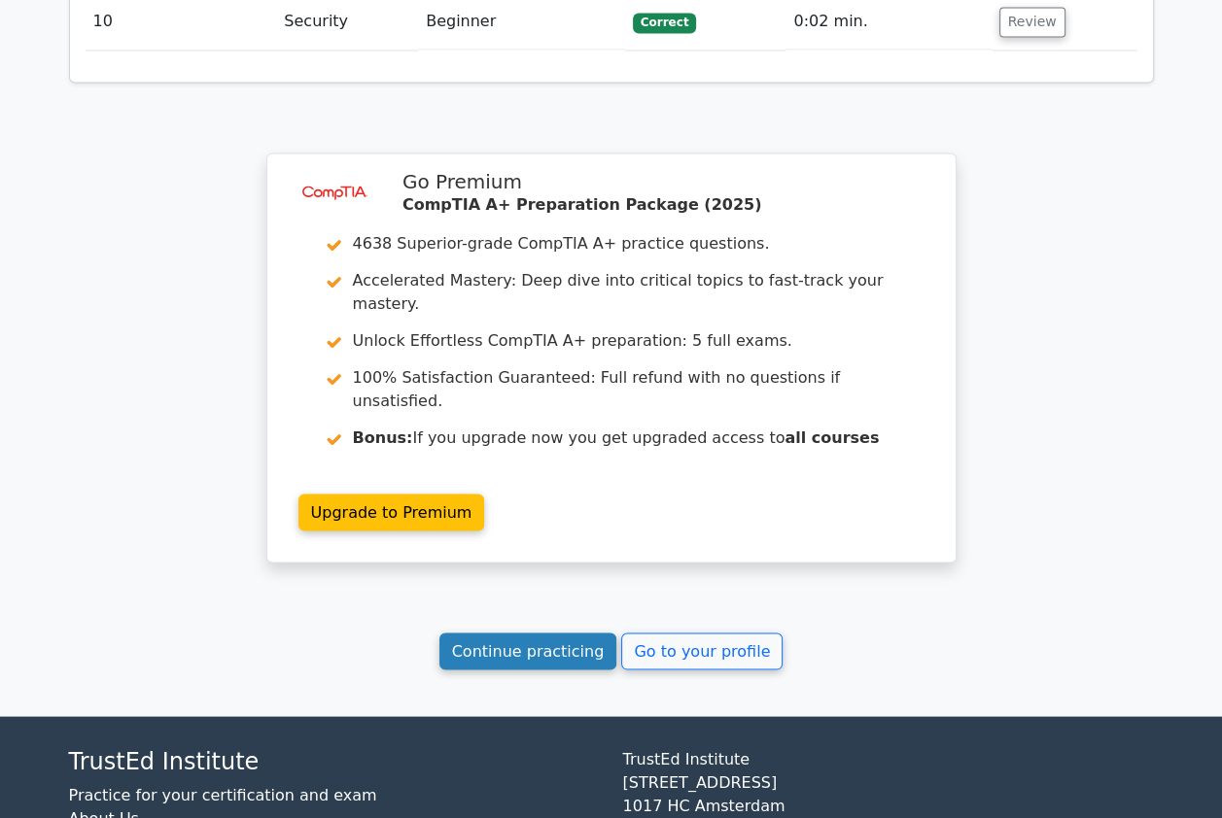
click at [580, 633] on link "Continue practicing" at bounding box center [528, 651] width 178 height 37
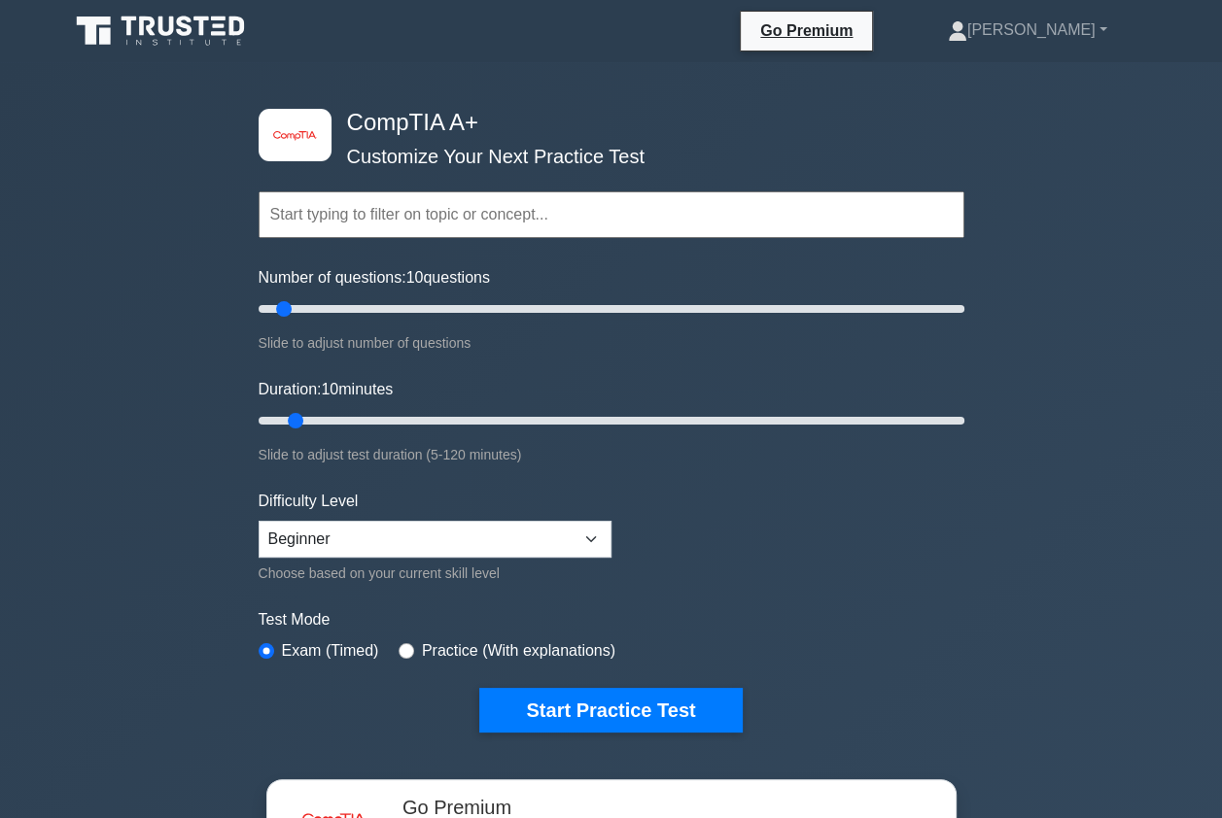
click at [349, 224] on input "text" at bounding box center [611, 214] width 706 height 47
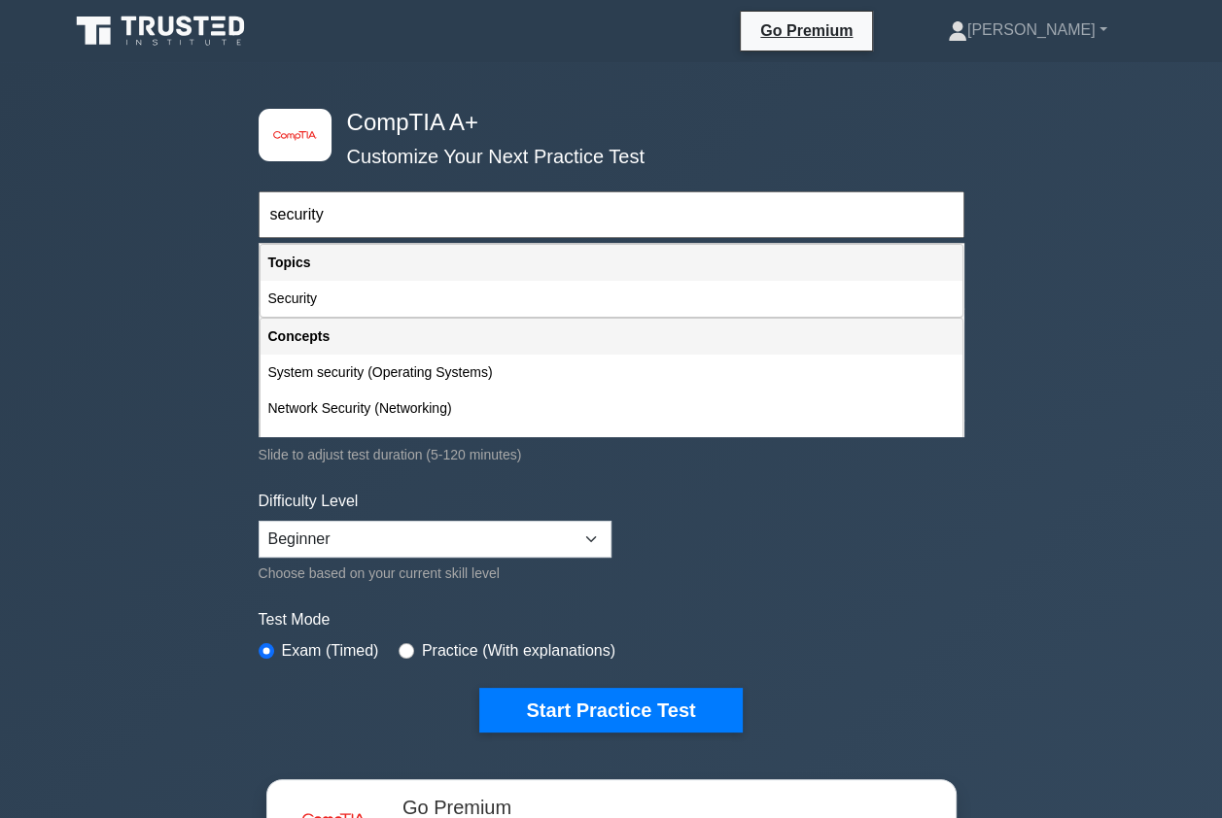
type input "security"
click at [479, 688] on button "Start Practice Test" at bounding box center [610, 710] width 262 height 45
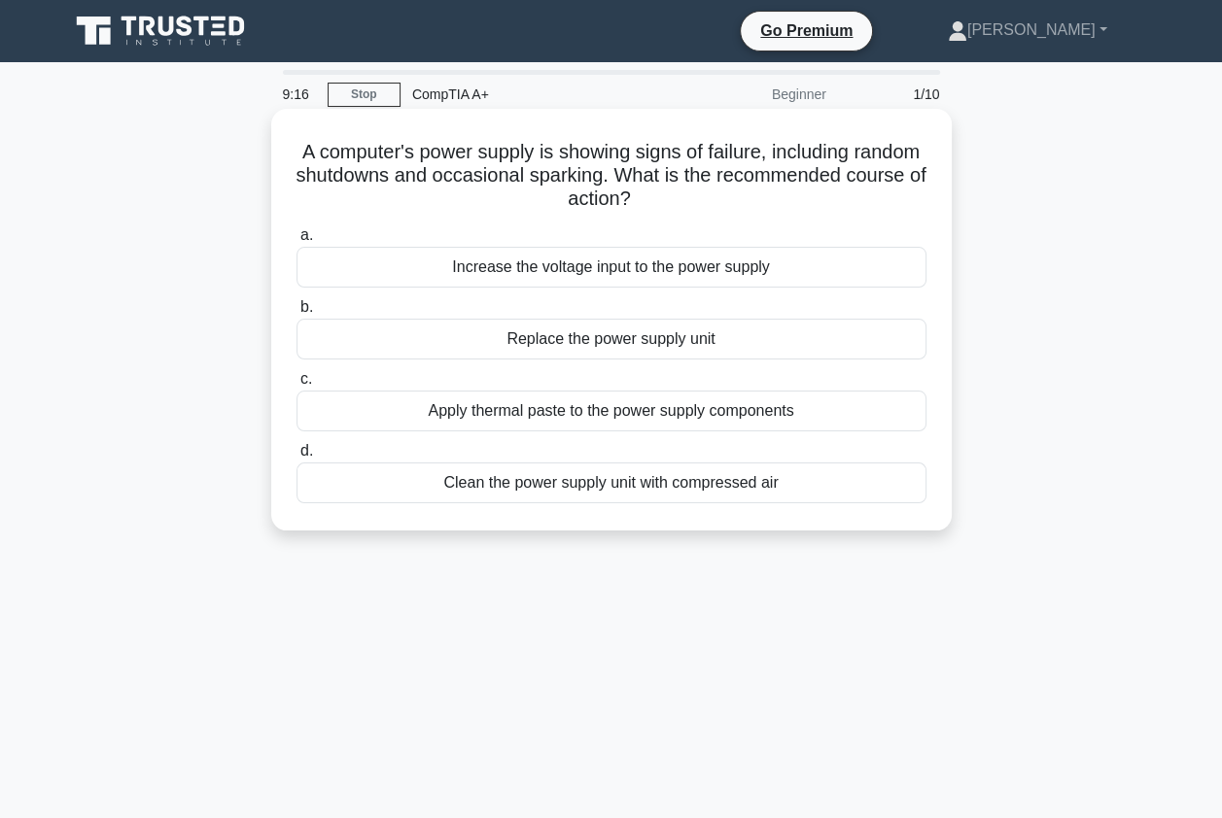
click at [565, 275] on div "Increase the voltage input to the power supply" at bounding box center [611, 267] width 630 height 41
click at [296, 242] on input "a. Increase the voltage input to the power supply" at bounding box center [296, 235] width 0 height 13
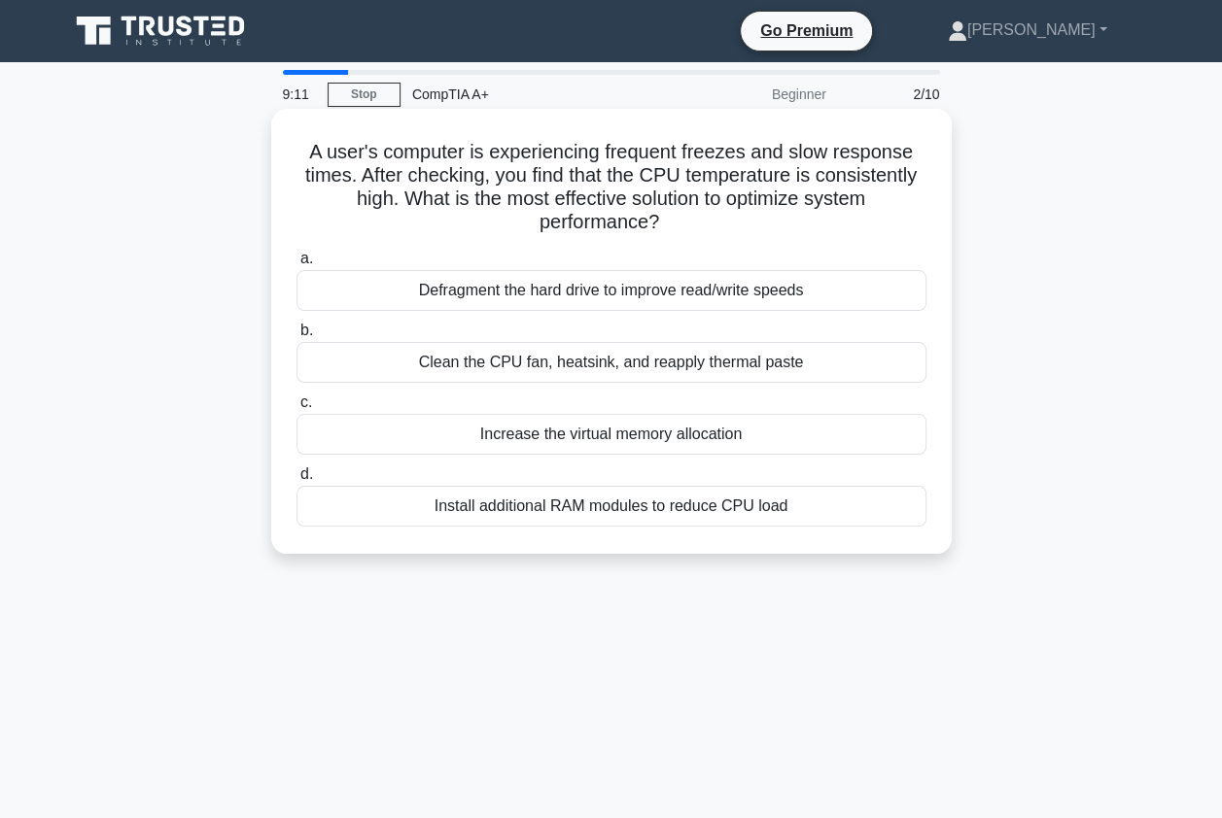
click at [517, 368] on div "Clean the CPU fan, heatsink, and reapply thermal paste" at bounding box center [611, 362] width 630 height 41
click at [296, 337] on input "b. Clean the CPU fan, heatsink, and reapply thermal paste" at bounding box center [296, 331] width 0 height 13
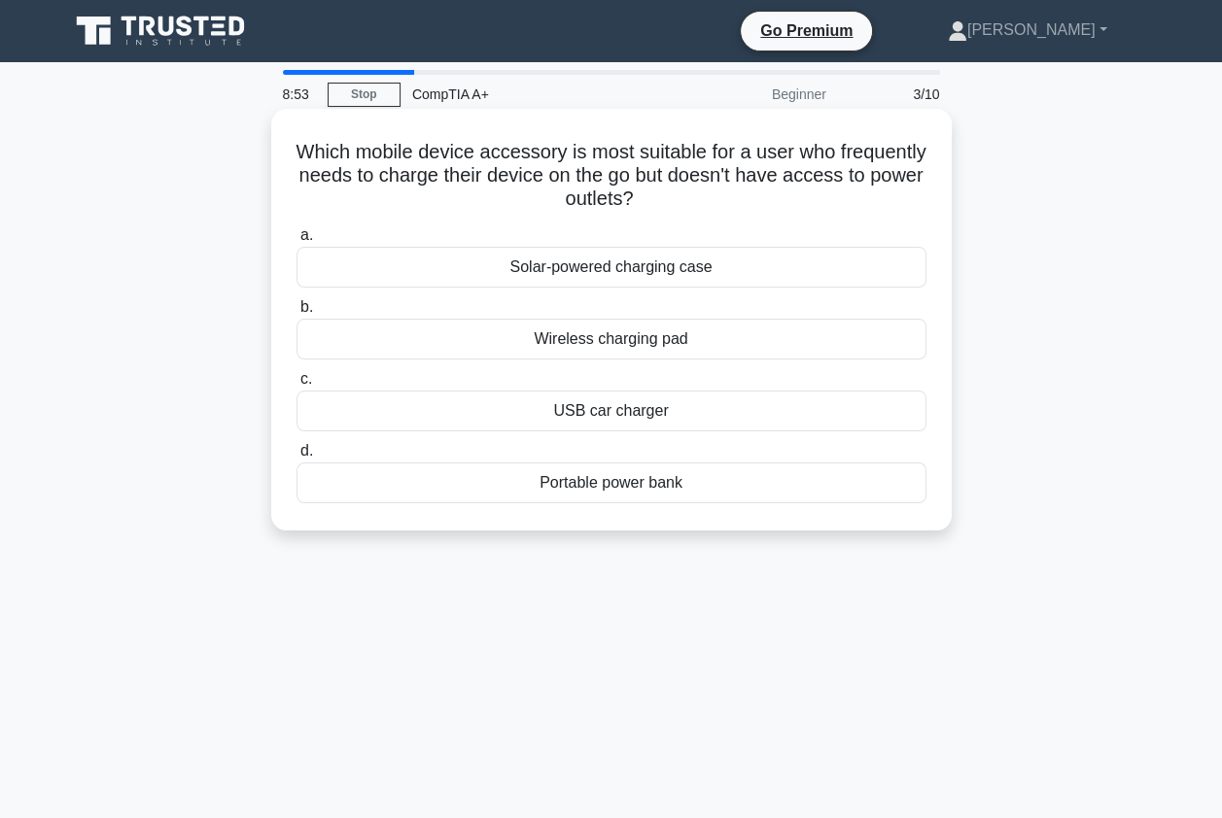
click at [622, 340] on div "Wireless charging pad" at bounding box center [611, 339] width 630 height 41
click at [296, 314] on input "b. Wireless charging pad" at bounding box center [296, 307] width 0 height 13
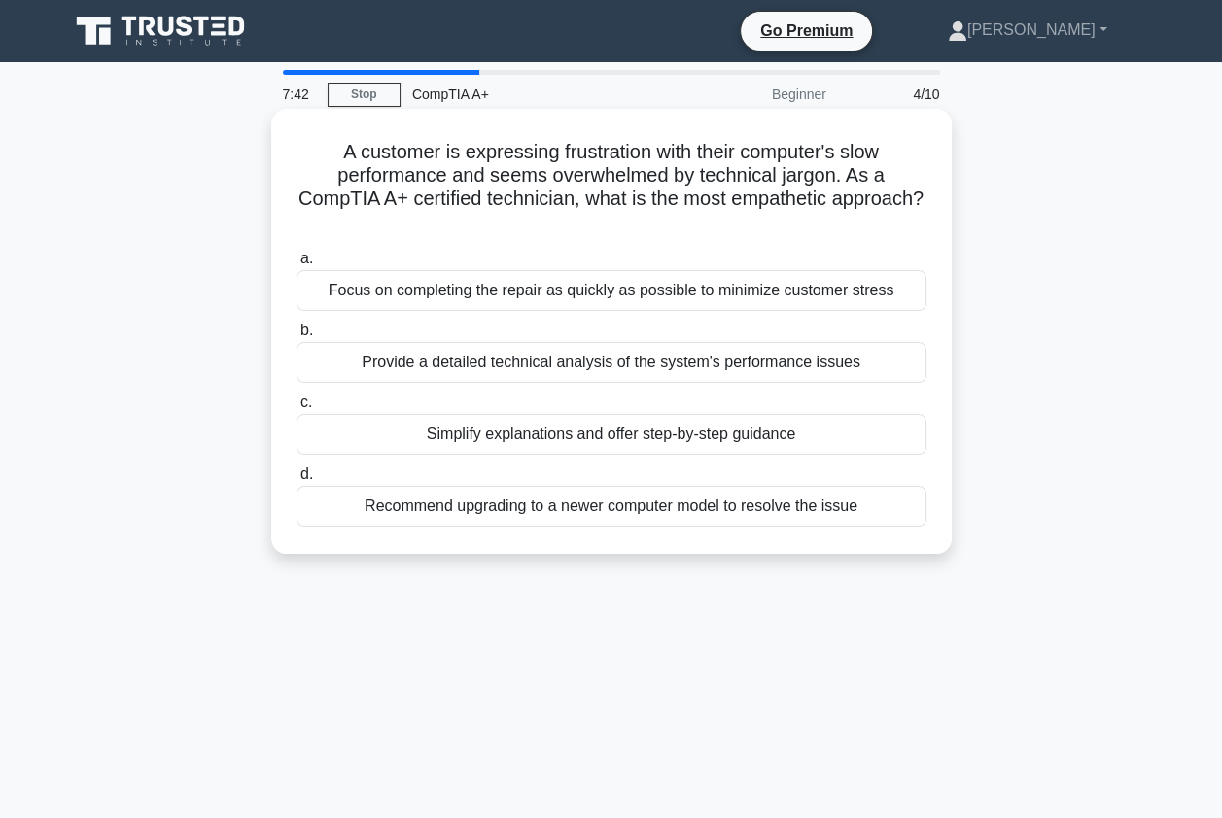
click at [449, 296] on div "Focus on completing the repair as quickly as possible to minimize customer stre…" at bounding box center [611, 290] width 630 height 41
click at [296, 265] on input "a. Focus on completing the repair as quickly as possible to minimize customer s…" at bounding box center [296, 259] width 0 height 13
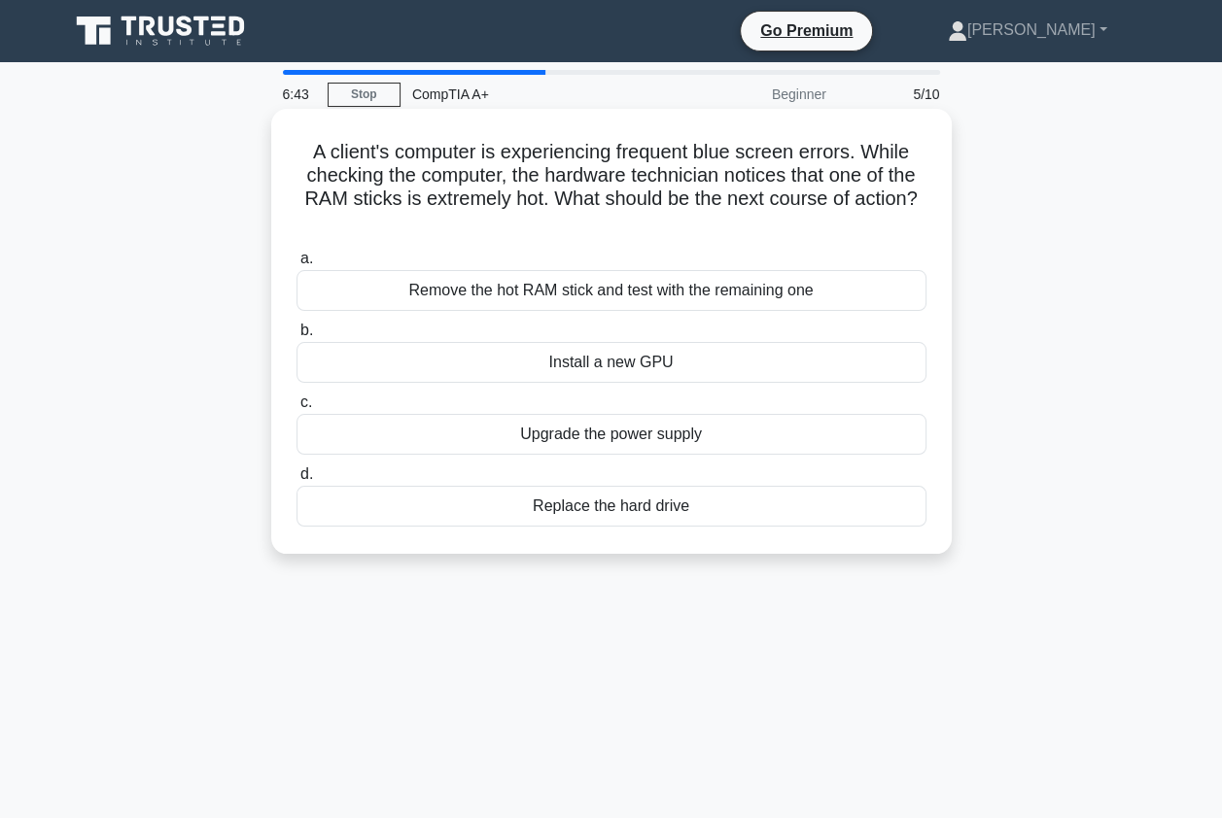
click at [536, 291] on div "Remove the hot RAM stick and test with the remaining one" at bounding box center [611, 290] width 630 height 41
click at [296, 265] on input "a. Remove the hot RAM stick and test with the remaining one" at bounding box center [296, 259] width 0 height 13
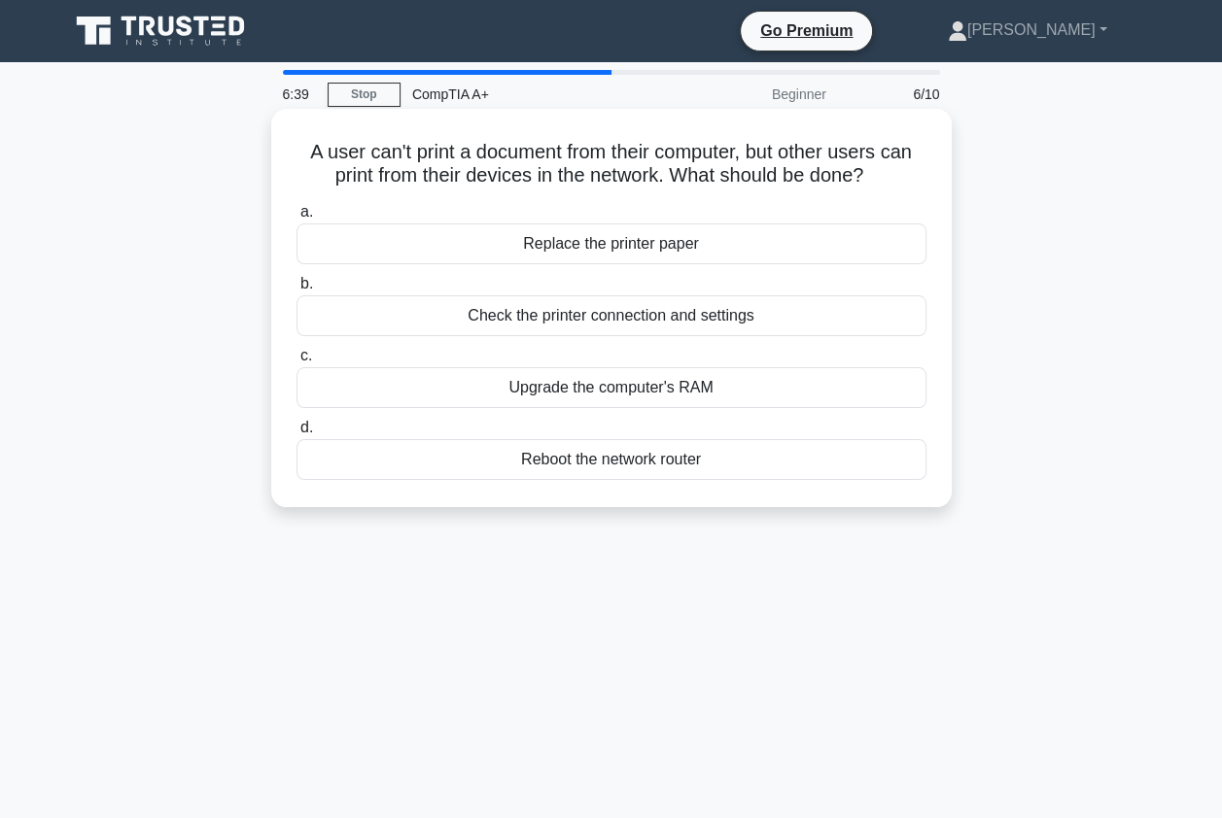
click at [581, 326] on div "Check the printer connection and settings" at bounding box center [611, 315] width 630 height 41
click at [296, 291] on input "b. Check the printer connection and settings" at bounding box center [296, 284] width 0 height 13
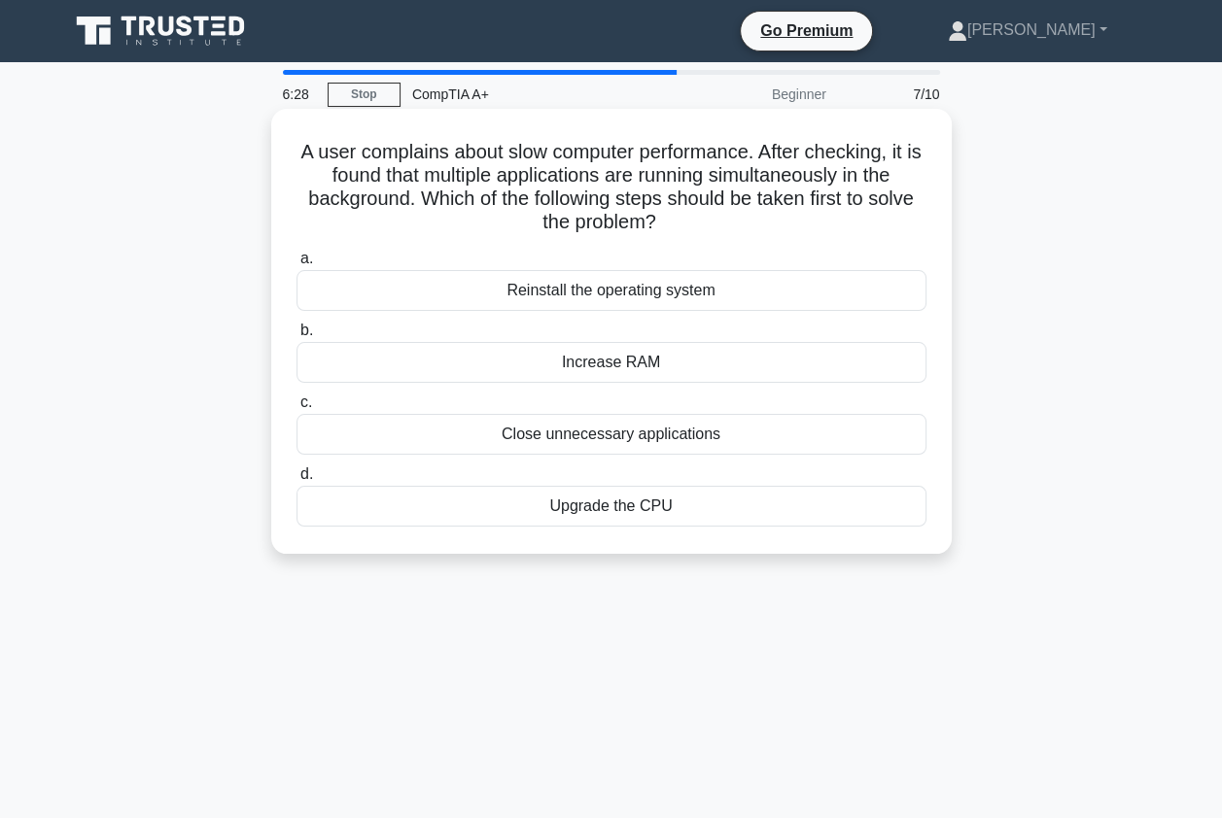
click at [591, 439] on div "Close unnecessary applications" at bounding box center [611, 434] width 630 height 41
click at [296, 409] on input "c. Close unnecessary applications" at bounding box center [296, 402] width 0 height 13
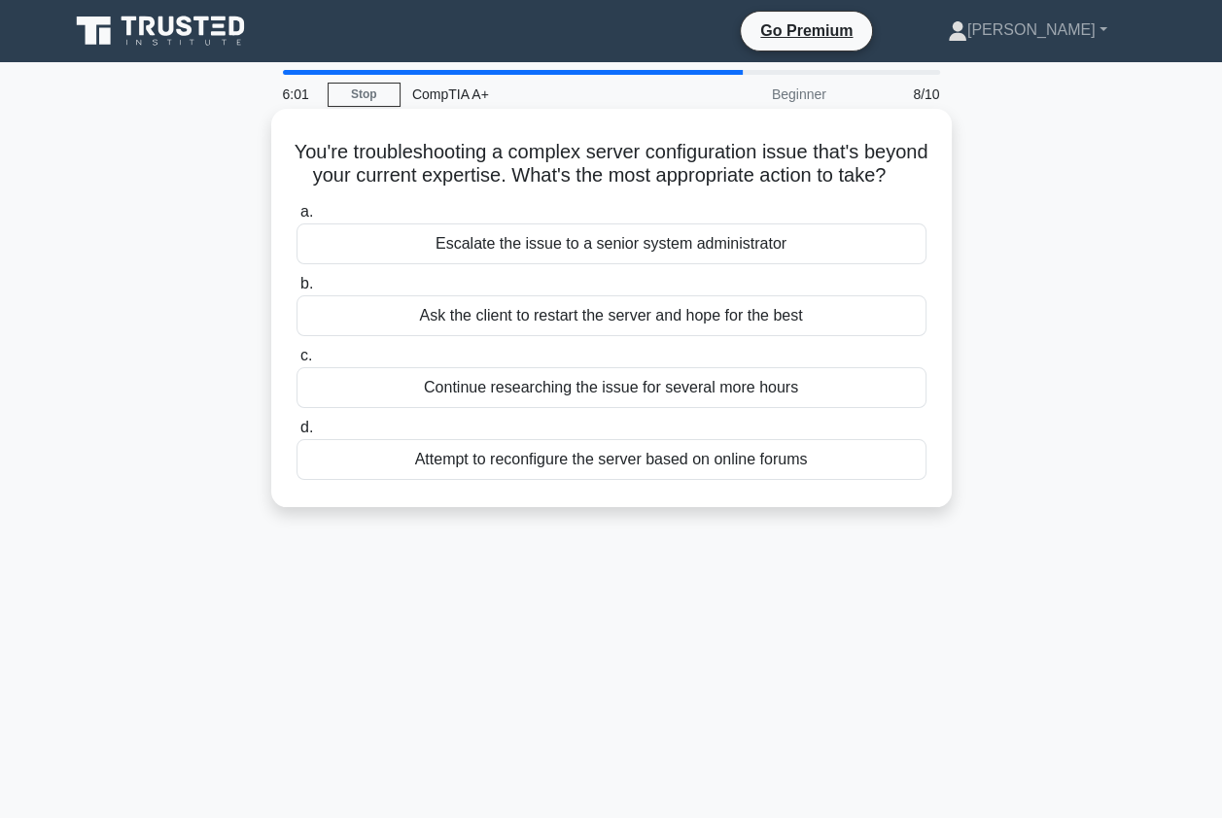
click at [606, 336] on div "Ask the client to restart the server and hope for the best" at bounding box center [611, 315] width 630 height 41
click at [542, 332] on div "Ask the client to restart the server and hope for the best" at bounding box center [611, 315] width 630 height 41
click at [296, 291] on input "b. Ask the client to restart the server and hope for the best" at bounding box center [296, 284] width 0 height 13
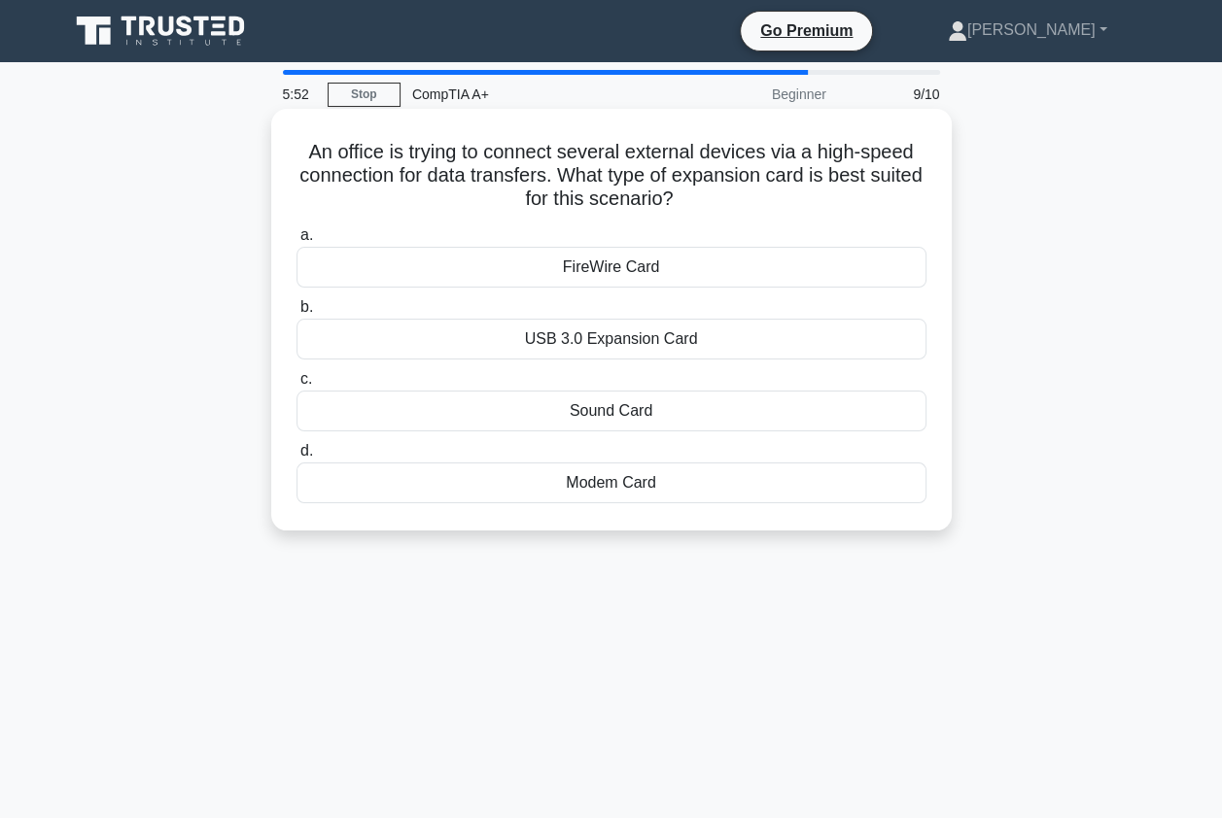
click at [579, 342] on div "USB 3.0 Expansion Card" at bounding box center [611, 339] width 630 height 41
click at [296, 314] on input "b. USB 3.0 Expansion Card" at bounding box center [296, 307] width 0 height 13
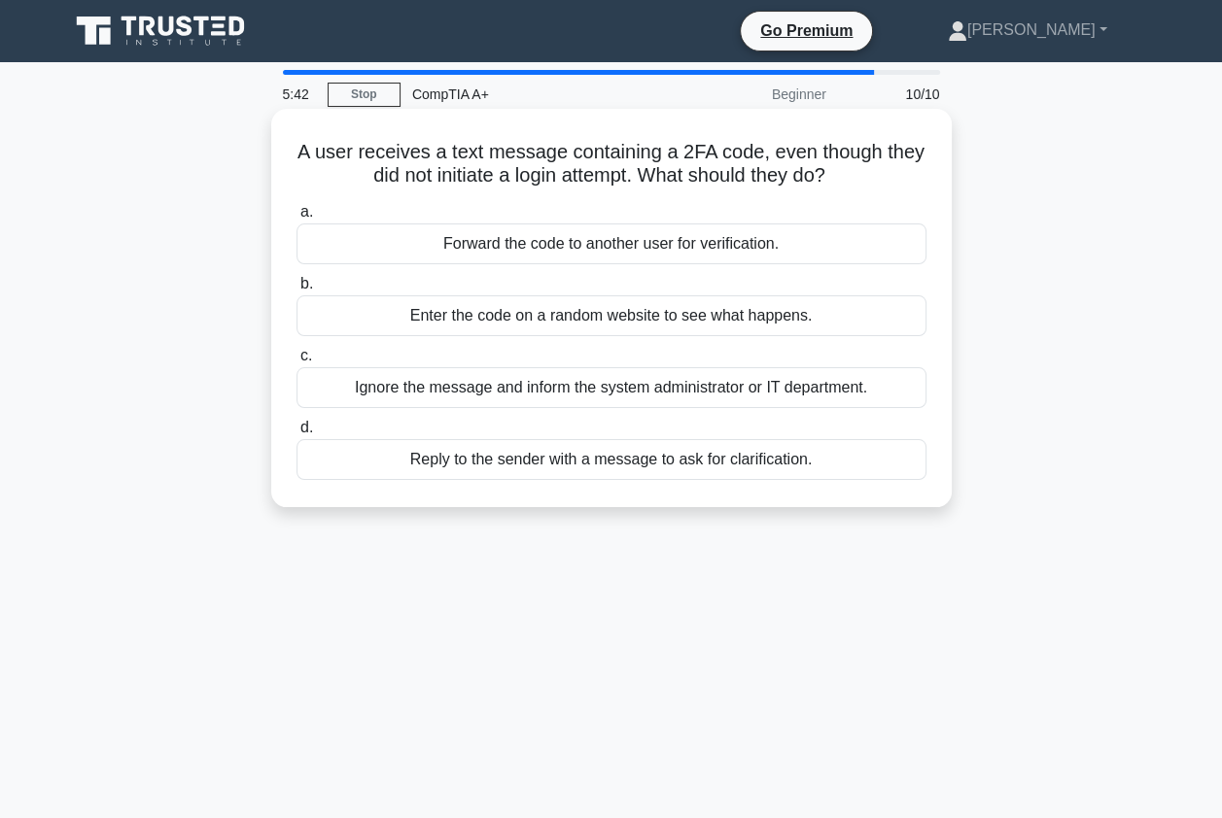
click at [458, 392] on div "Ignore the message and inform the system administrator or IT department." at bounding box center [611, 387] width 630 height 41
click at [296, 362] on input "c. Ignore the message and inform the system administrator or IT department." at bounding box center [296, 356] width 0 height 13
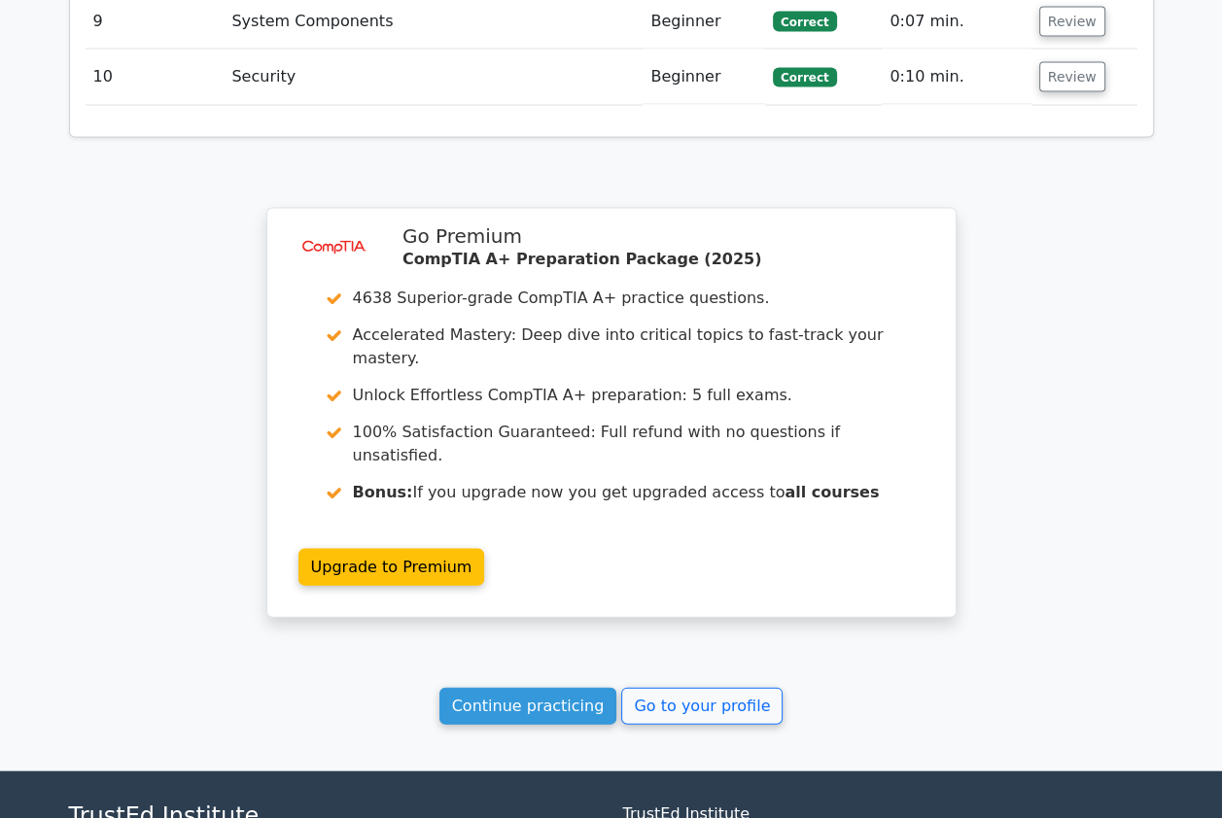
scroll to position [3312, 0]
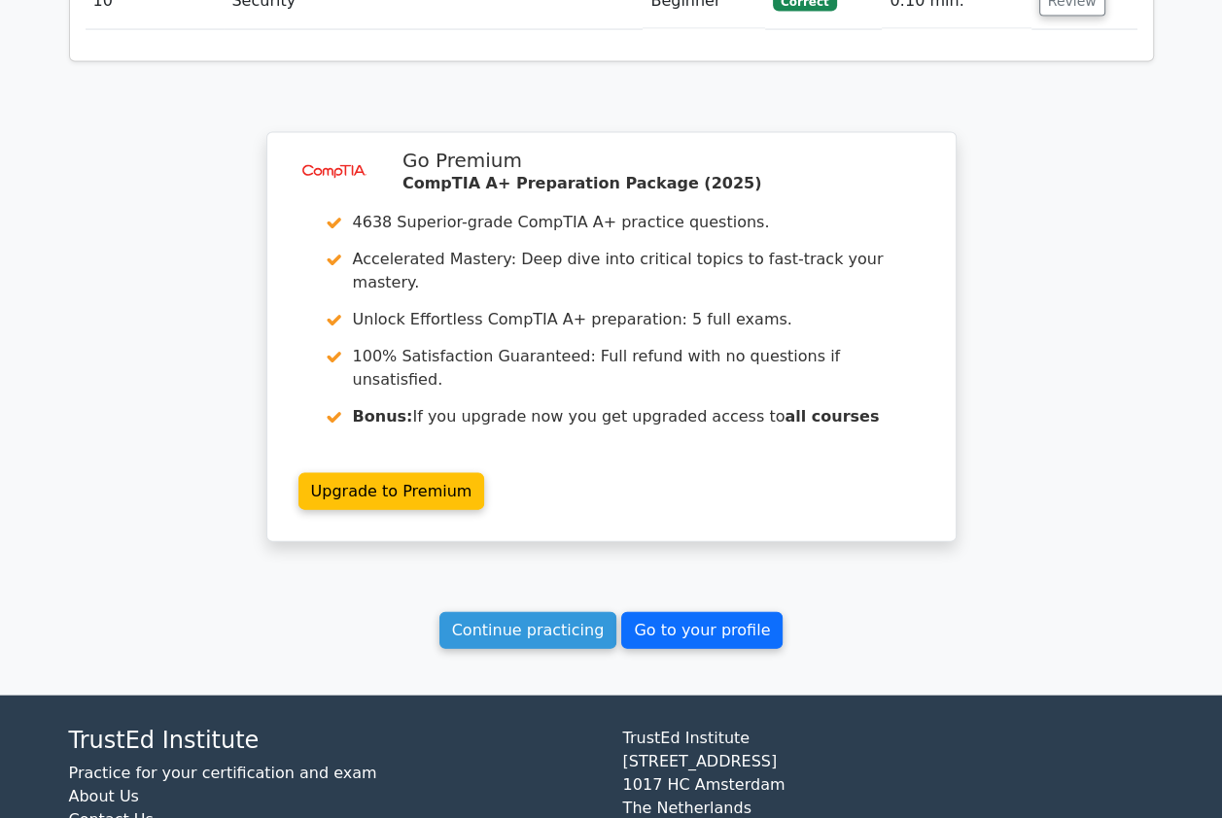
click at [665, 612] on link "Go to your profile" at bounding box center [701, 630] width 161 height 37
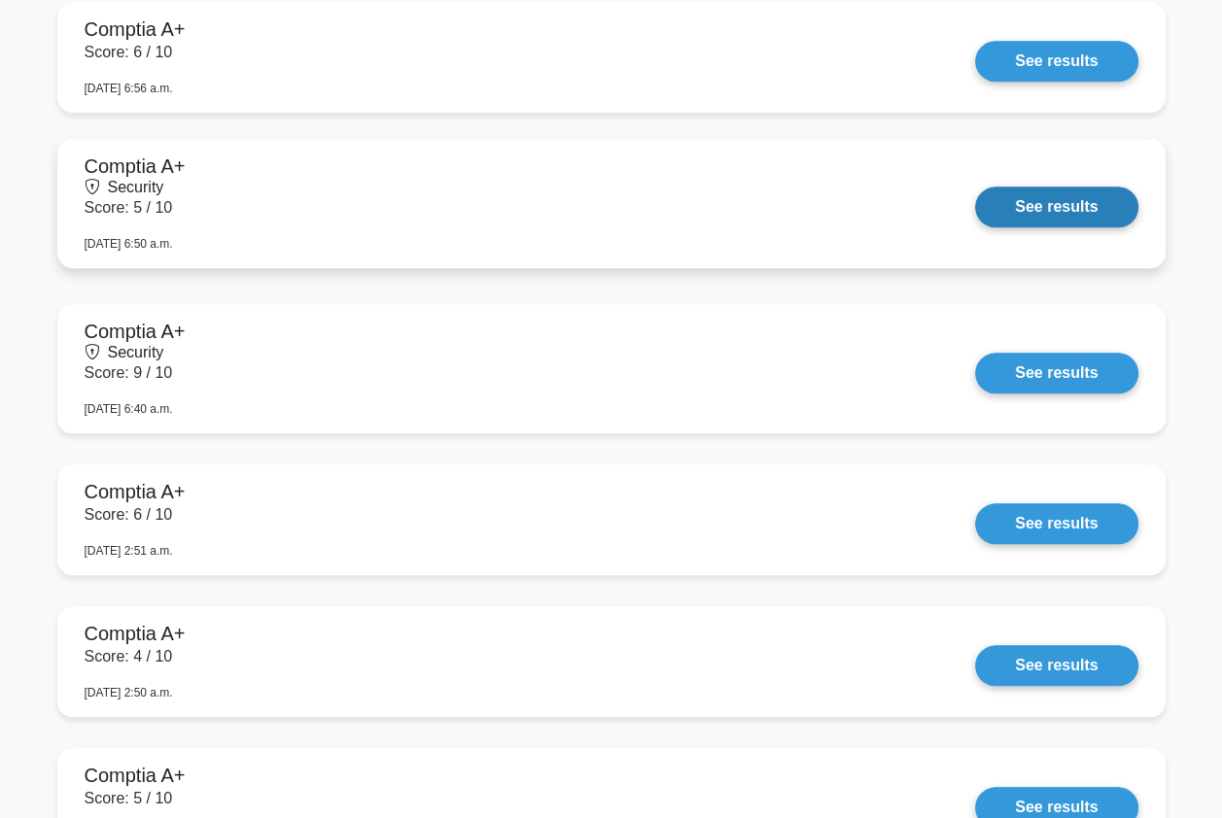
scroll to position [1458, 0]
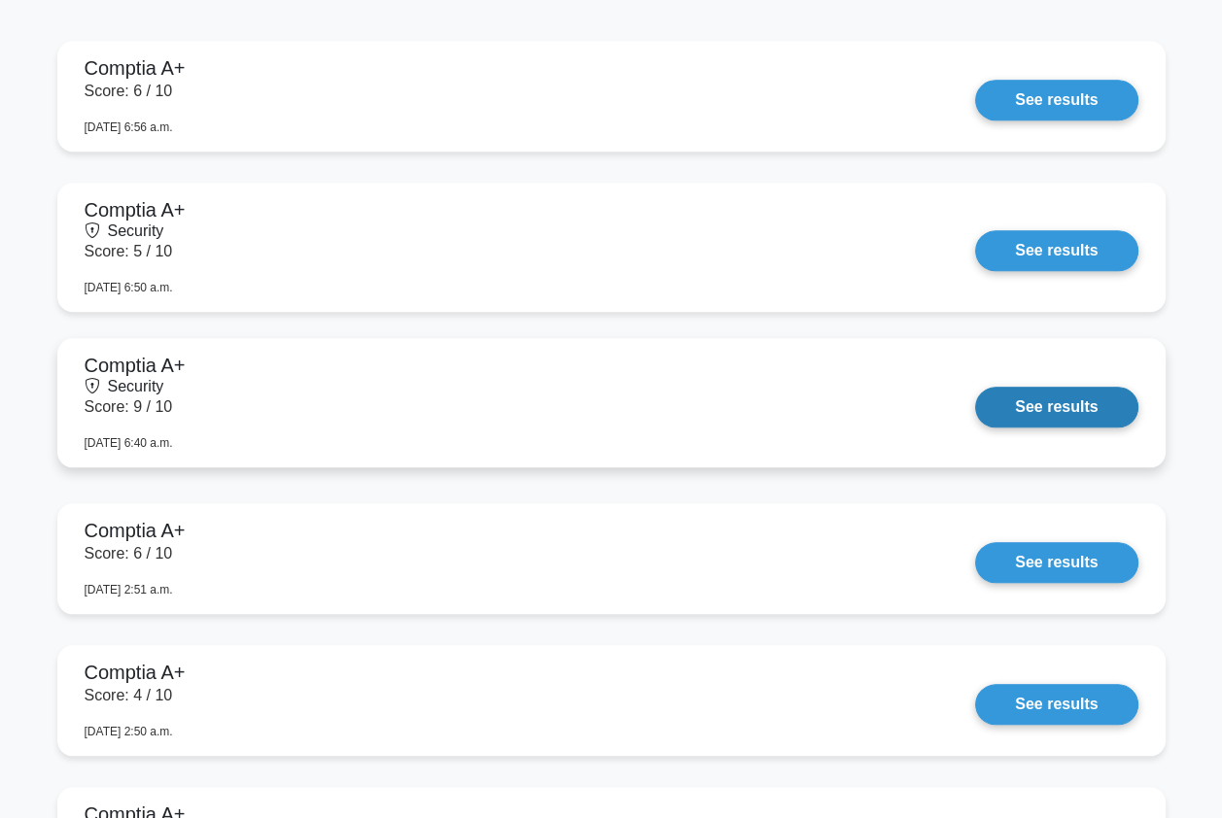
drag, startPoint x: 1048, startPoint y: 412, endPoint x: 1033, endPoint y: 419, distance: 16.1
click at [1046, 411] on link "See results" at bounding box center [1056, 407] width 162 height 41
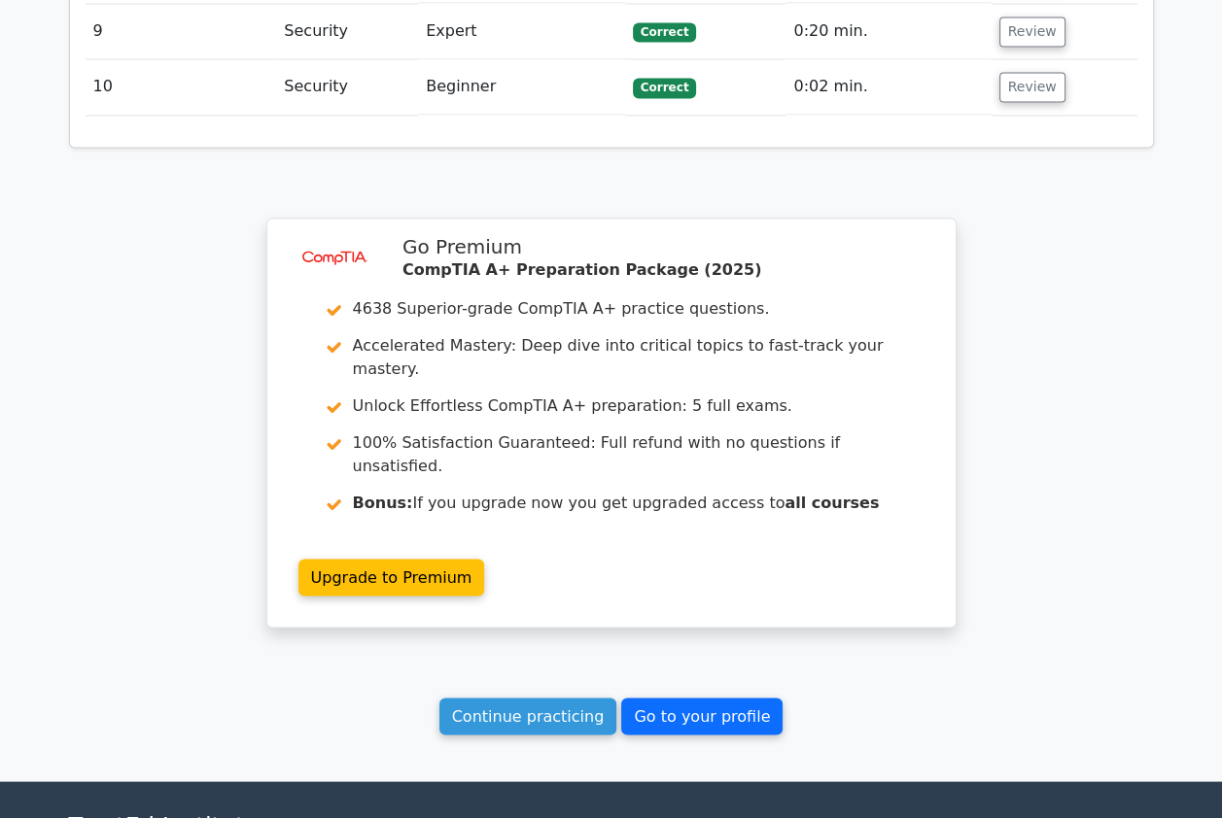
scroll to position [2973, 0]
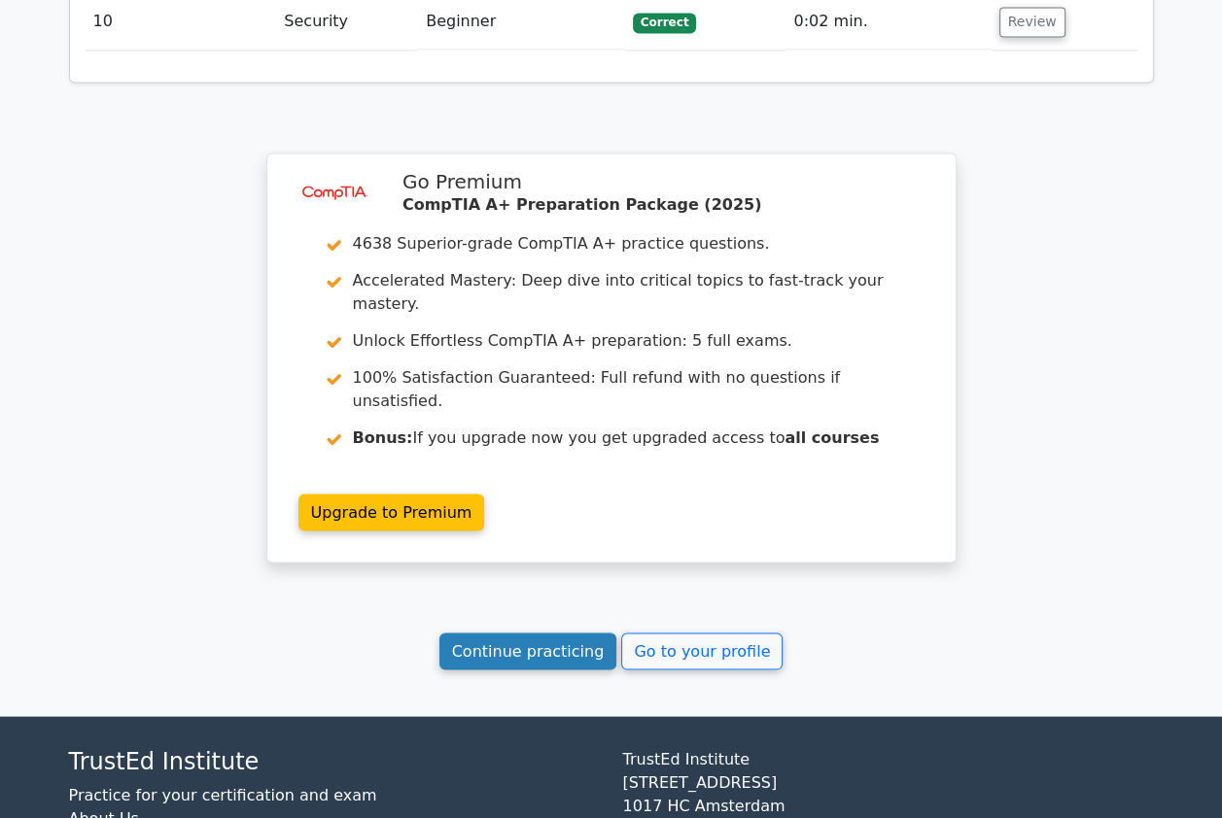
click at [578, 633] on link "Continue practicing" at bounding box center [528, 651] width 178 height 37
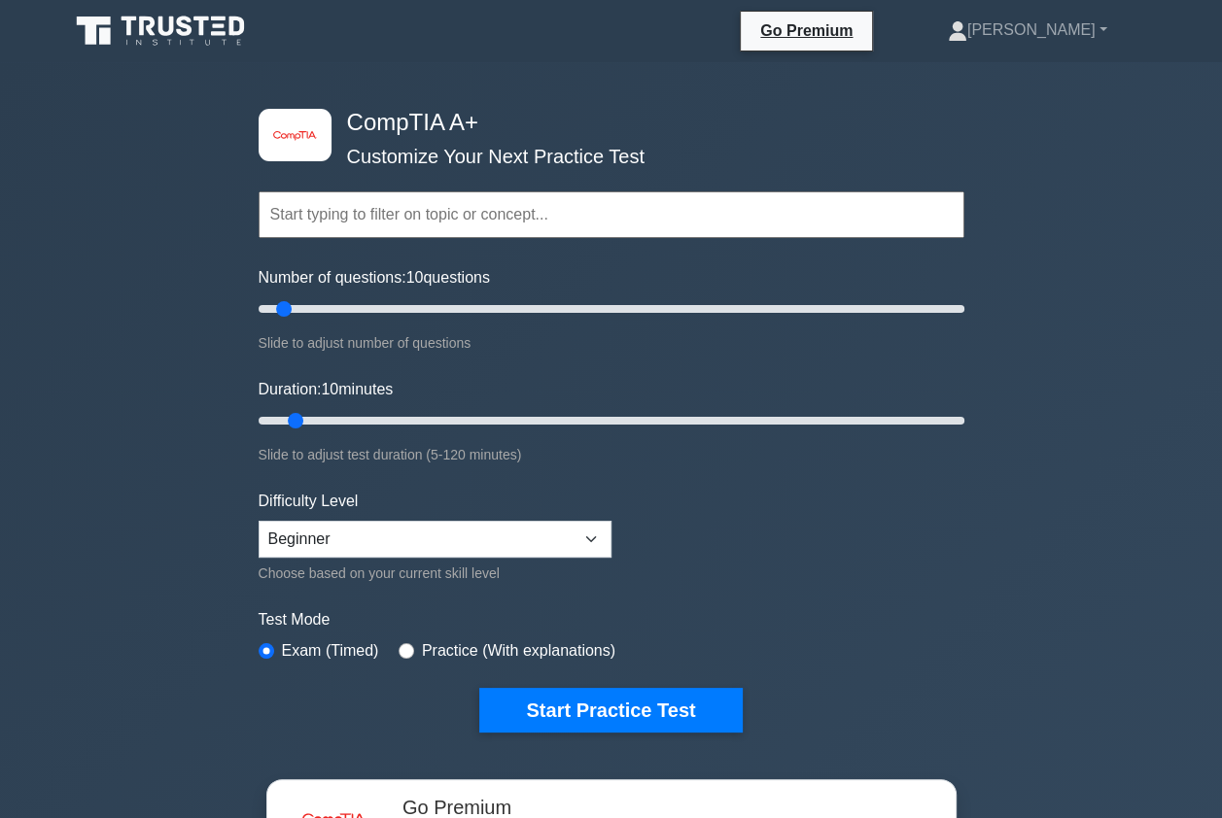
click at [436, 221] on input "text" at bounding box center [611, 214] width 706 height 47
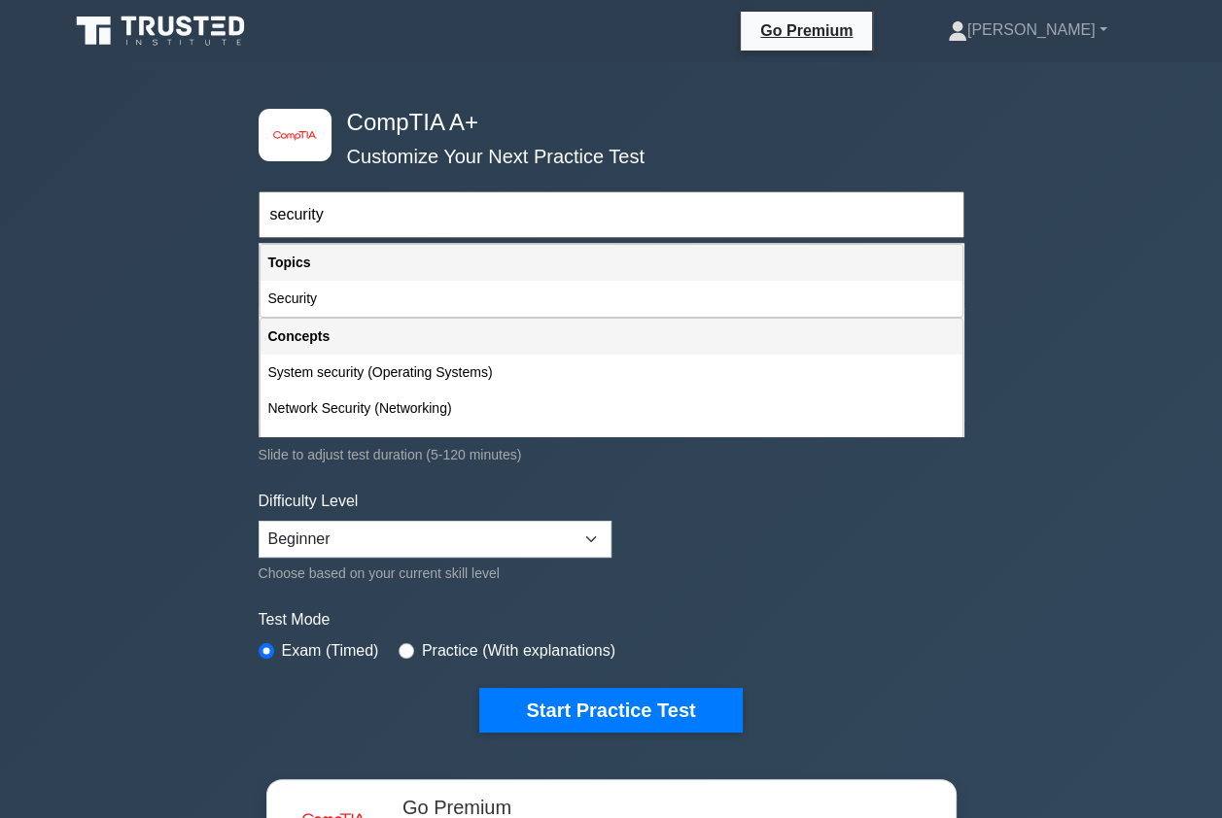
type input "security"
click at [461, 543] on select "Beginner Intermediate Expert" at bounding box center [434, 539] width 353 height 37
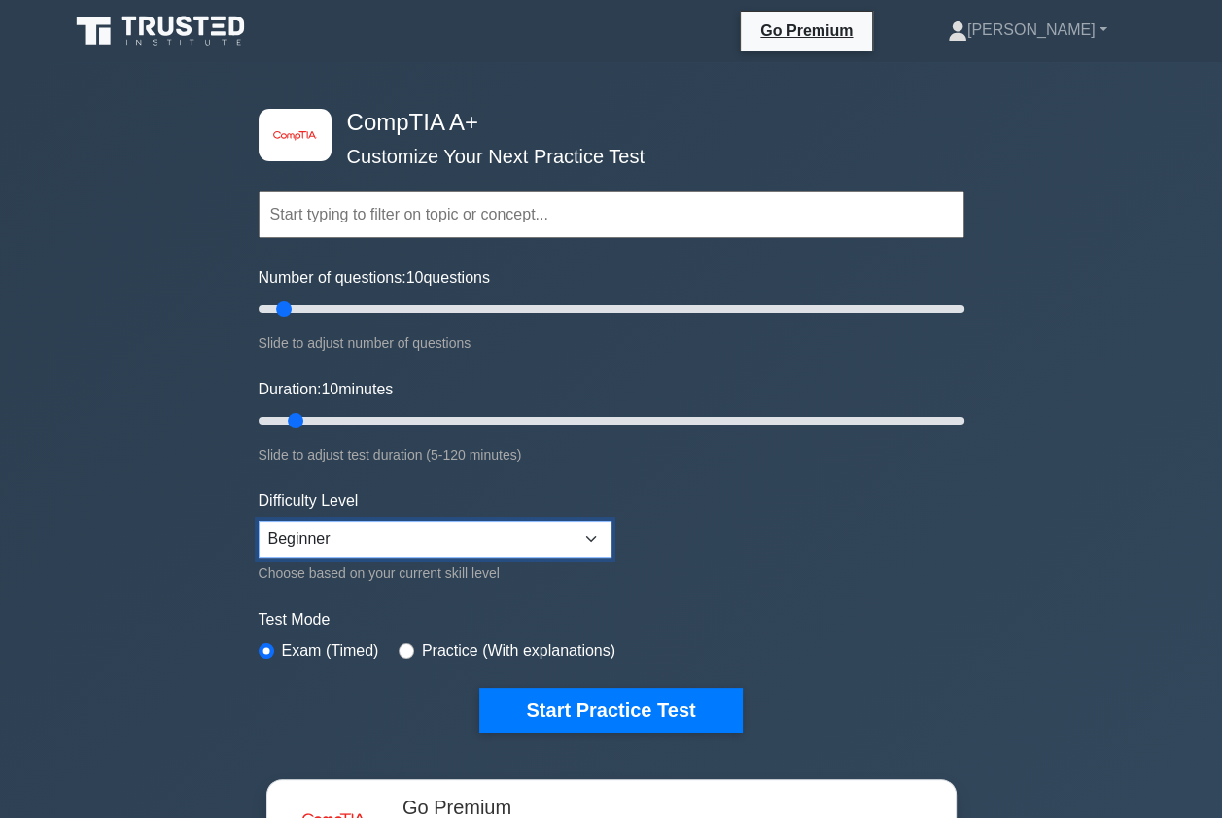
select select "intermediate"
click at [258, 521] on select "Beginner Intermediate Expert" at bounding box center [434, 539] width 353 height 37
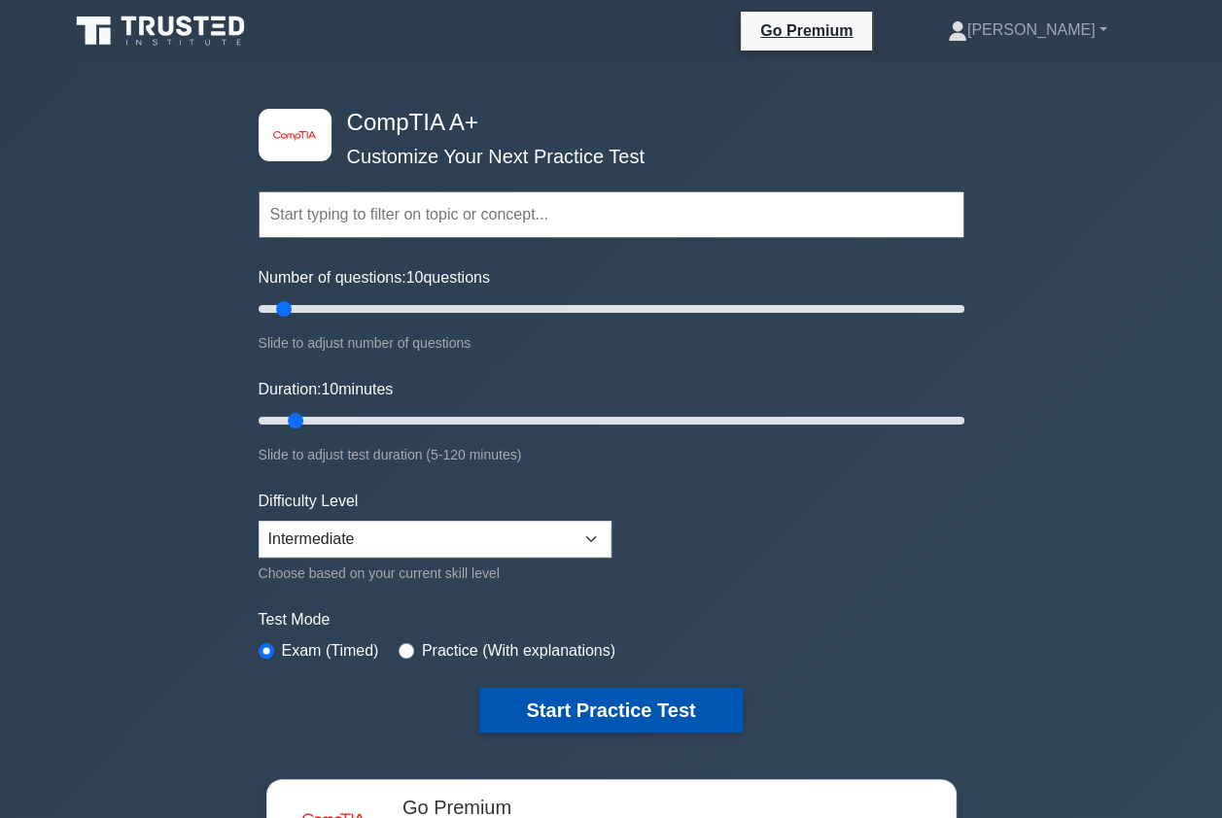
click at [521, 703] on button "Start Practice Test" at bounding box center [610, 710] width 262 height 45
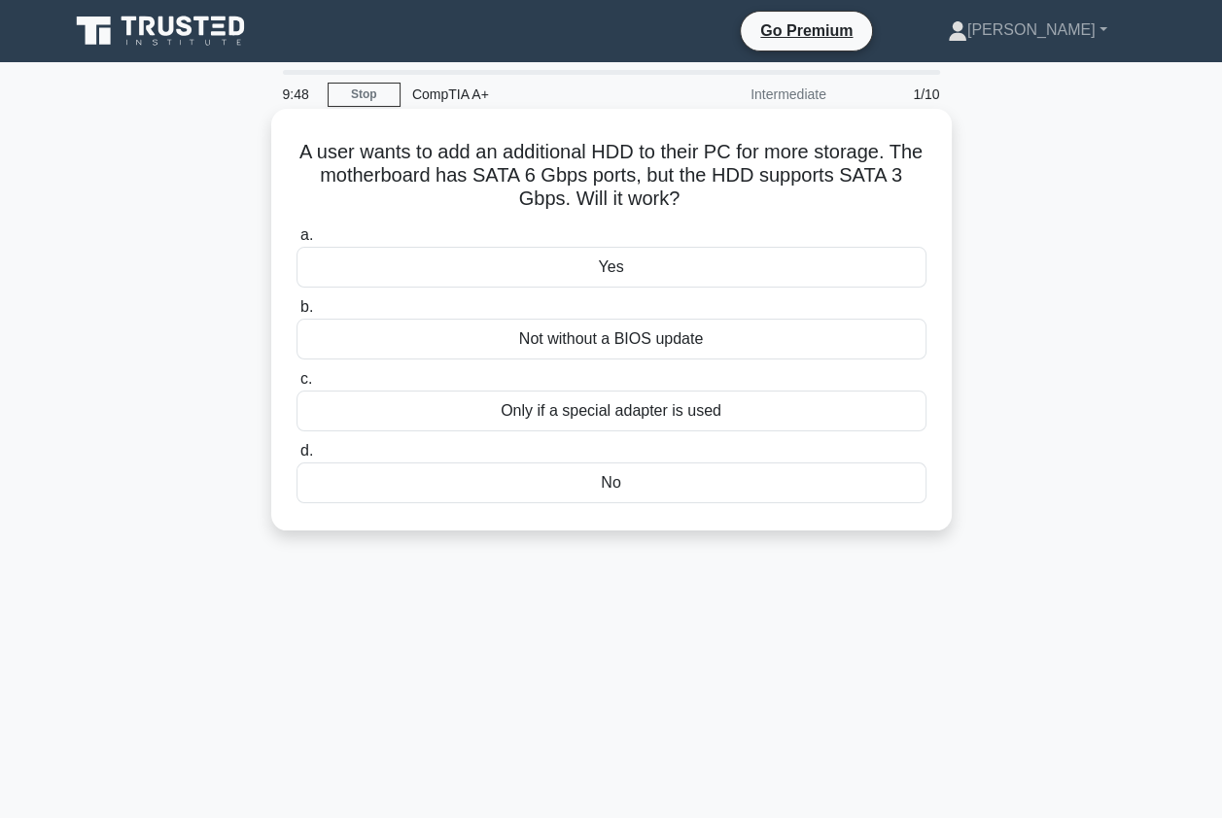
drag, startPoint x: 309, startPoint y: 147, endPoint x: 629, endPoint y: 503, distance: 479.0
click at [629, 503] on div "A user wants to add an additional HDD to their PC for more storage. The motherb…" at bounding box center [611, 320] width 665 height 406
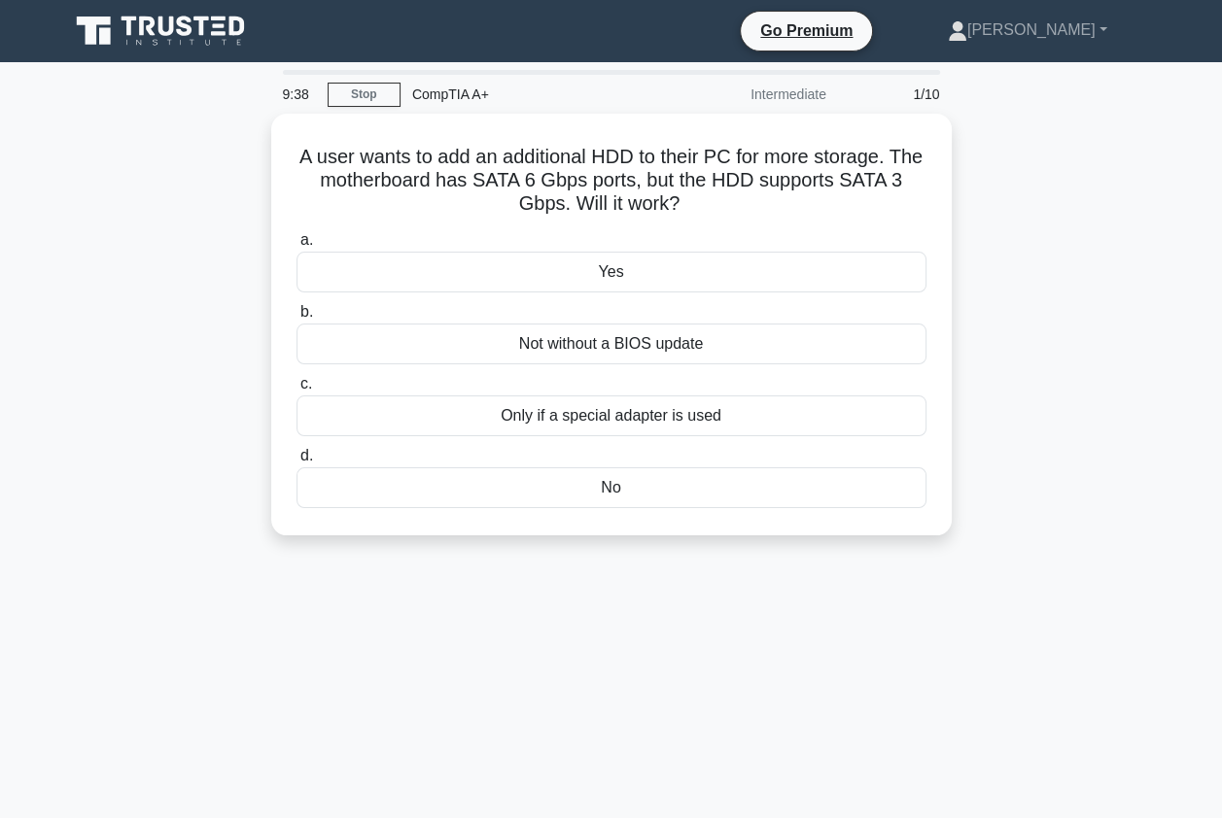
click at [1026, 205] on div "A user wants to add an additional HDD to their PC for more storage. The motherb…" at bounding box center [611, 336] width 1108 height 445
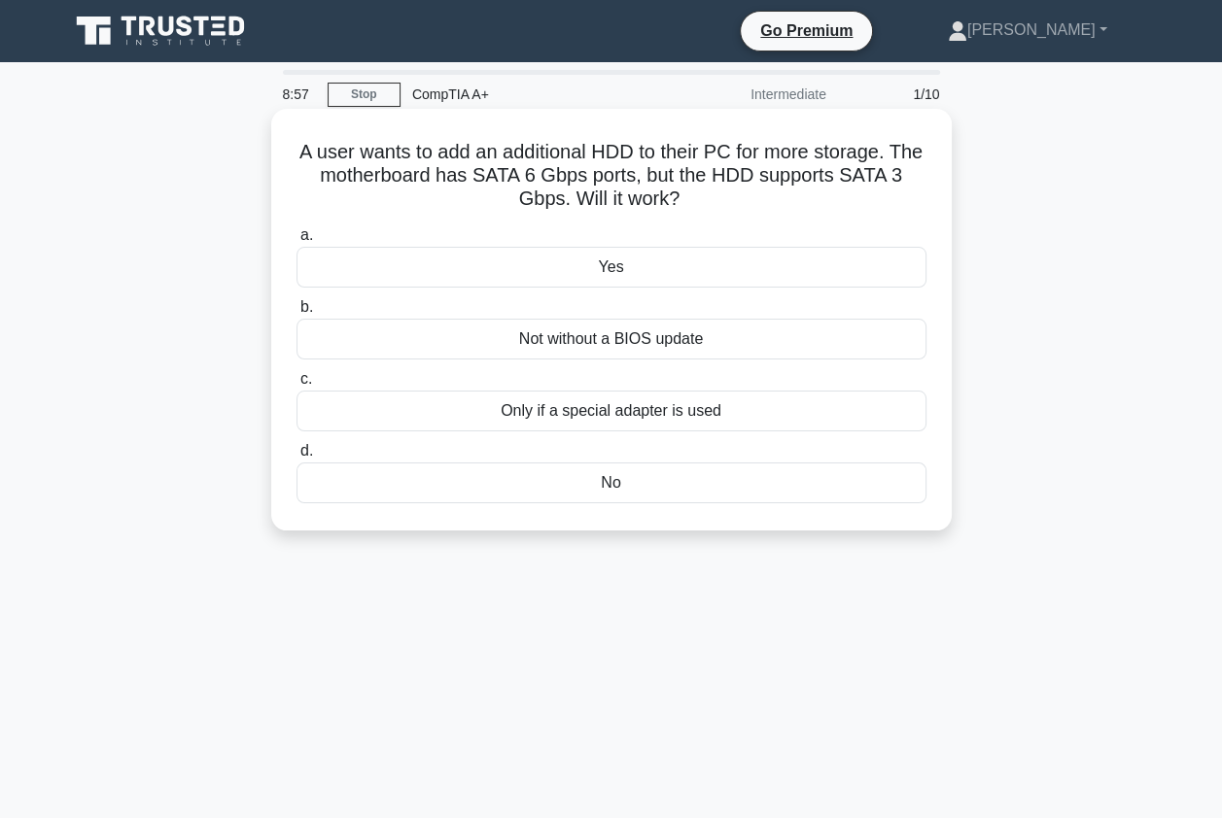
click at [622, 263] on div "Yes" at bounding box center [611, 267] width 630 height 41
click at [296, 242] on input "a. Yes" at bounding box center [296, 235] width 0 height 13
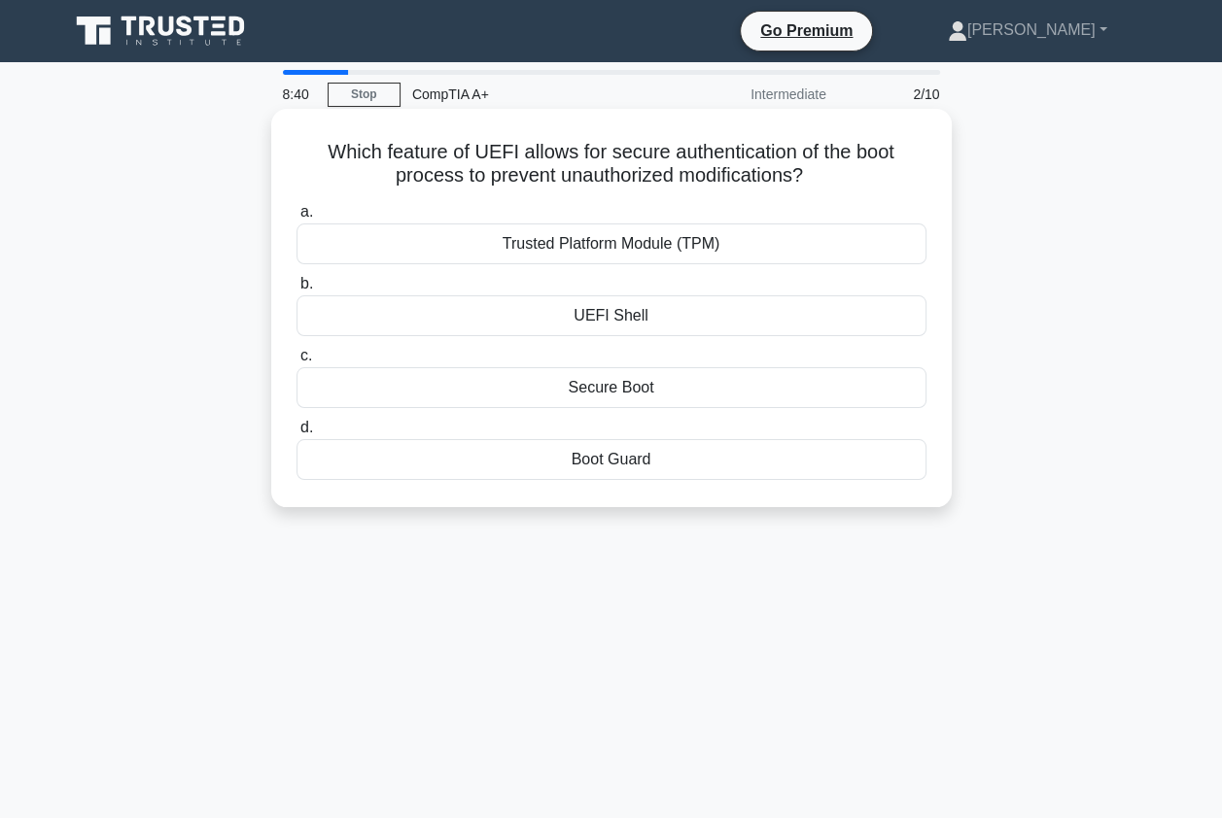
drag, startPoint x: 325, startPoint y: 133, endPoint x: 661, endPoint y: 466, distance: 473.5
click at [661, 466] on div "Which feature of UEFI allows for secure authentication of the boot process to p…" at bounding box center [611, 308] width 665 height 383
copy div "Which feature of UEFI allows for secure authentication of the boot process to p…"
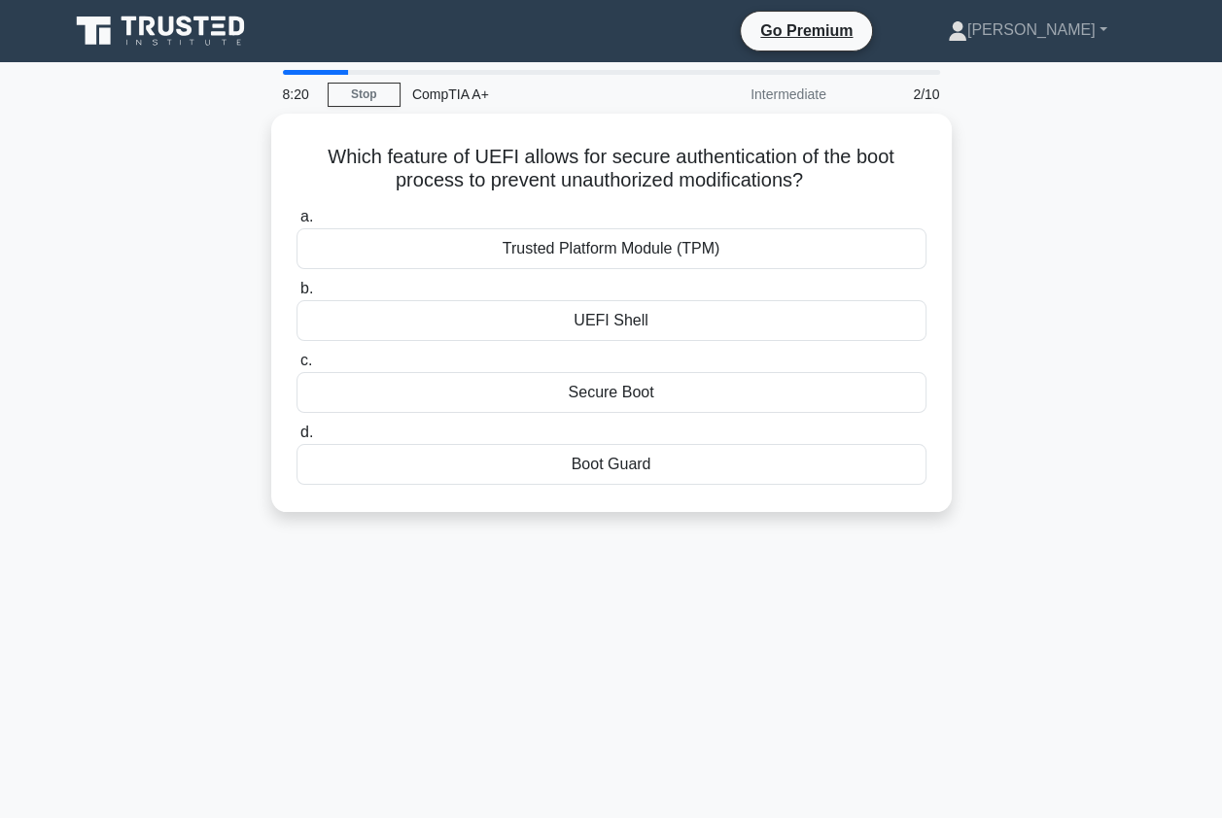
click at [698, 634] on div "8:20 Stop CompTIA A+ Intermediate 2/10 Which feature of UEFI allows for secure …" at bounding box center [611, 556] width 1108 height 972
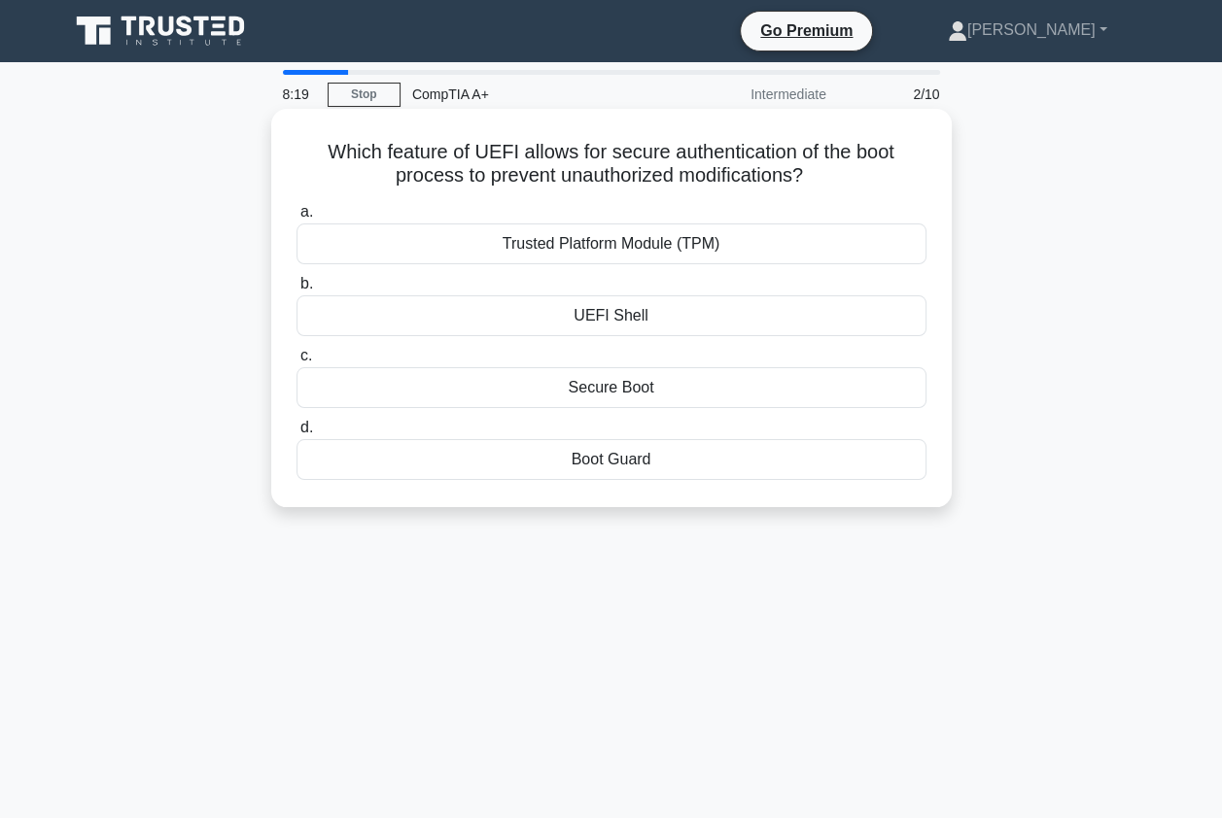
click at [933, 449] on div "d. Boot Guard" at bounding box center [611, 448] width 653 height 64
click at [657, 394] on div "Secure Boot" at bounding box center [611, 387] width 630 height 41
click at [296, 362] on input "c. Secure Boot" at bounding box center [296, 356] width 0 height 13
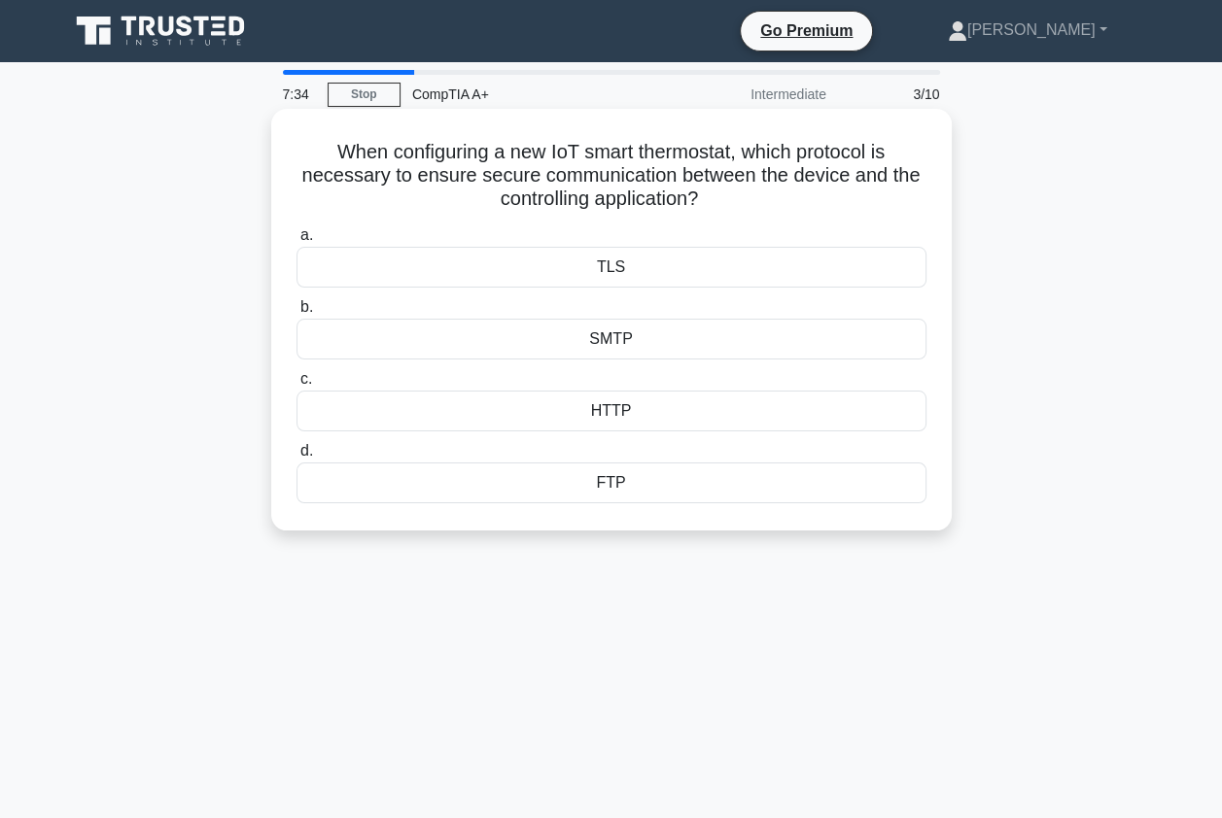
click at [603, 270] on div "TLS" at bounding box center [611, 267] width 630 height 41
click at [296, 242] on input "a. TLS" at bounding box center [296, 235] width 0 height 13
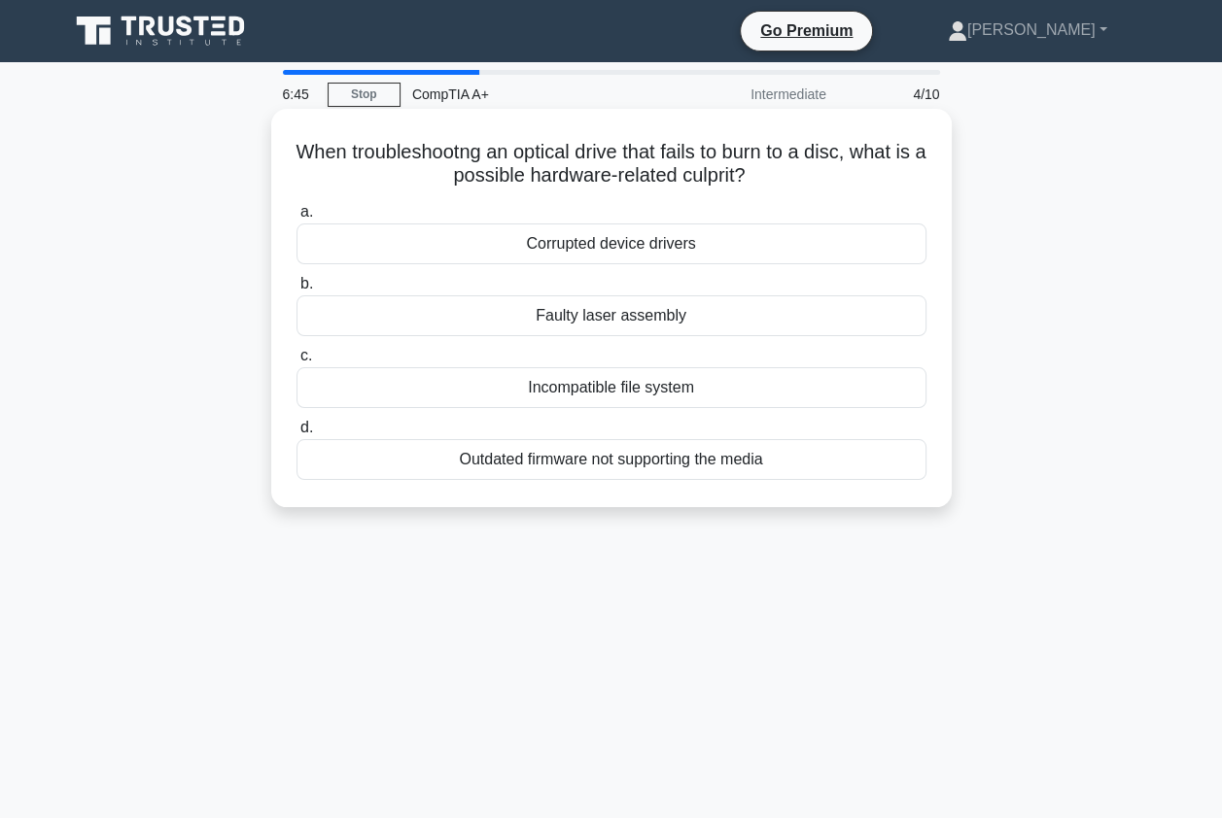
click at [558, 332] on div "Faulty laser assembly" at bounding box center [611, 315] width 630 height 41
click at [296, 291] on input "b. Faulty laser assembly" at bounding box center [296, 284] width 0 height 13
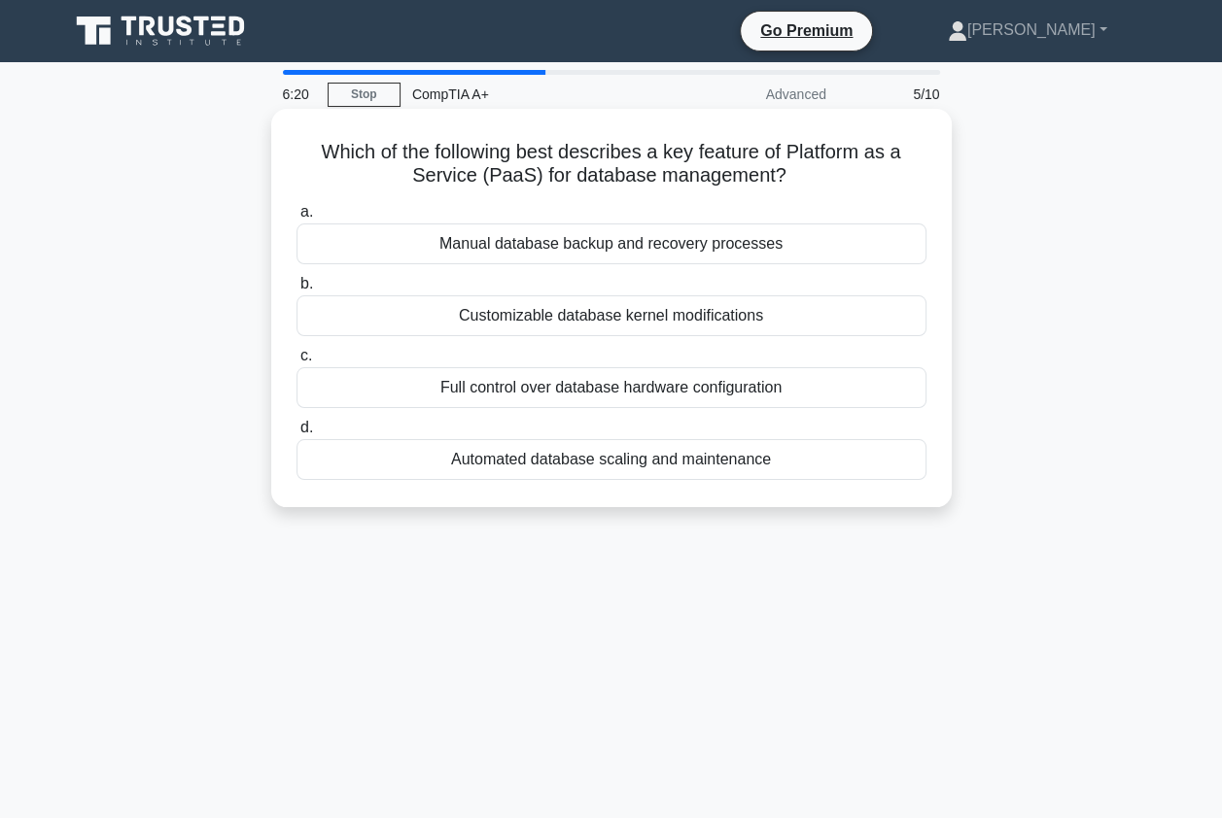
click at [534, 457] on div "Automated database scaling and maintenance" at bounding box center [611, 459] width 630 height 41
click at [296, 434] on input "d. Automated database scaling and maintenance" at bounding box center [296, 428] width 0 height 13
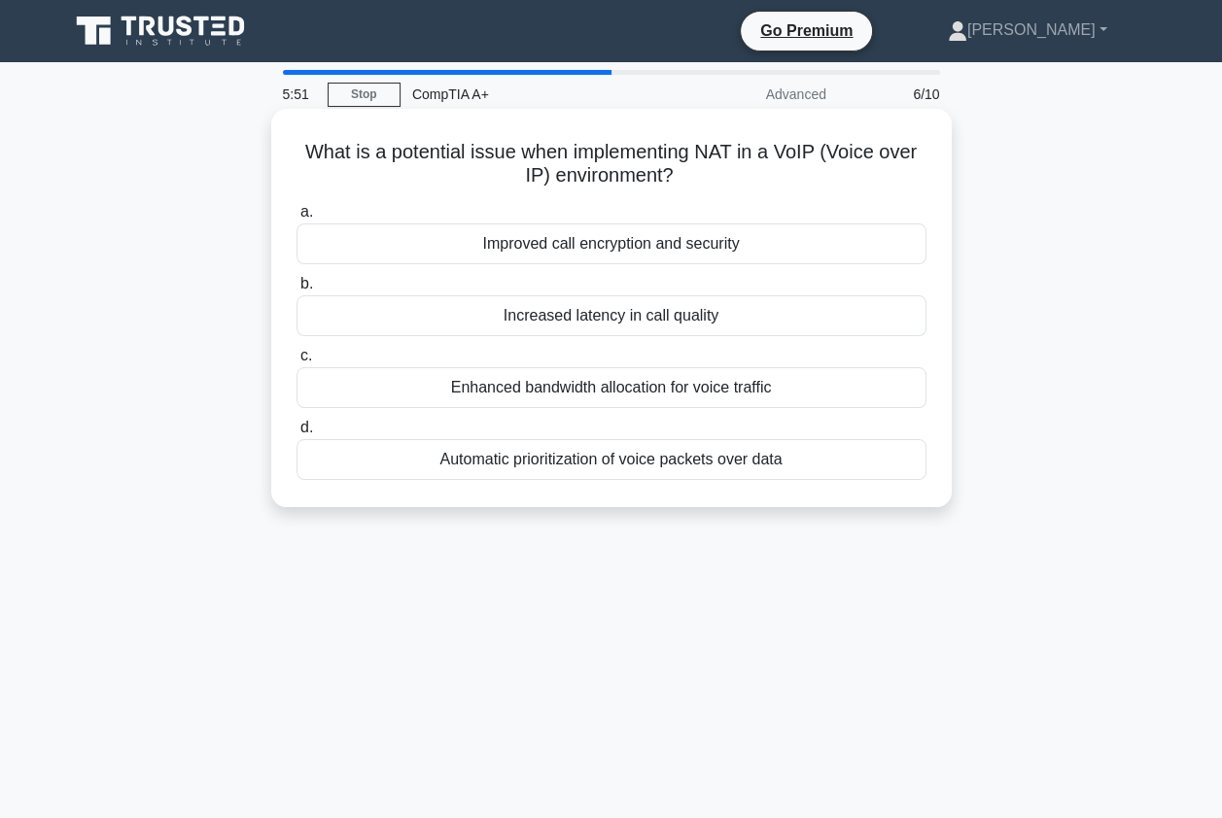
click at [555, 310] on div "Increased latency in call quality" at bounding box center [611, 315] width 630 height 41
click at [296, 291] on input "b. Increased latency in call quality" at bounding box center [296, 284] width 0 height 13
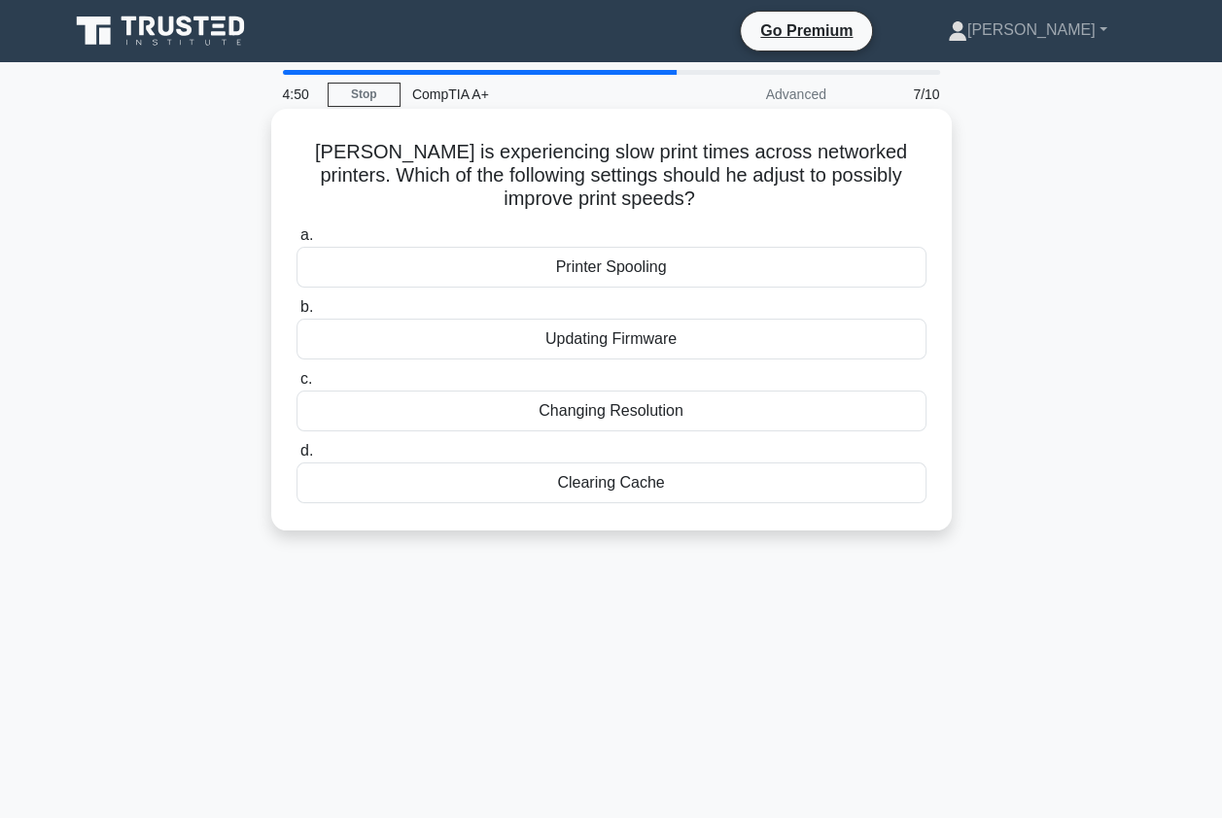
click at [650, 348] on div "Updating Firmware" at bounding box center [611, 339] width 630 height 41
click at [296, 314] on input "b. Updating Firmware" at bounding box center [296, 307] width 0 height 13
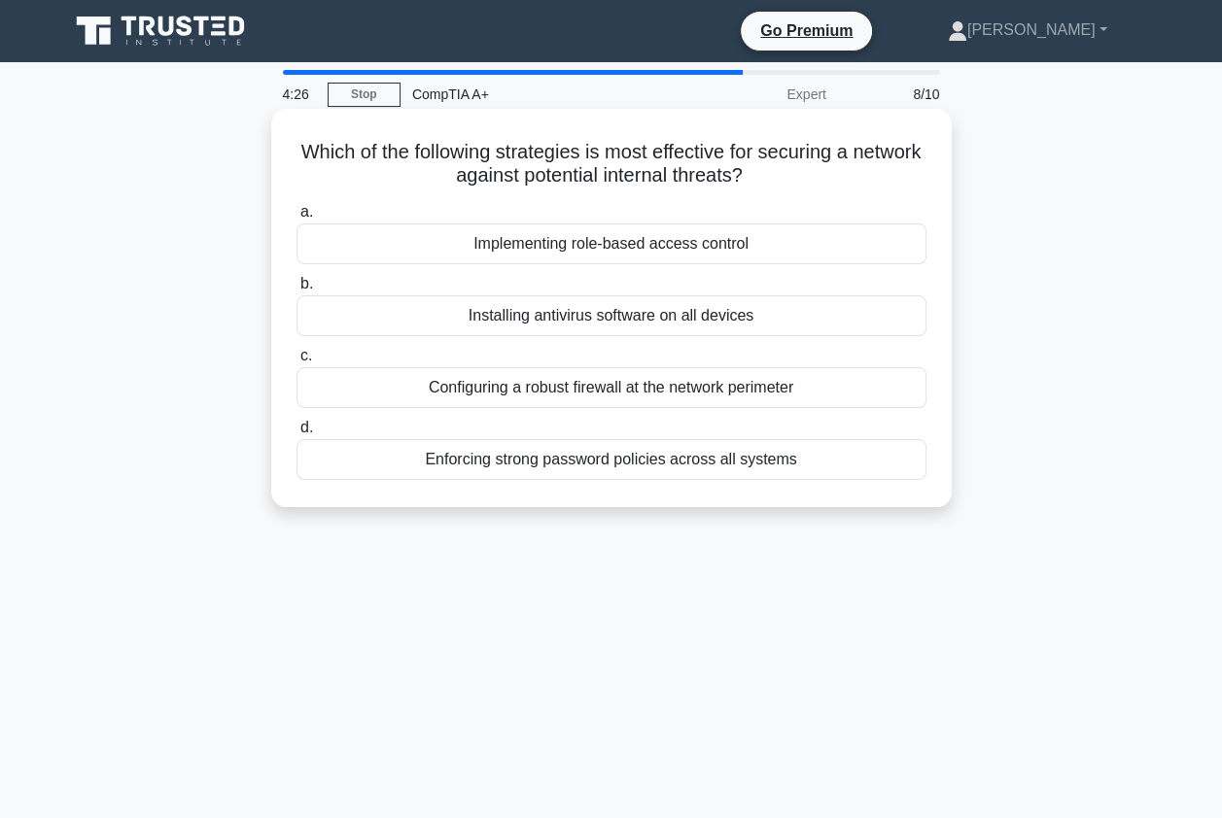
click at [575, 389] on div "Configuring a robust firewall at the network perimeter" at bounding box center [611, 387] width 630 height 41
click at [296, 362] on input "c. Configuring a robust firewall at the network perimeter" at bounding box center [296, 356] width 0 height 13
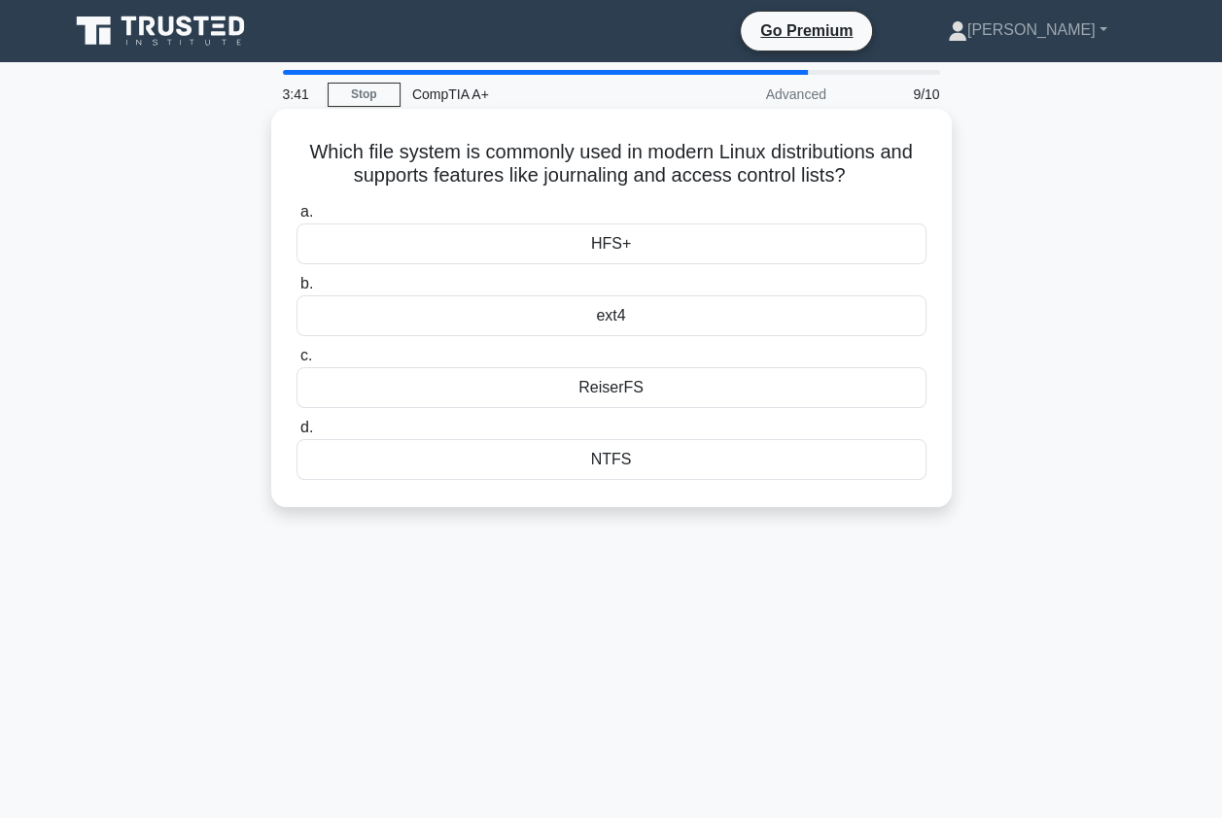
click at [669, 315] on div "ext4" at bounding box center [611, 315] width 630 height 41
click at [296, 291] on input "b. ext4" at bounding box center [296, 284] width 0 height 13
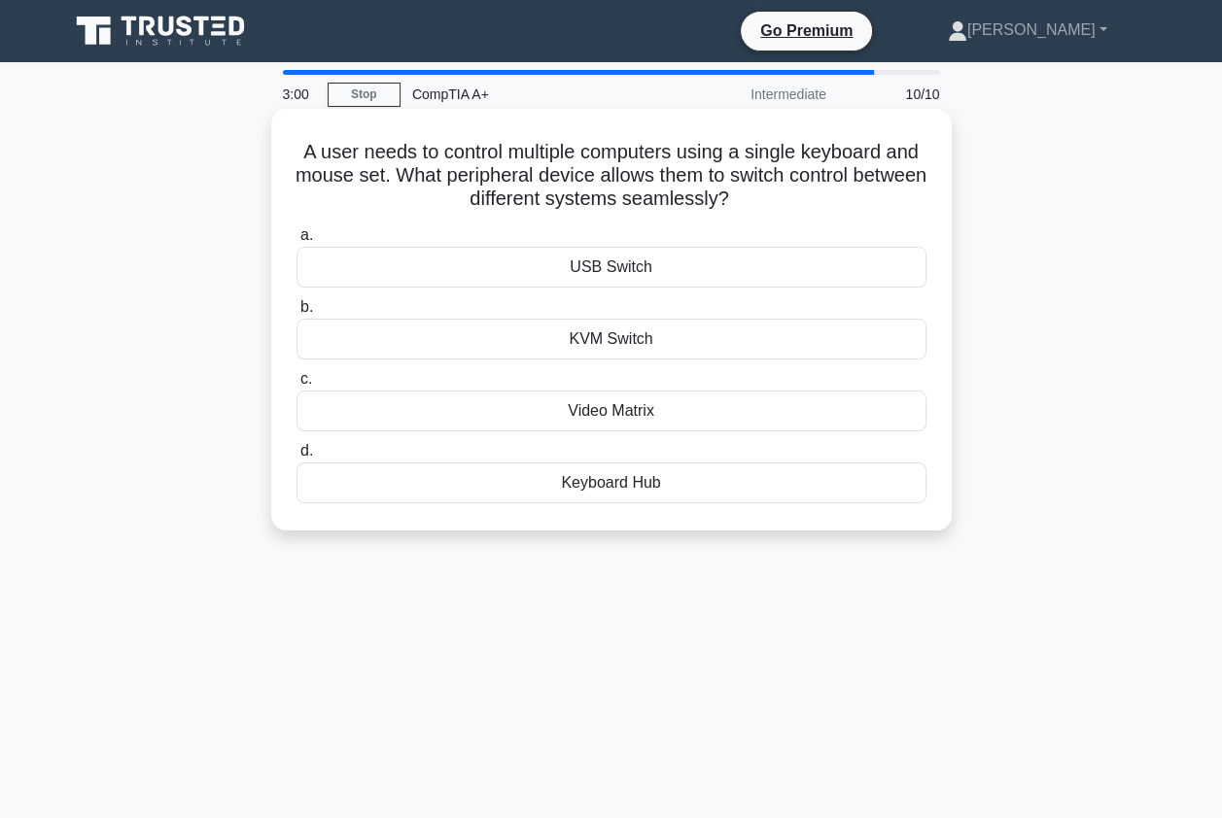
click at [644, 336] on div "KVM Switch" at bounding box center [611, 339] width 630 height 41
click at [296, 314] on input "b. KVM Switch" at bounding box center [296, 307] width 0 height 13
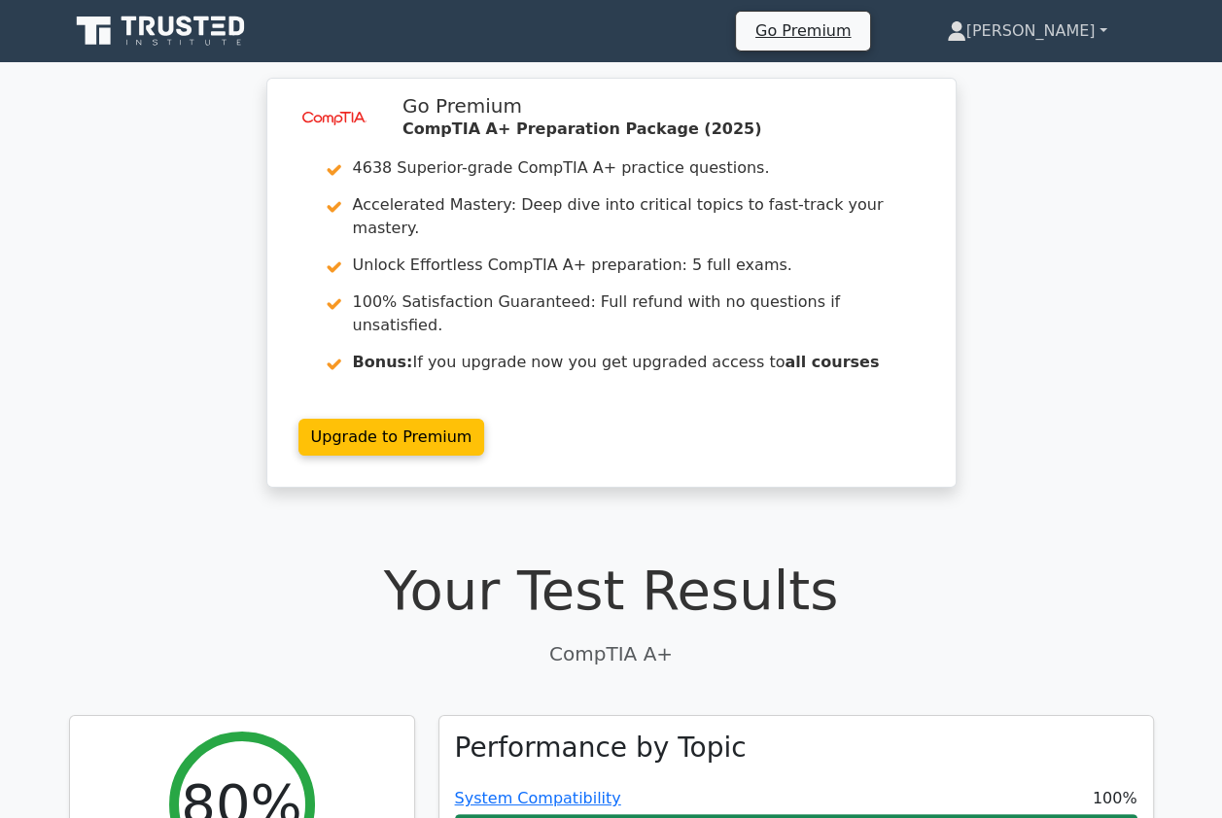
click at [1102, 33] on link "[PERSON_NAME]" at bounding box center [1027, 31] width 254 height 39
click at [1037, 109] on link "Settings" at bounding box center [978, 107] width 154 height 31
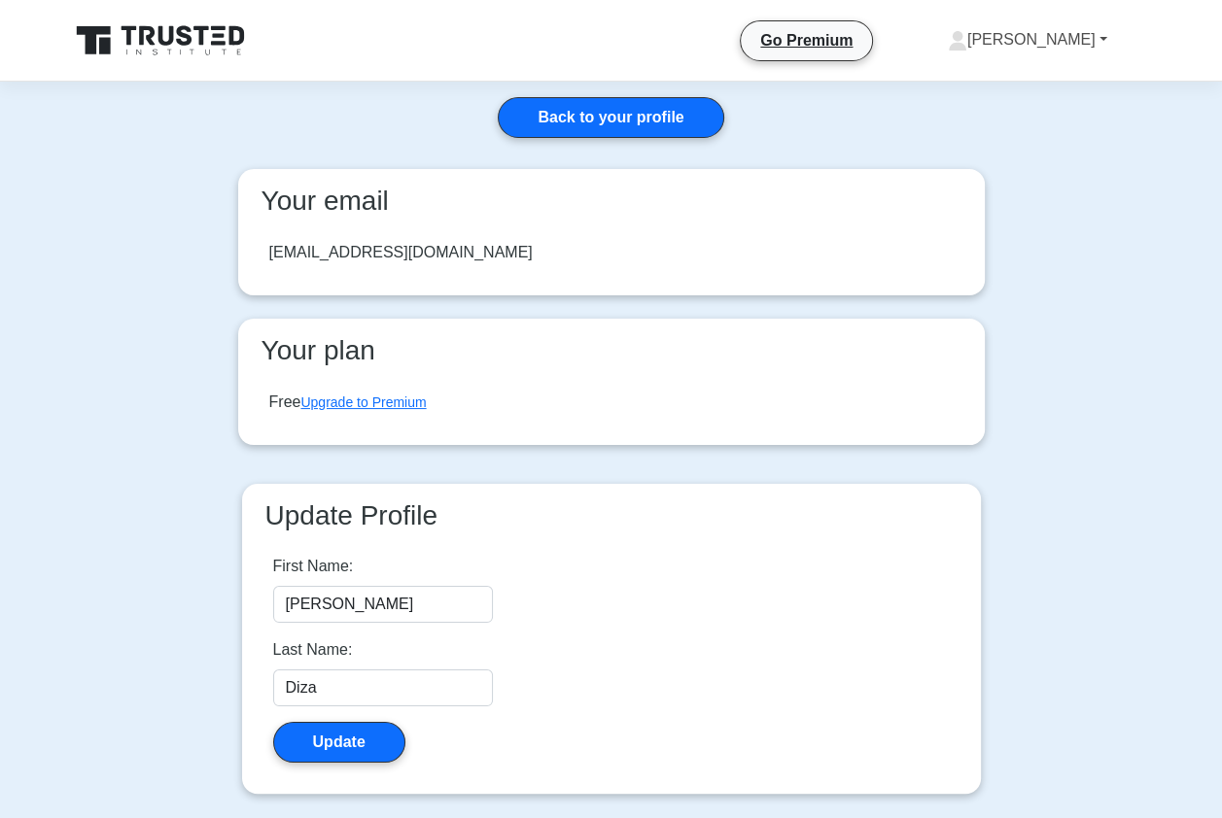
click at [1096, 43] on link "[PERSON_NAME]" at bounding box center [1027, 39] width 253 height 39
click at [1021, 91] on link "Profile" at bounding box center [979, 85] width 154 height 31
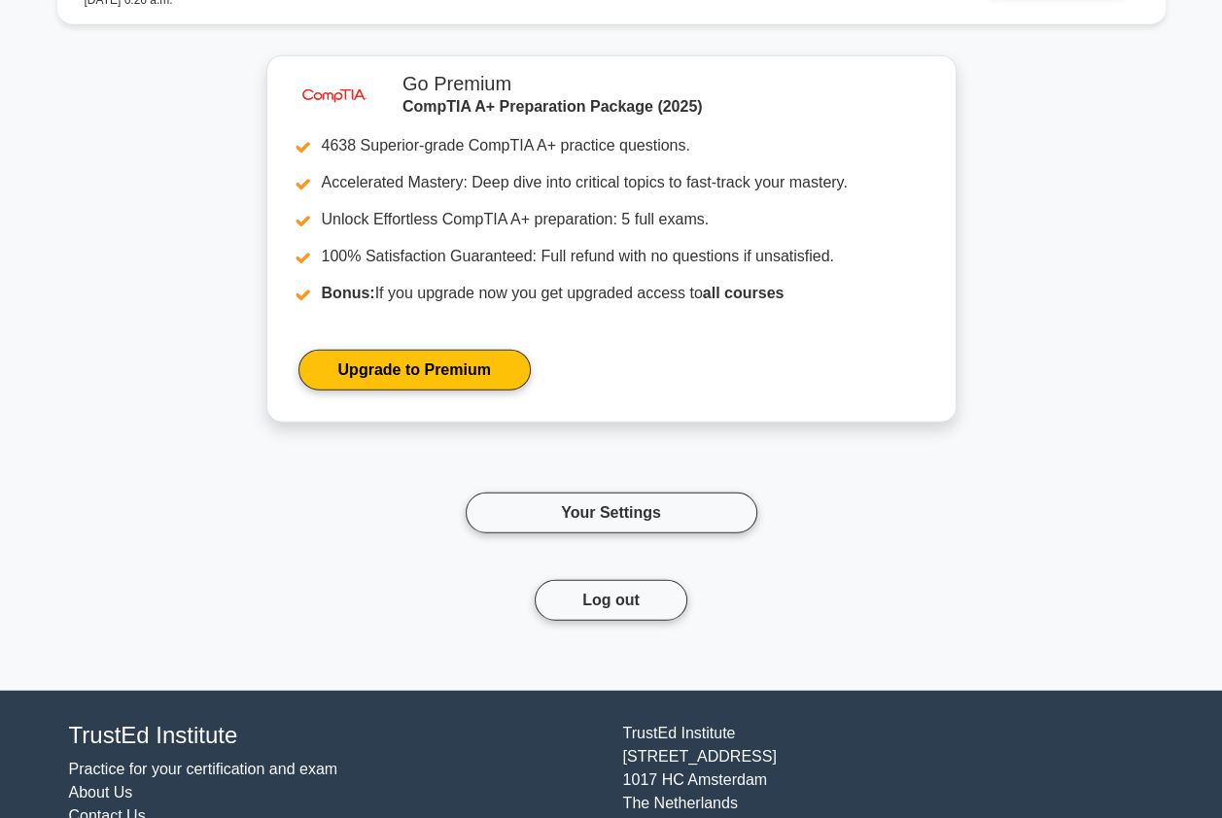
scroll to position [4088, 0]
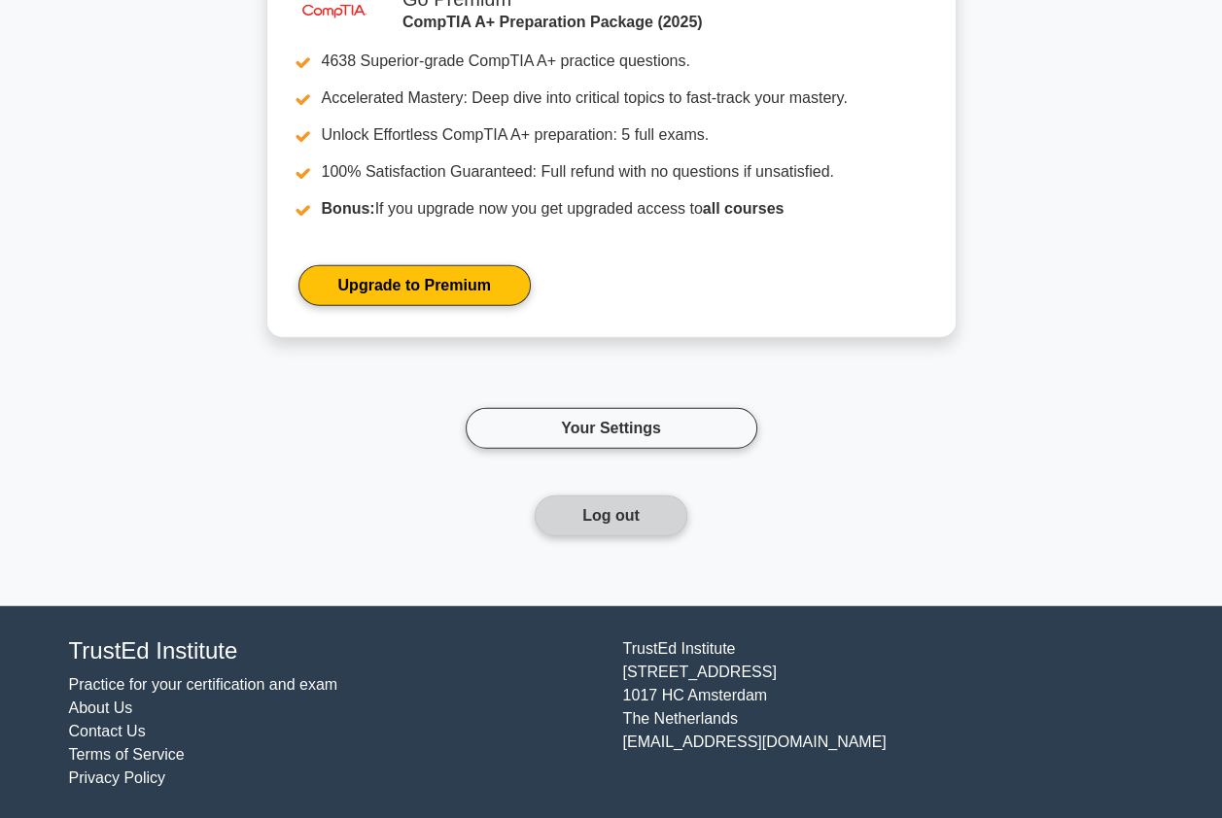
click at [637, 523] on button "Log out" at bounding box center [610, 516] width 153 height 41
